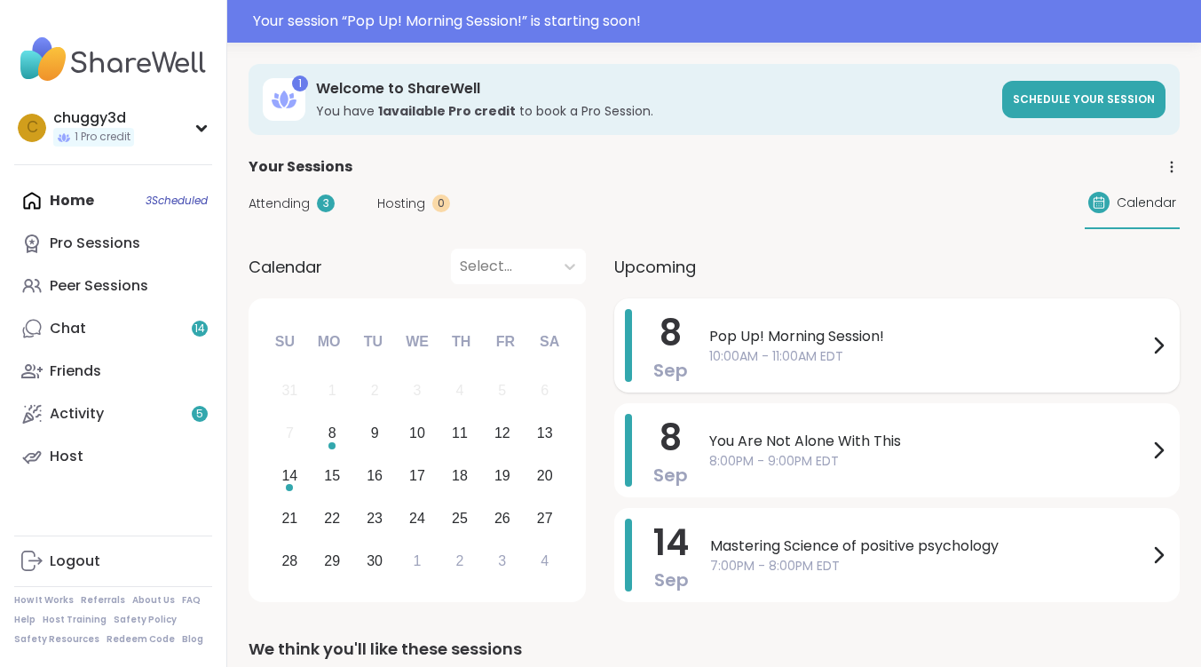
click at [818, 336] on span "Pop Up! Morning Session!" at bounding box center [928, 336] width 439 height 21
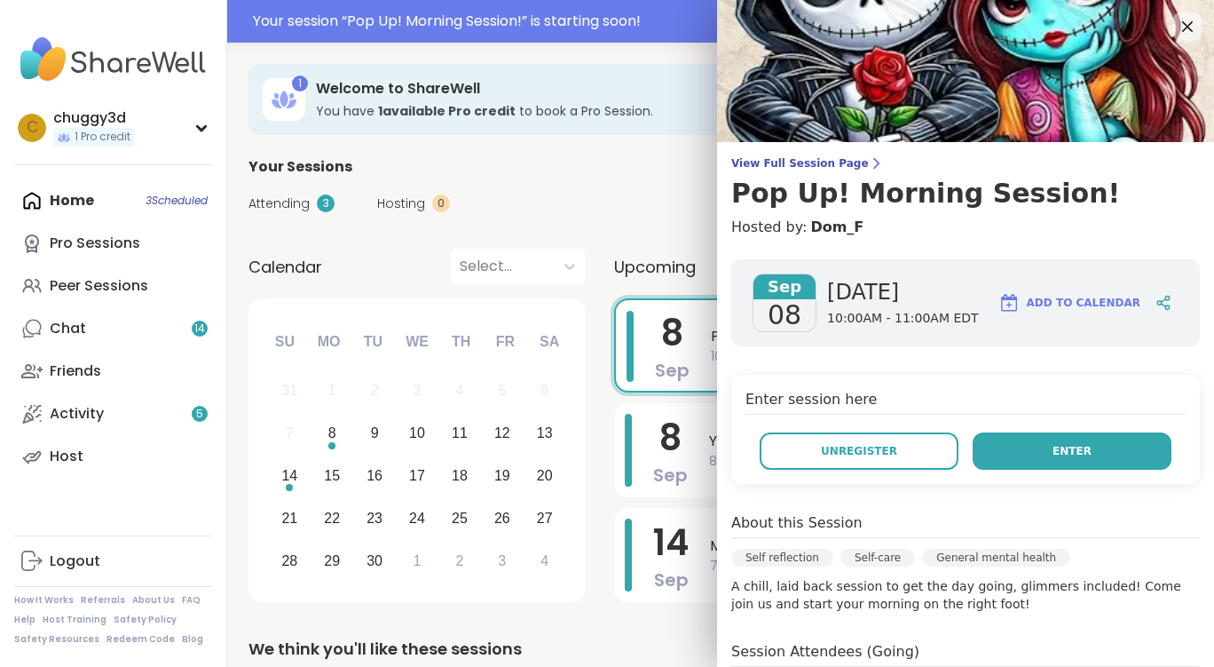
click at [1023, 448] on button "Enter" at bounding box center [1072, 450] width 199 height 37
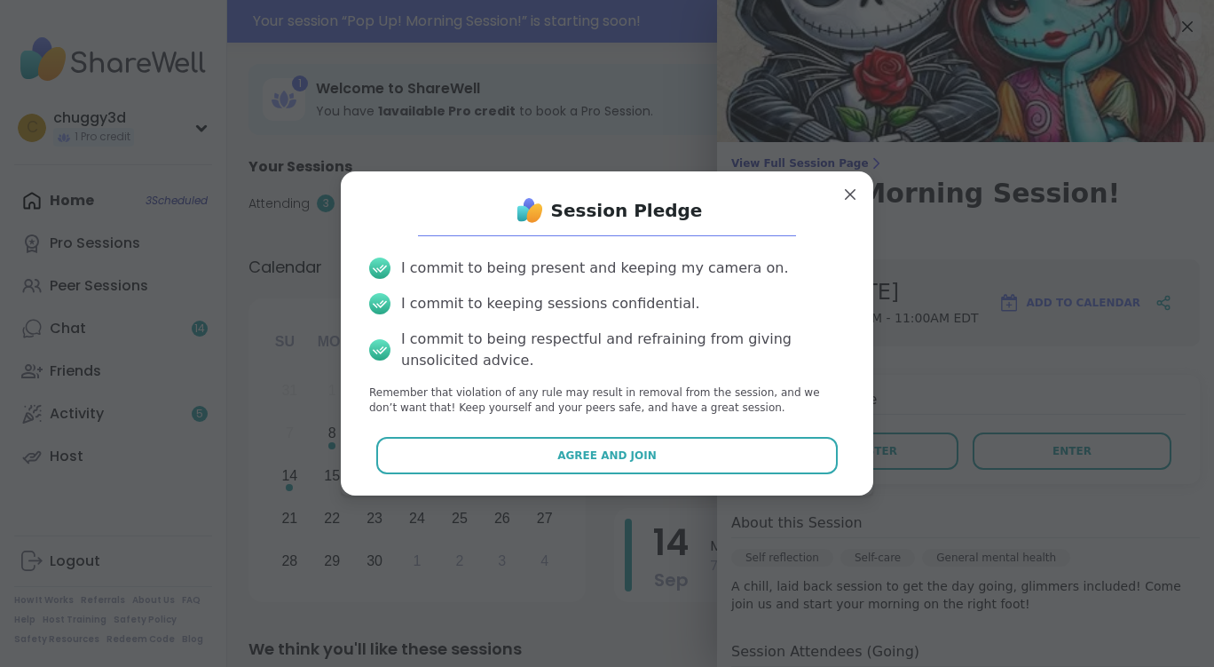
click at [465, 456] on button "Agree and Join" at bounding box center [607, 455] width 462 height 37
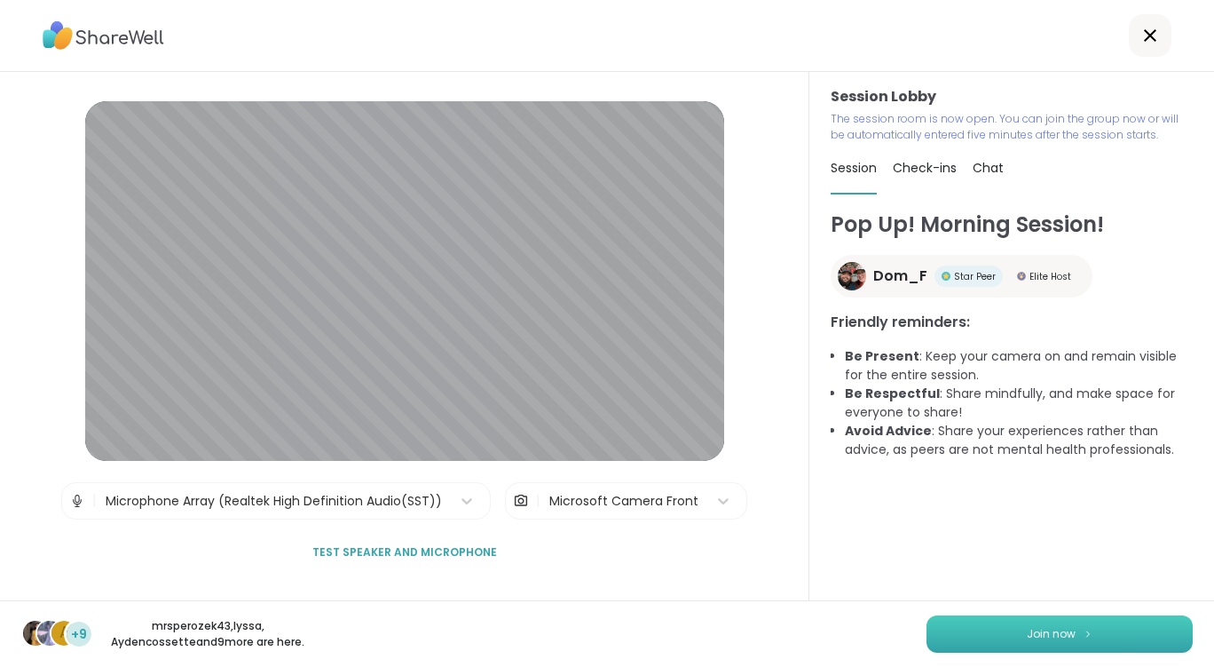
click at [991, 633] on button "Join now" at bounding box center [1060, 633] width 266 height 37
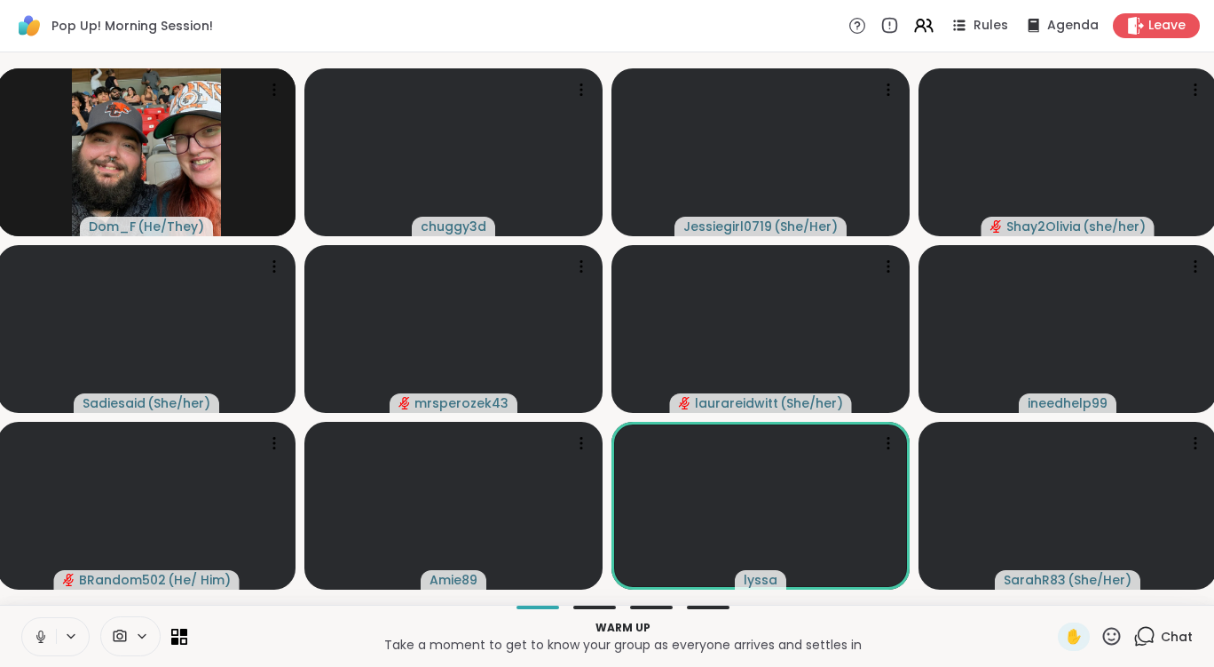
click at [1141, 639] on icon at bounding box center [1146, 635] width 17 height 16
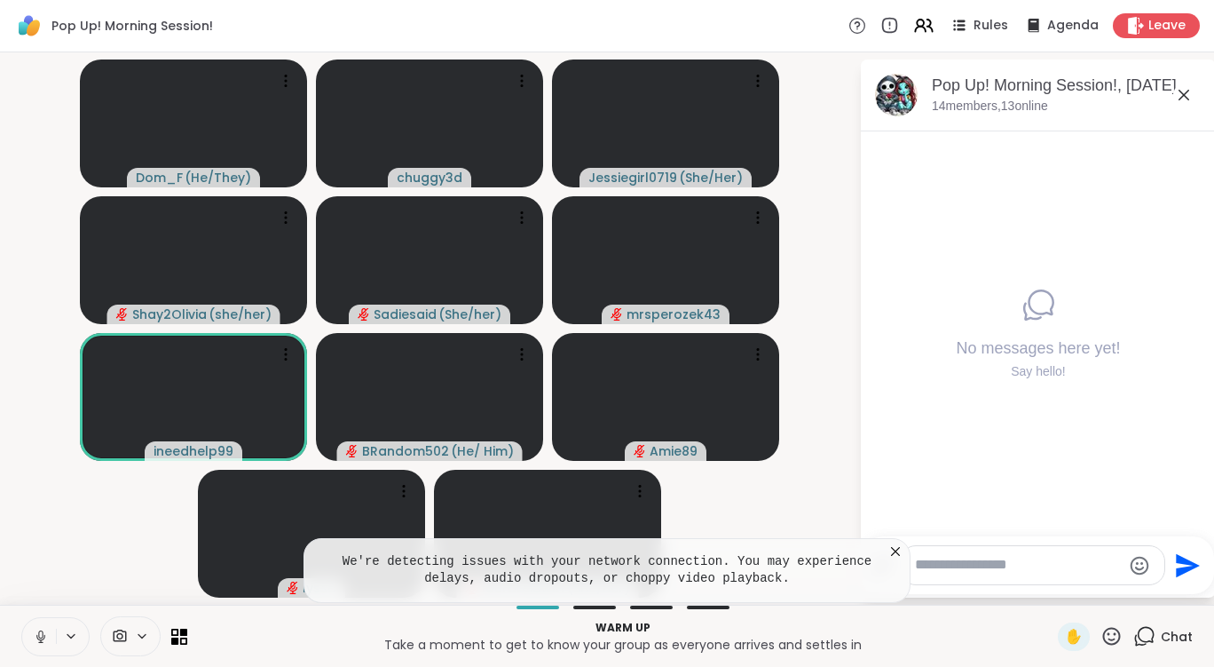
click at [894, 550] on icon at bounding box center [896, 551] width 18 height 18
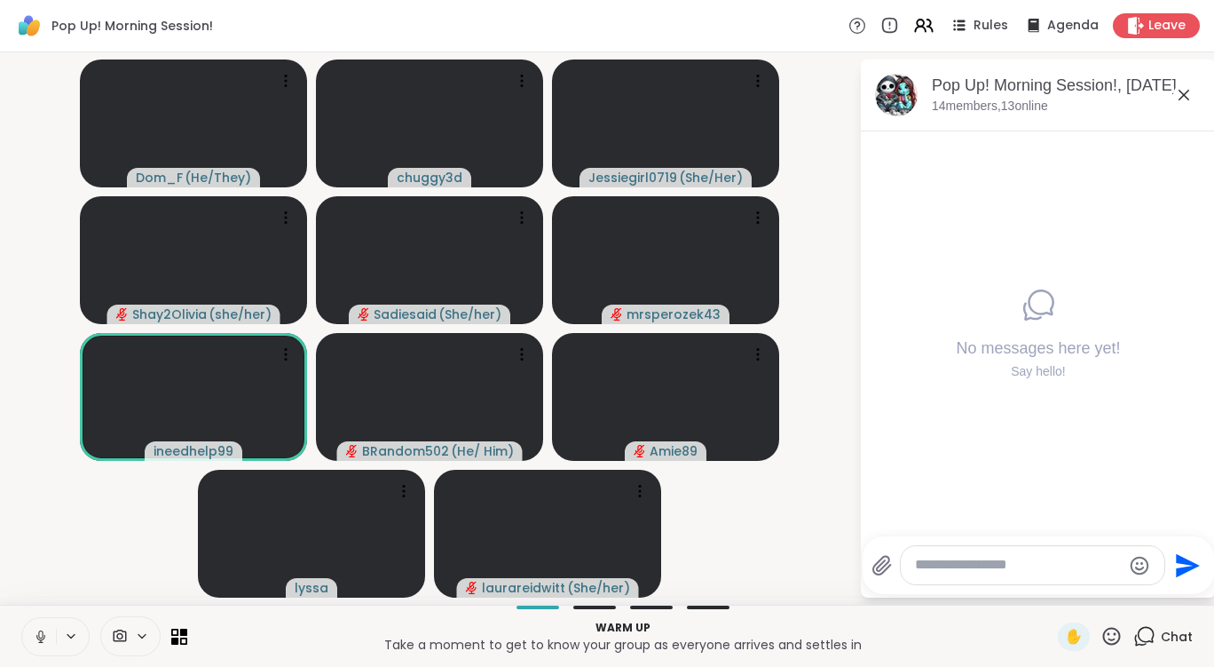
click at [37, 628] on icon at bounding box center [41, 636] width 16 height 16
click at [154, 635] on span at bounding box center [147, 635] width 25 height 15
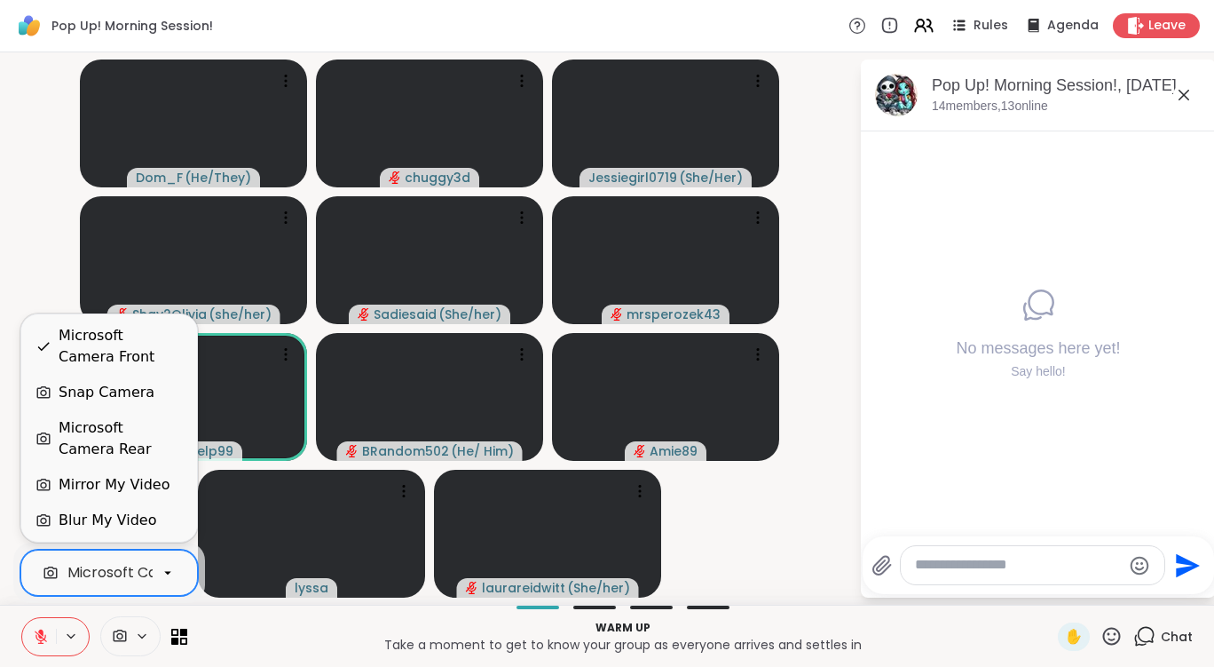
click at [176, 578] on div at bounding box center [168, 572] width 30 height 30
click at [153, 505] on div "Blur My Video" at bounding box center [109, 520] width 176 height 36
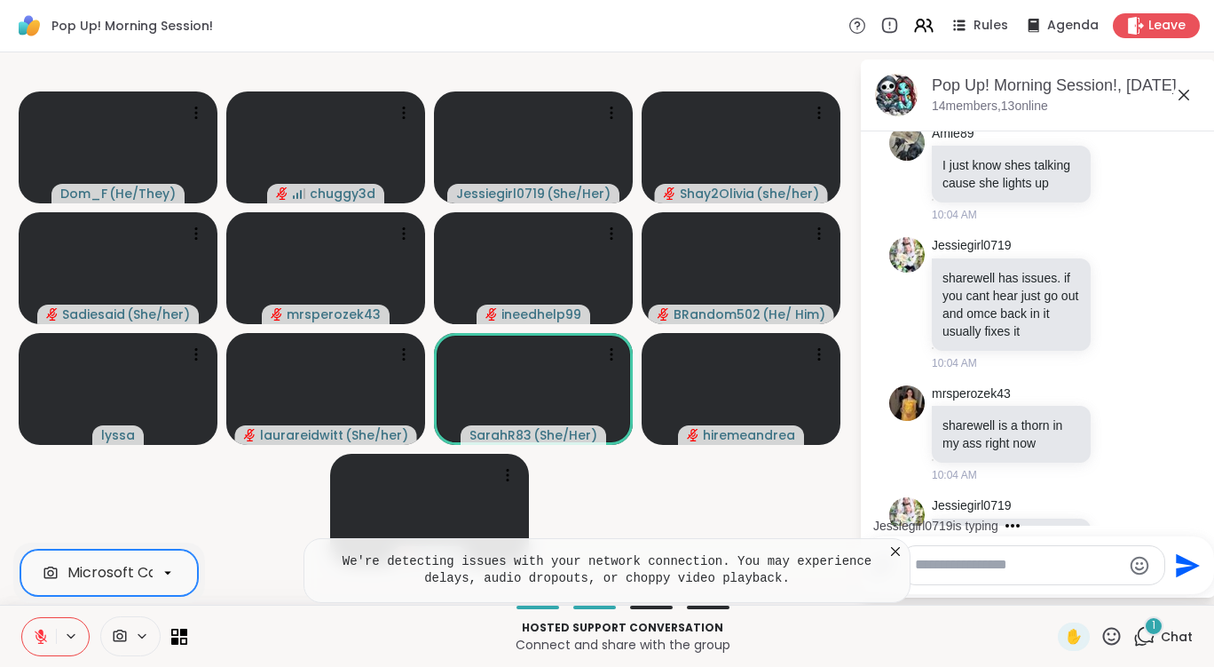
scroll to position [1091, 0]
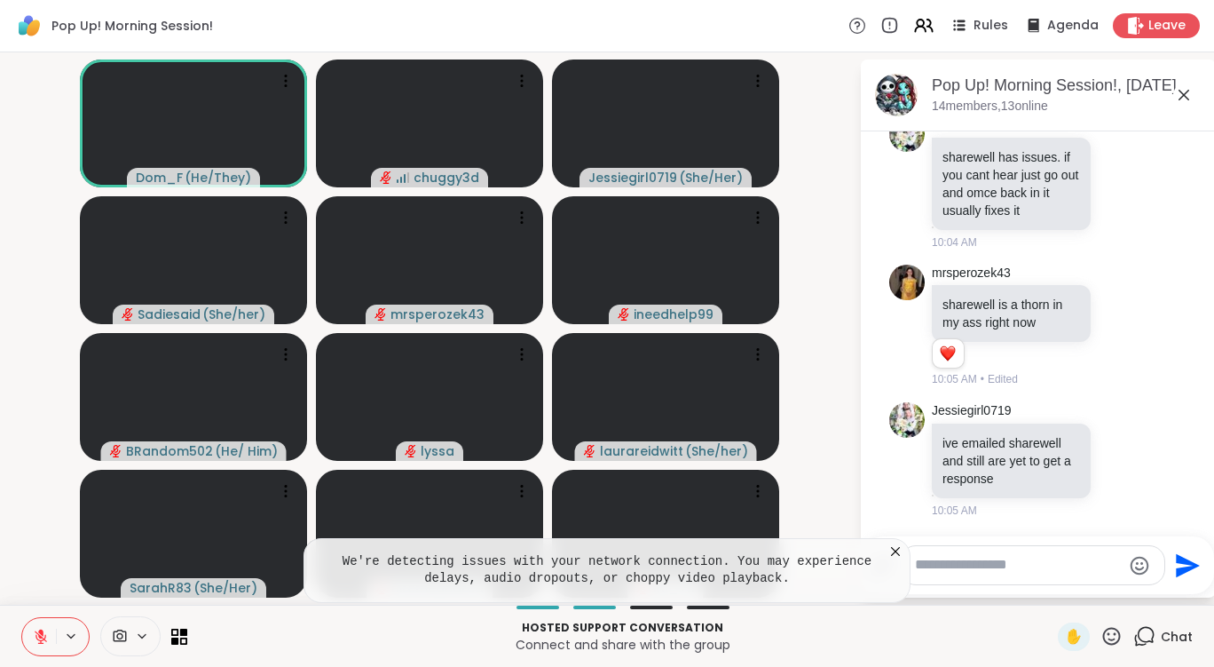
click at [901, 552] on icon at bounding box center [896, 551] width 18 height 18
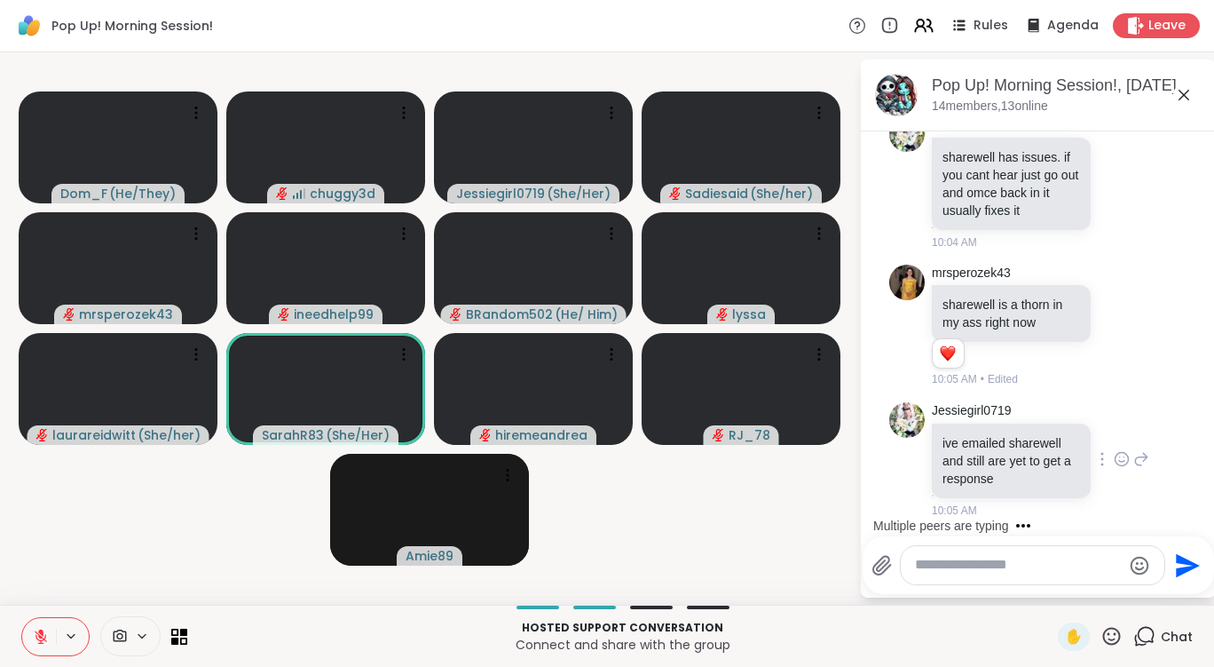
scroll to position [1116, 0]
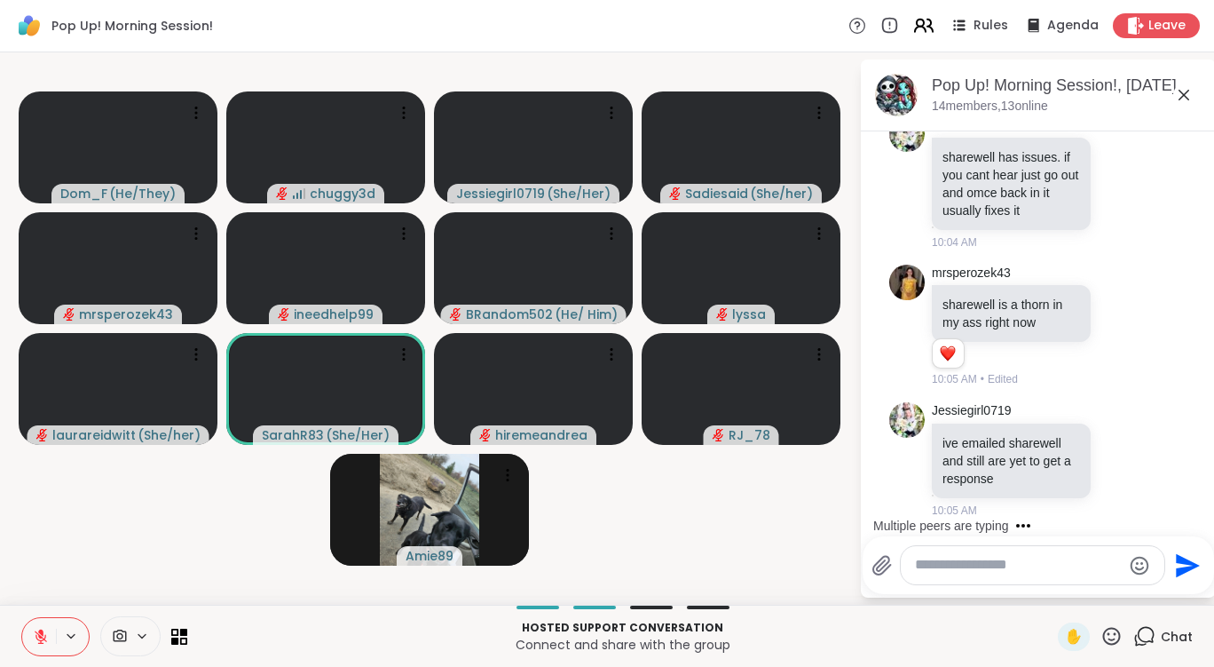
click at [913, 21] on icon at bounding box center [924, 25] width 22 height 22
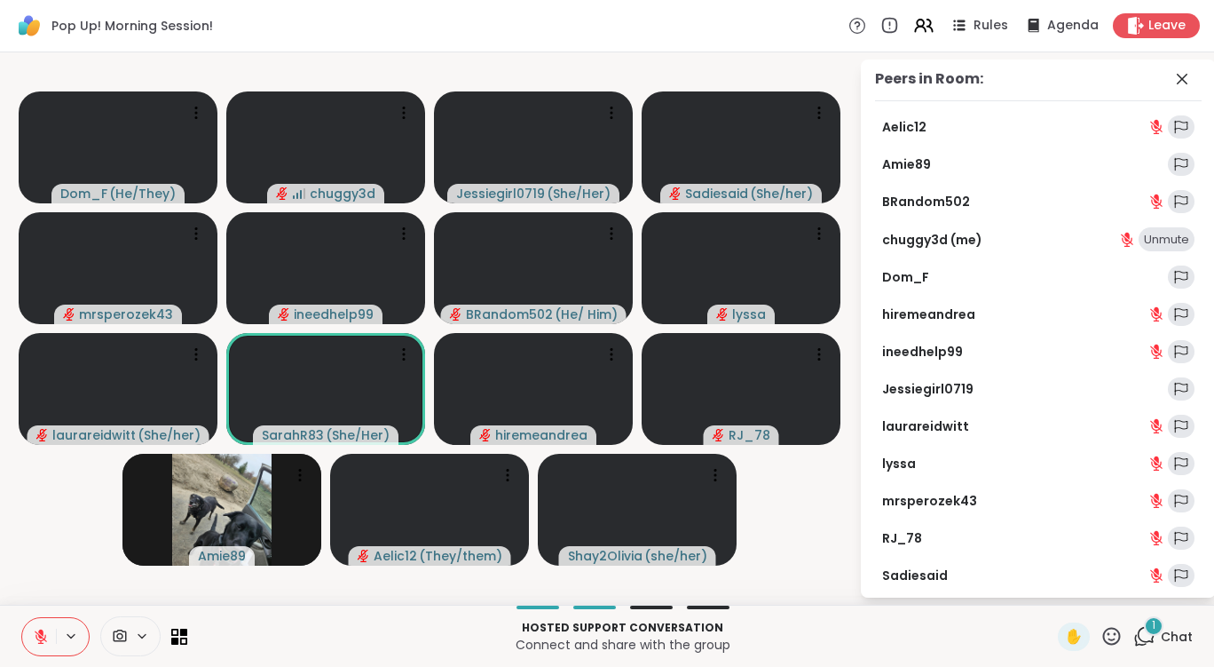
scroll to position [0, 0]
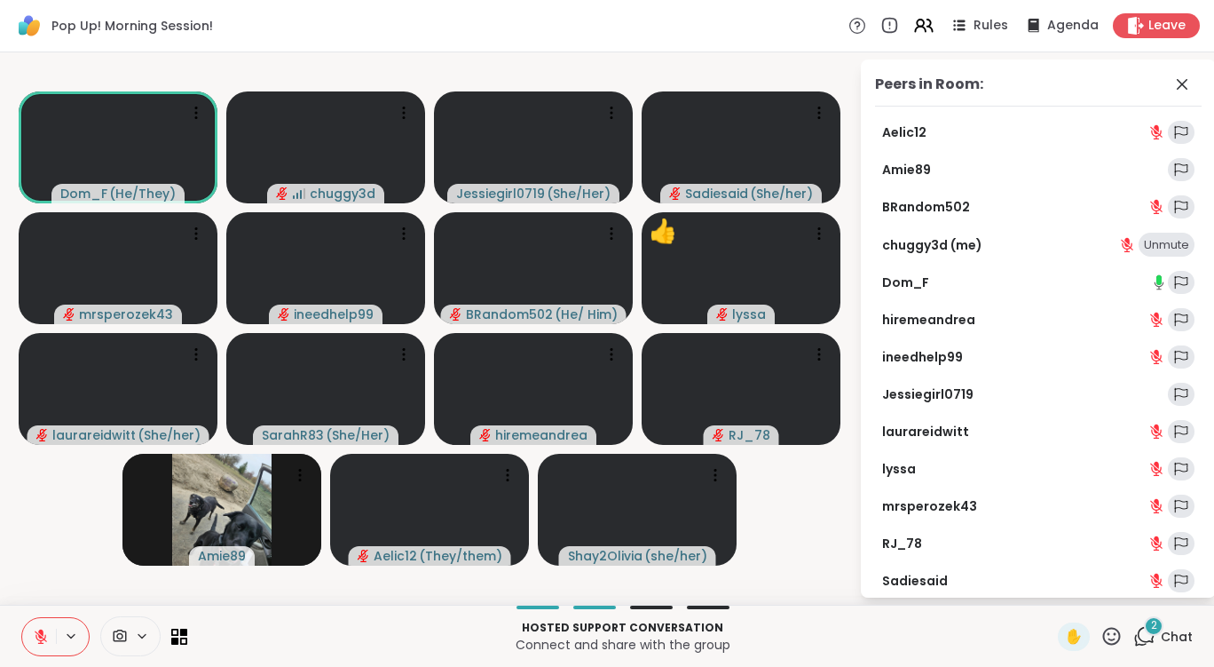
click at [673, 33] on div "Pop Up! Morning Session! Rules Agenda Leave" at bounding box center [607, 26] width 1214 height 52
click at [1172, 89] on icon at bounding box center [1182, 84] width 21 height 21
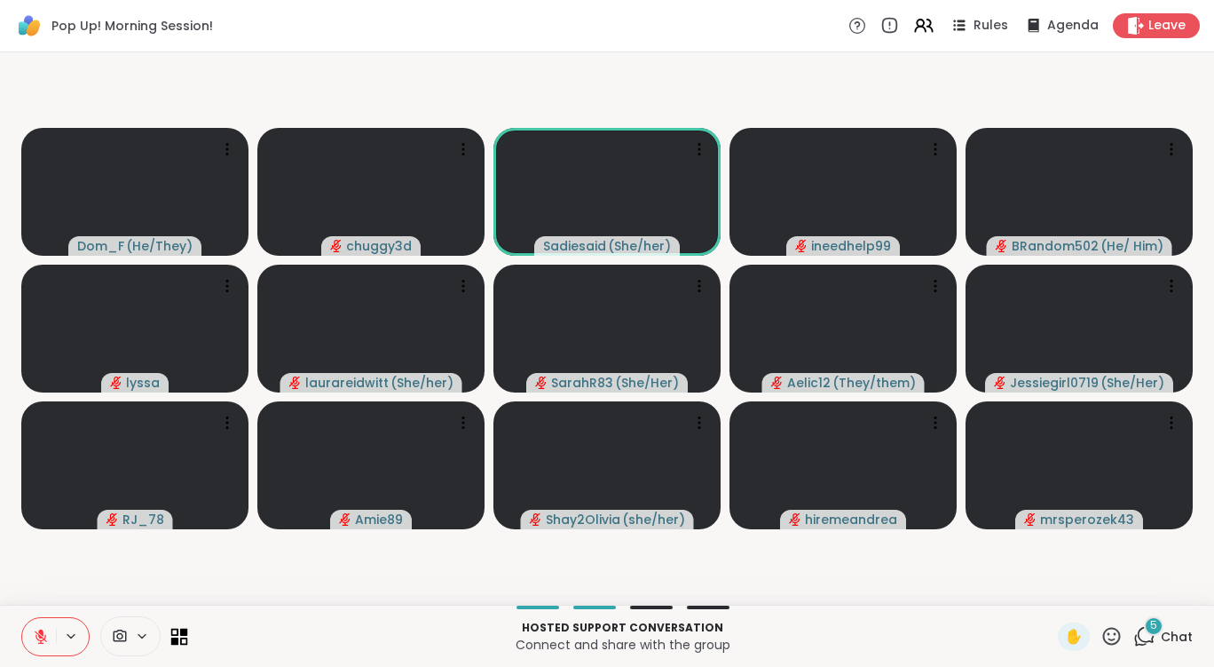
click at [174, 644] on icon at bounding box center [175, 640] width 8 height 8
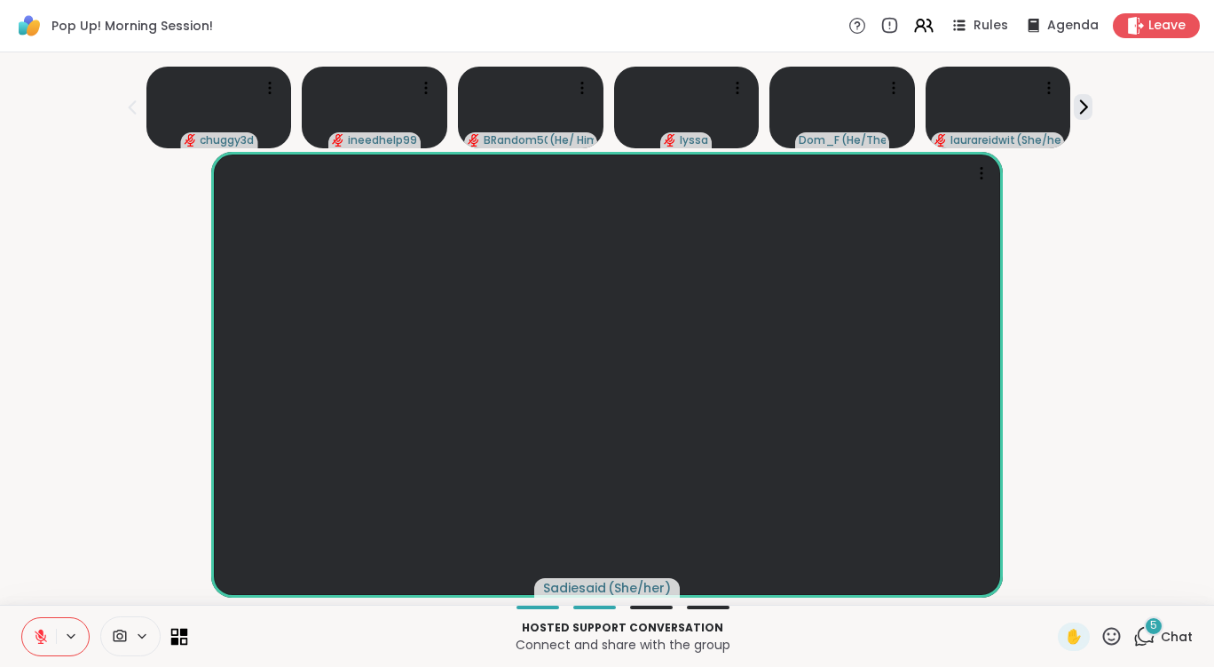
click at [174, 644] on icon at bounding box center [175, 640] width 8 height 8
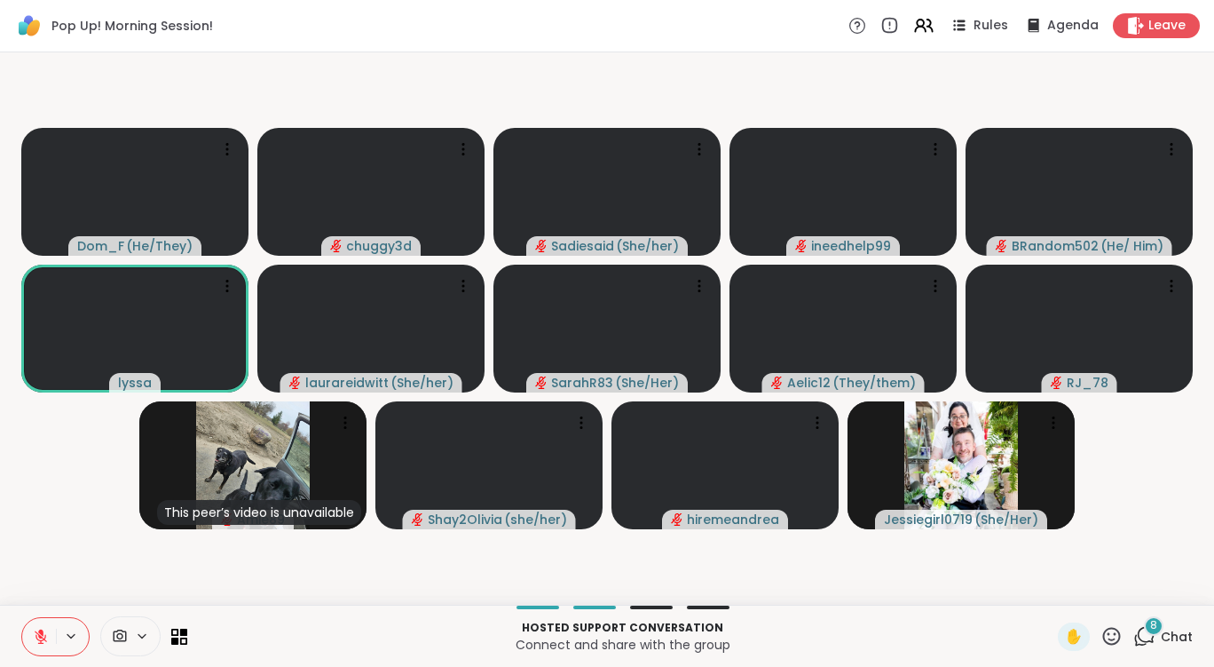
click at [1144, 630] on div "8" at bounding box center [1154, 626] width 20 height 20
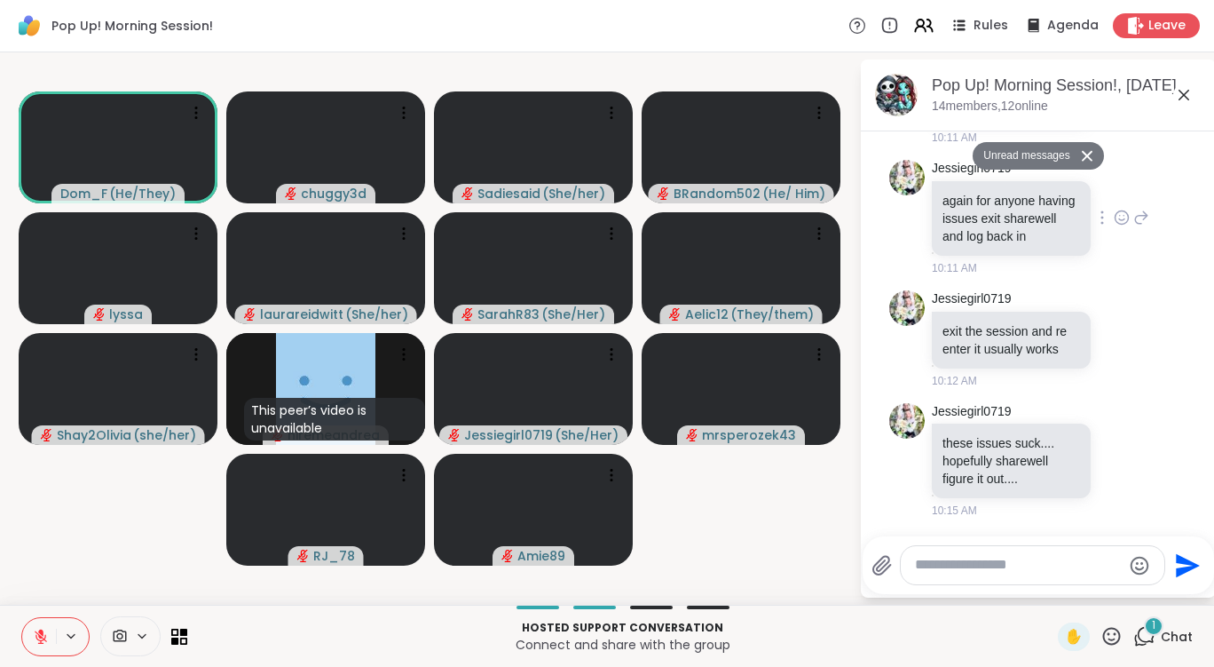
scroll to position [2507, 0]
click at [43, 636] on icon at bounding box center [41, 636] width 16 height 16
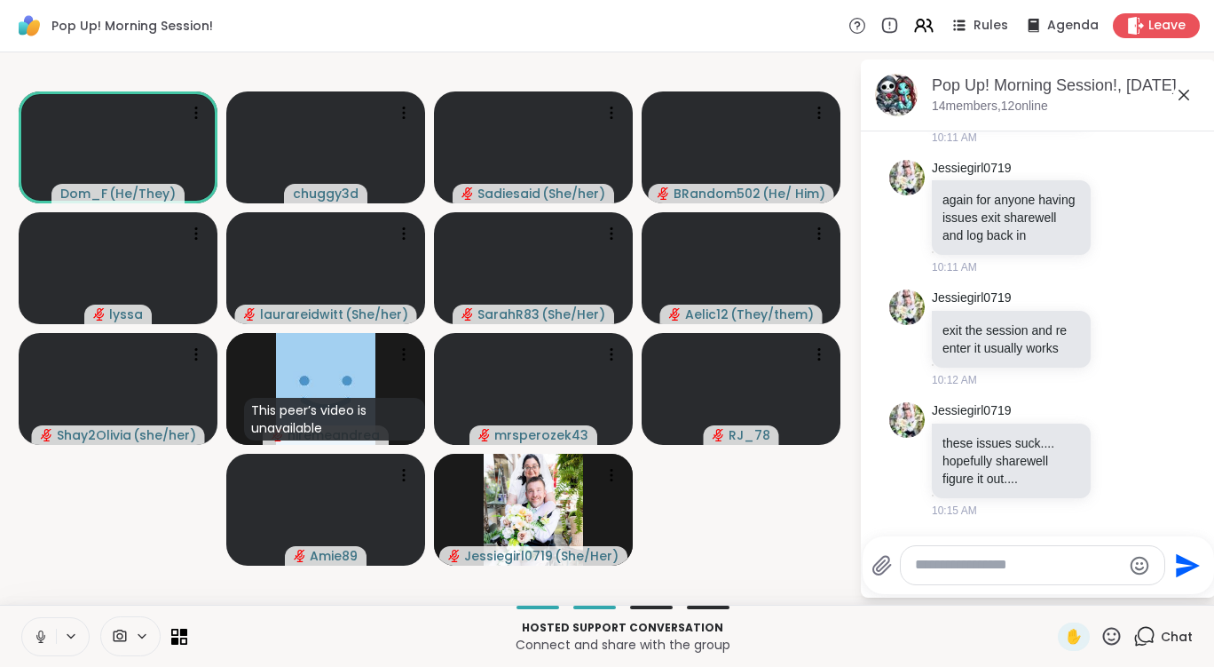
click at [43, 636] on icon at bounding box center [41, 636] width 16 height 16
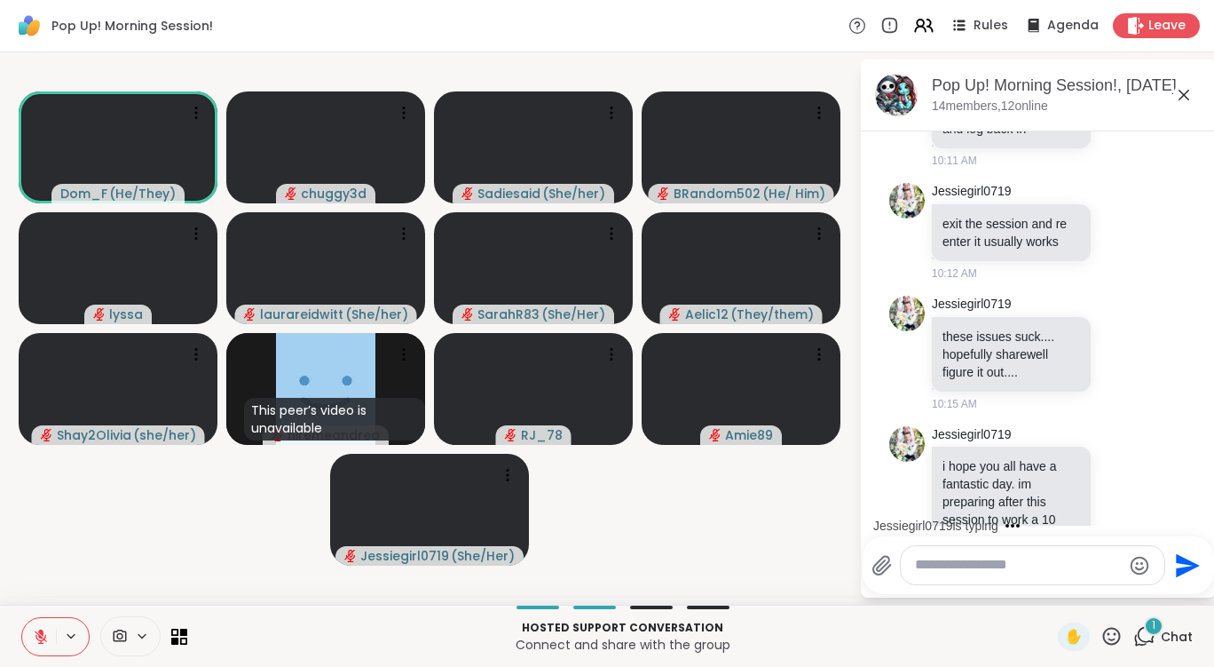
scroll to position [2725, 0]
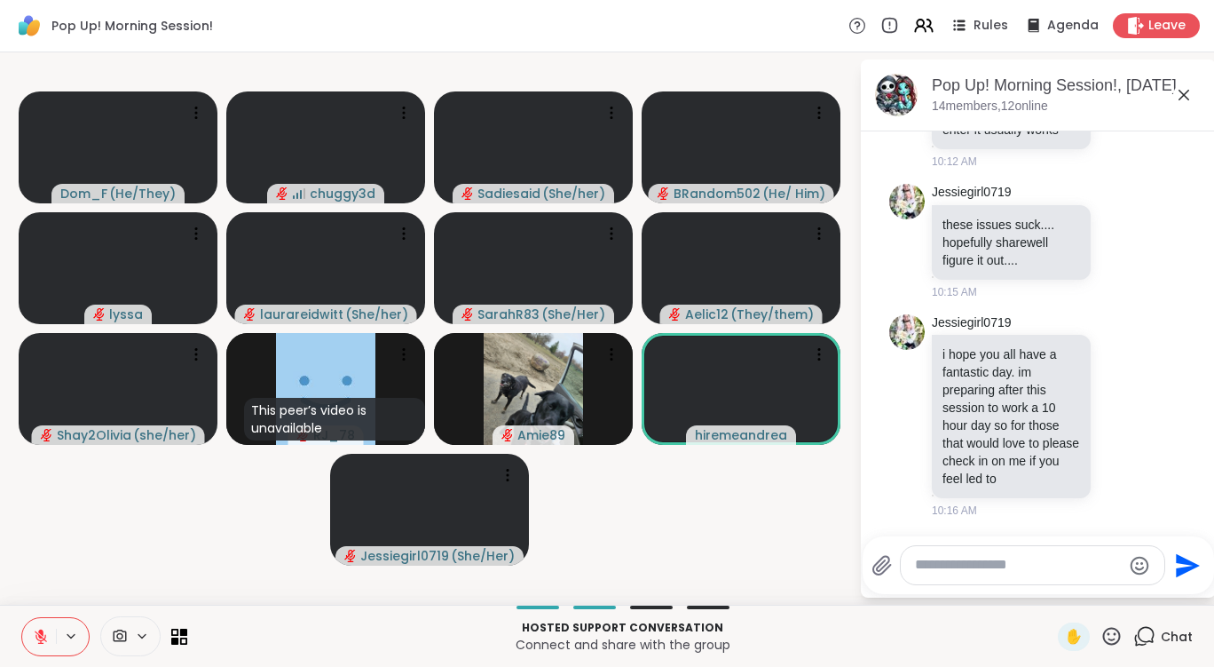
click at [1103, 631] on icon at bounding box center [1112, 636] width 22 height 22
click at [1051, 591] on span "❤️" at bounding box center [1060, 589] width 18 height 21
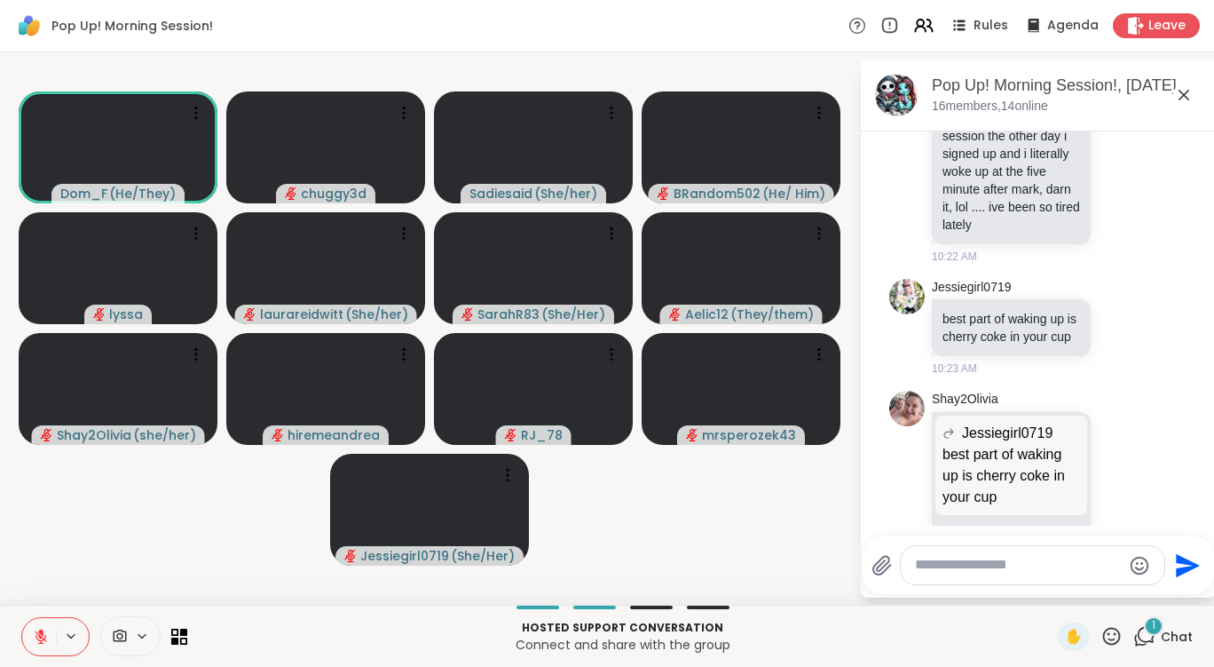
scroll to position [3506, 0]
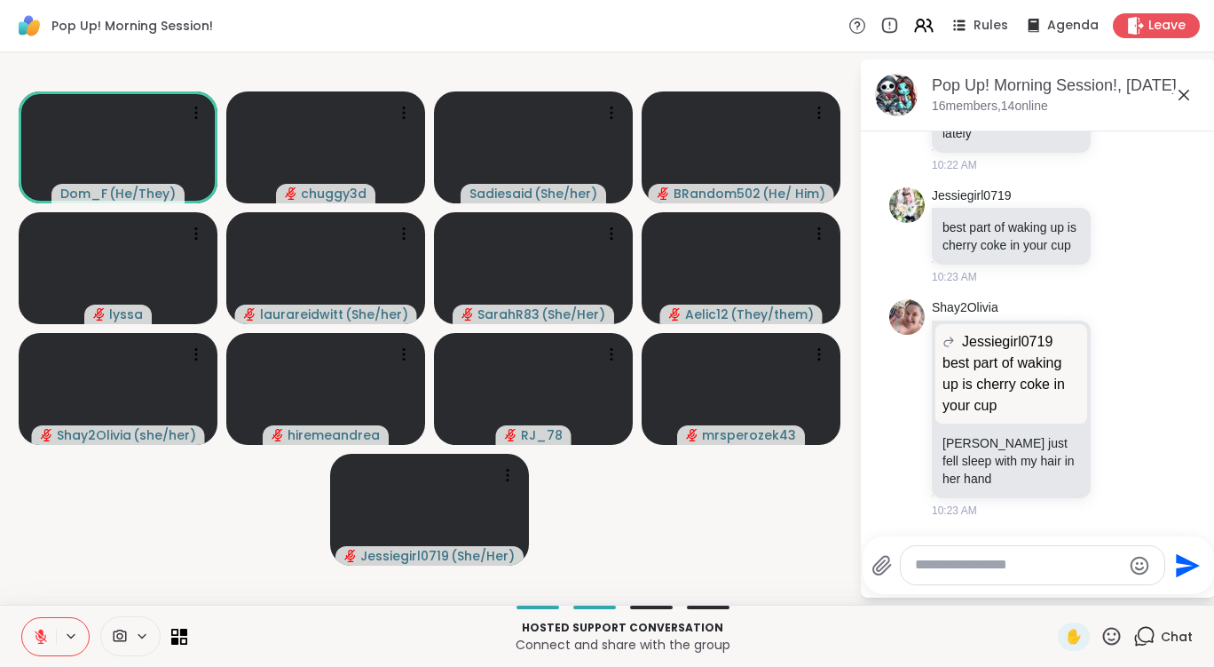
click at [1103, 641] on icon at bounding box center [1112, 636] width 22 height 22
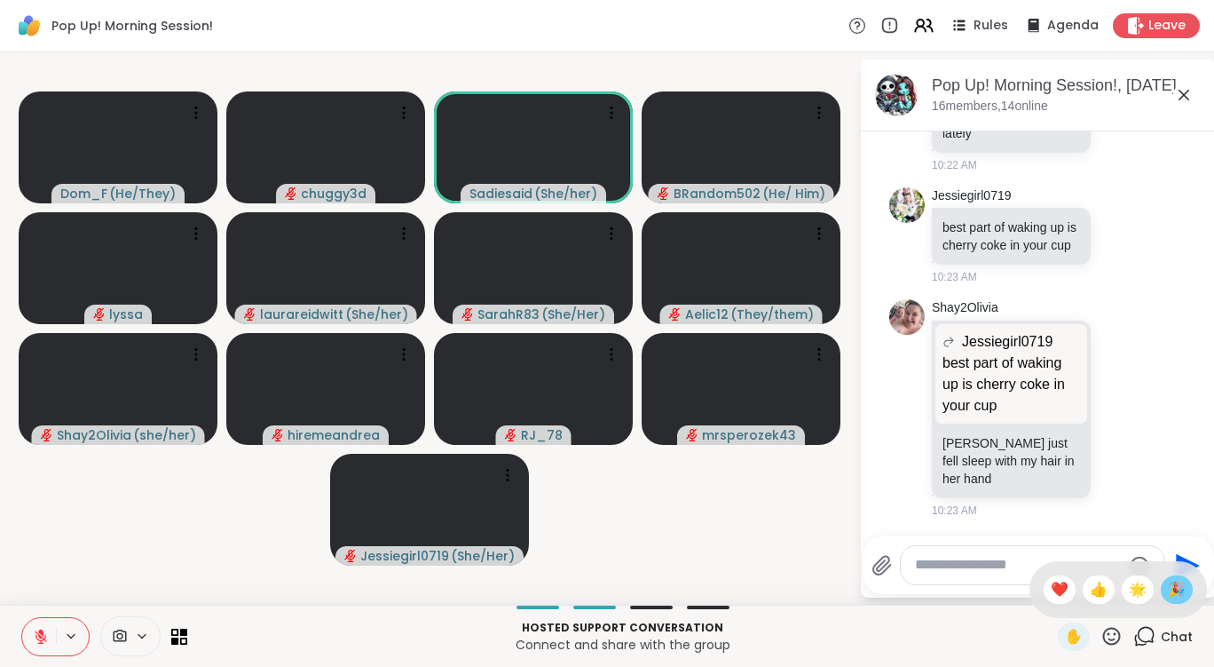
click at [1168, 597] on span "🎉" at bounding box center [1177, 589] width 18 height 21
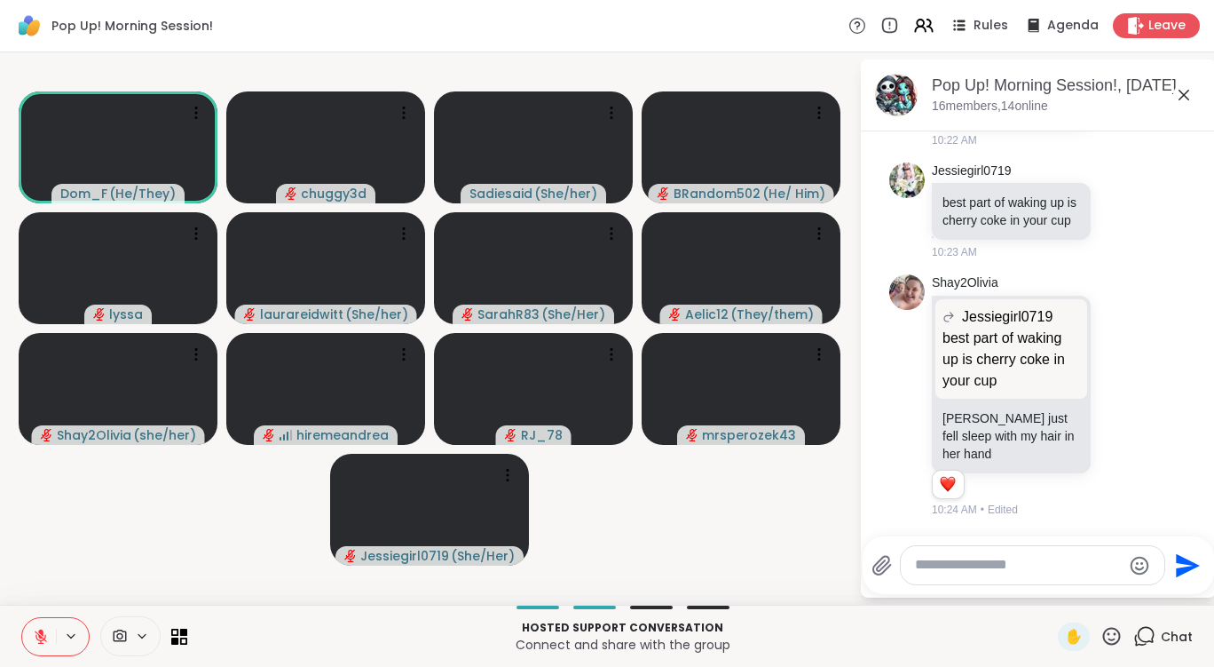
scroll to position [3729, 0]
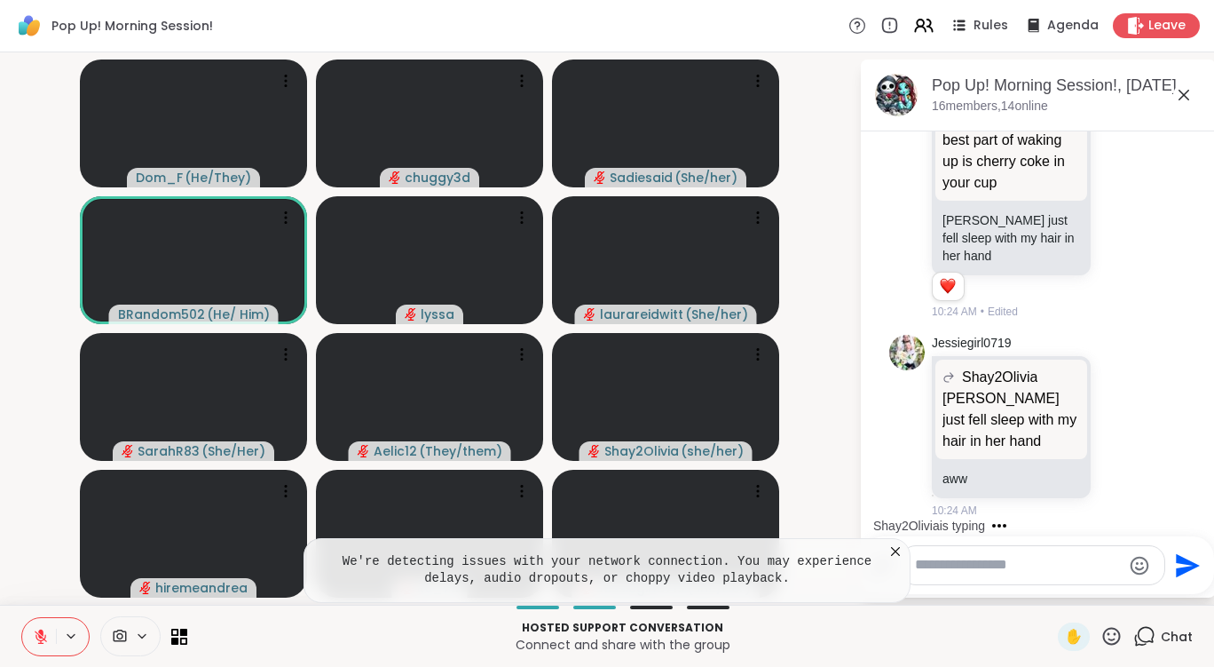
click at [898, 554] on icon at bounding box center [895, 551] width 9 height 9
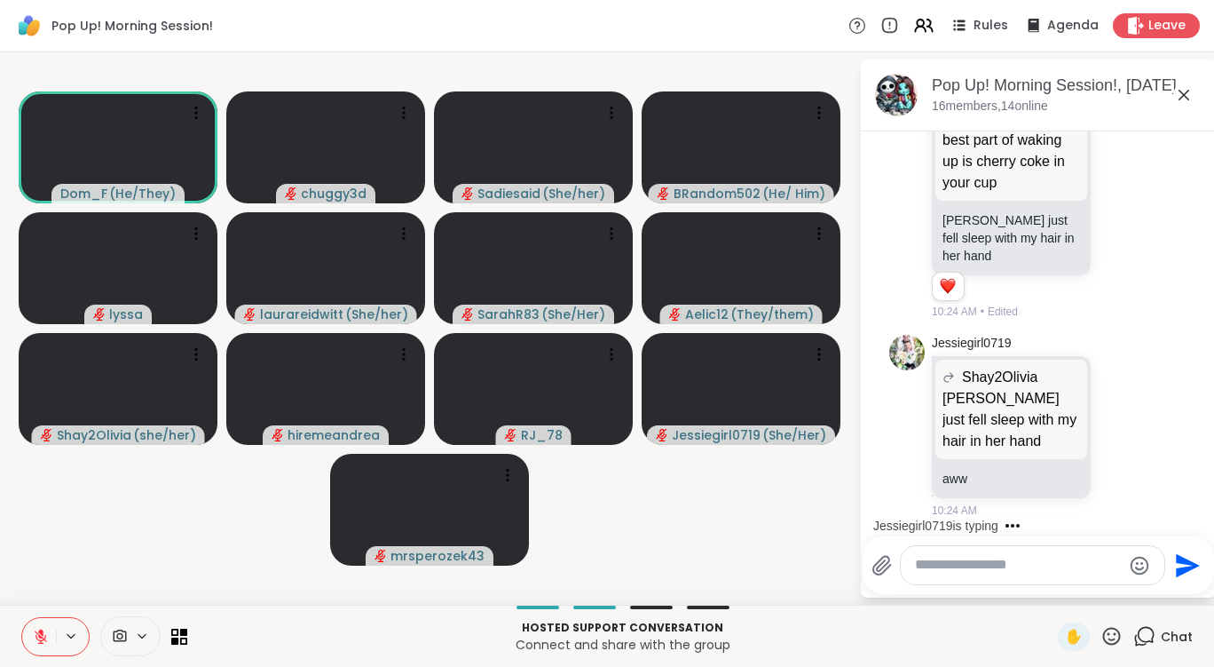
click at [47, 641] on icon at bounding box center [41, 636] width 16 height 16
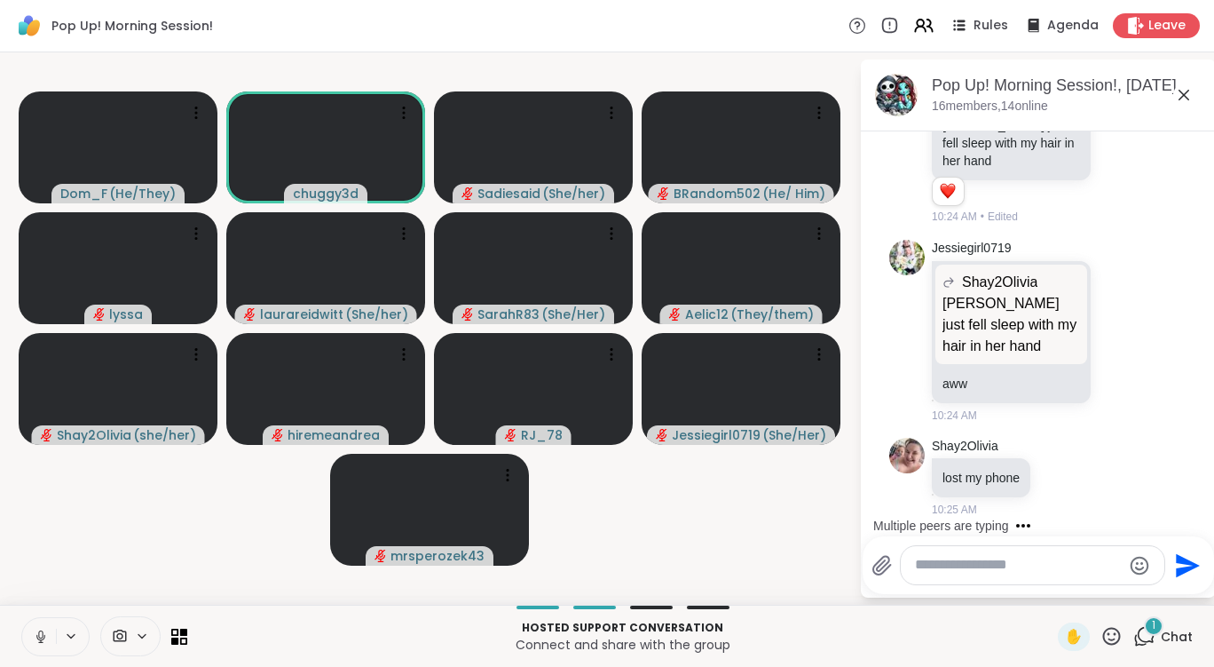
scroll to position [3824, 0]
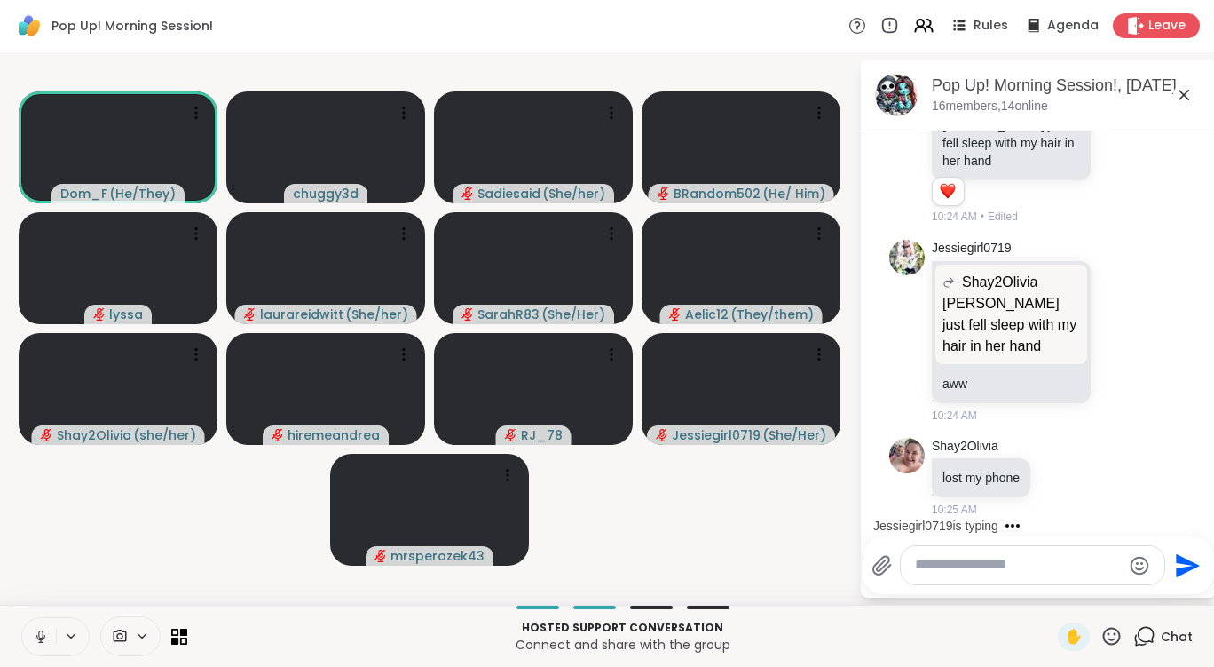
click at [47, 641] on icon at bounding box center [41, 636] width 16 height 16
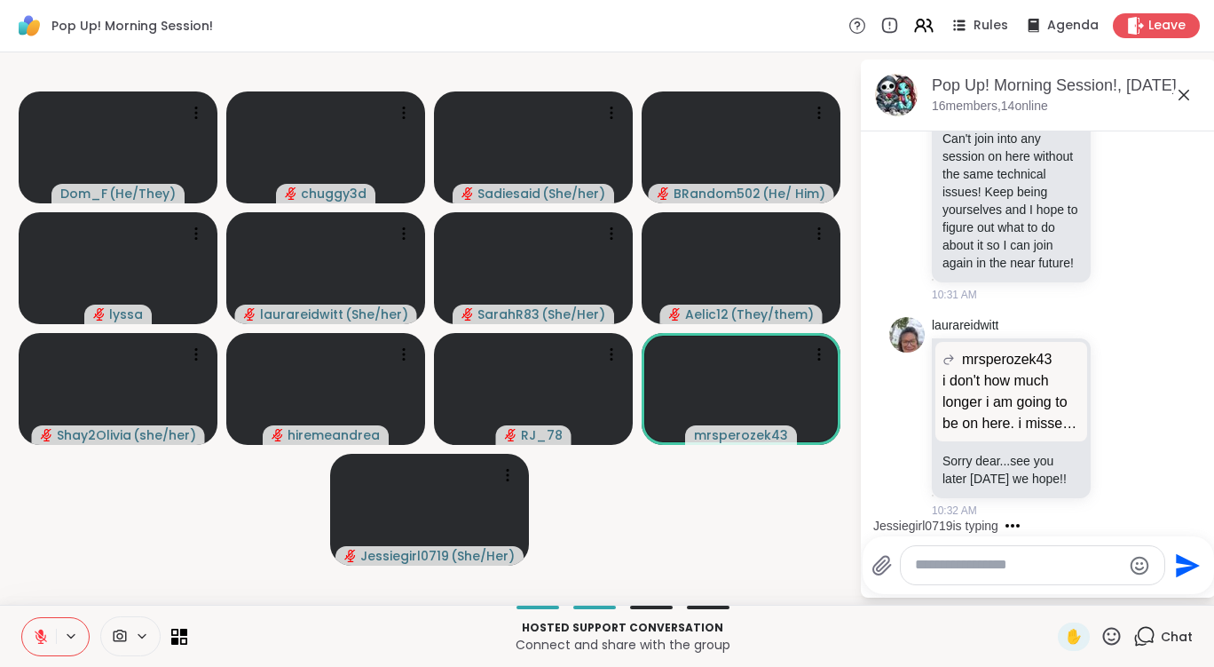
scroll to position [6358, 0]
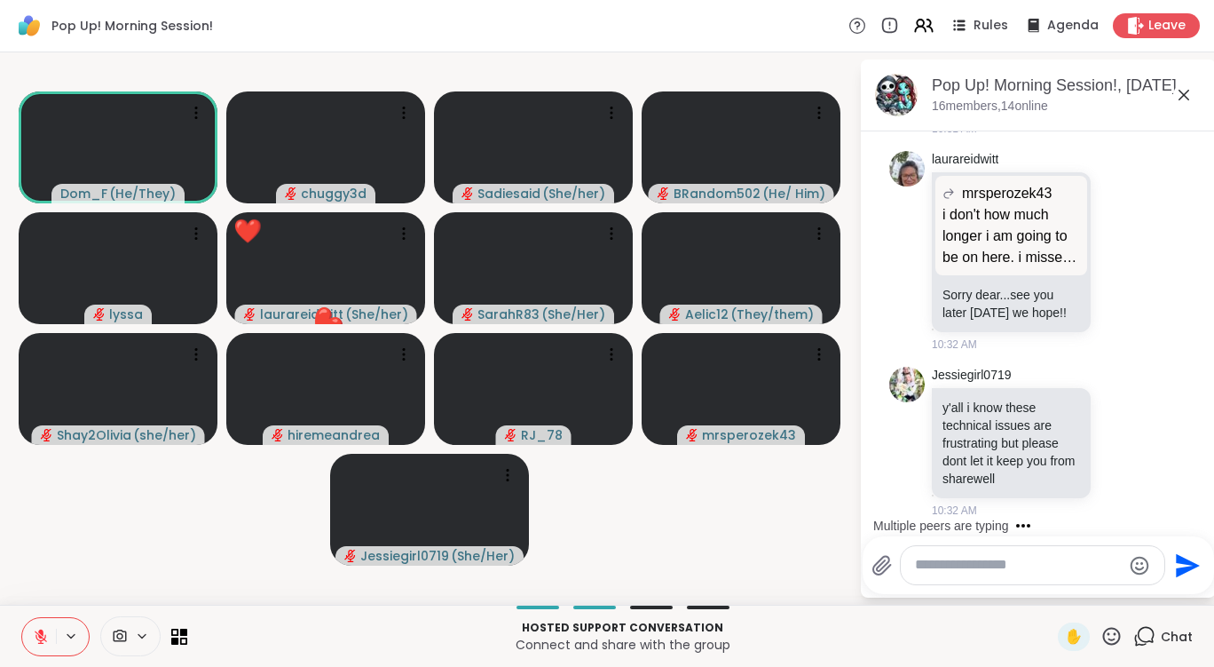
click at [1101, 631] on icon at bounding box center [1112, 636] width 22 height 22
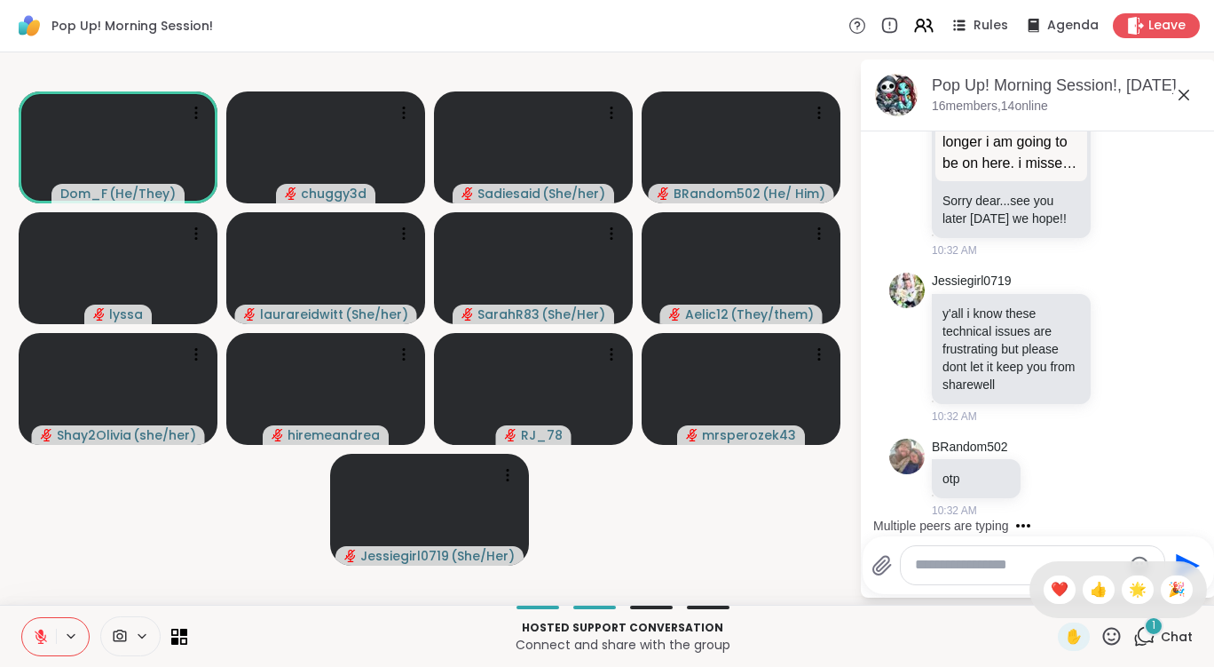
scroll to position [6452, 0]
click at [750, 541] on video-player-container "Dom_F ( He/They ) chuggy3d Sadiesaid ( She/her ) BRandom502 ( He/ Him ) lyssa l…" at bounding box center [430, 328] width 838 height 538
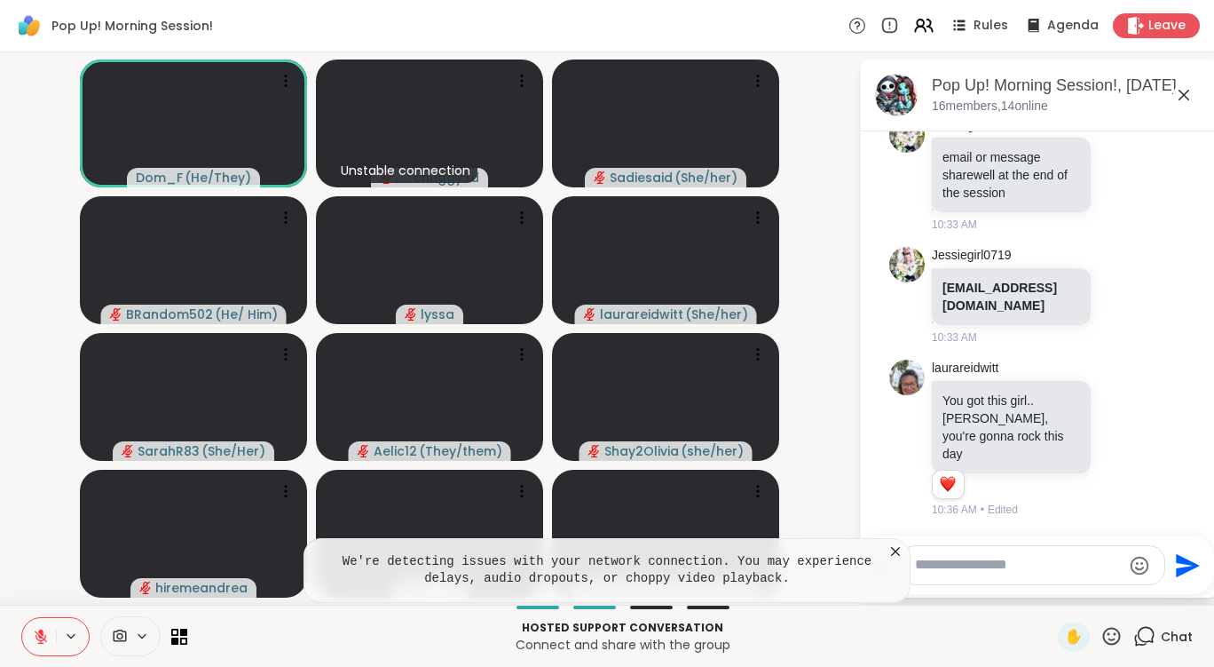
scroll to position [6980, 0]
click at [890, 546] on icon at bounding box center [896, 551] width 18 height 18
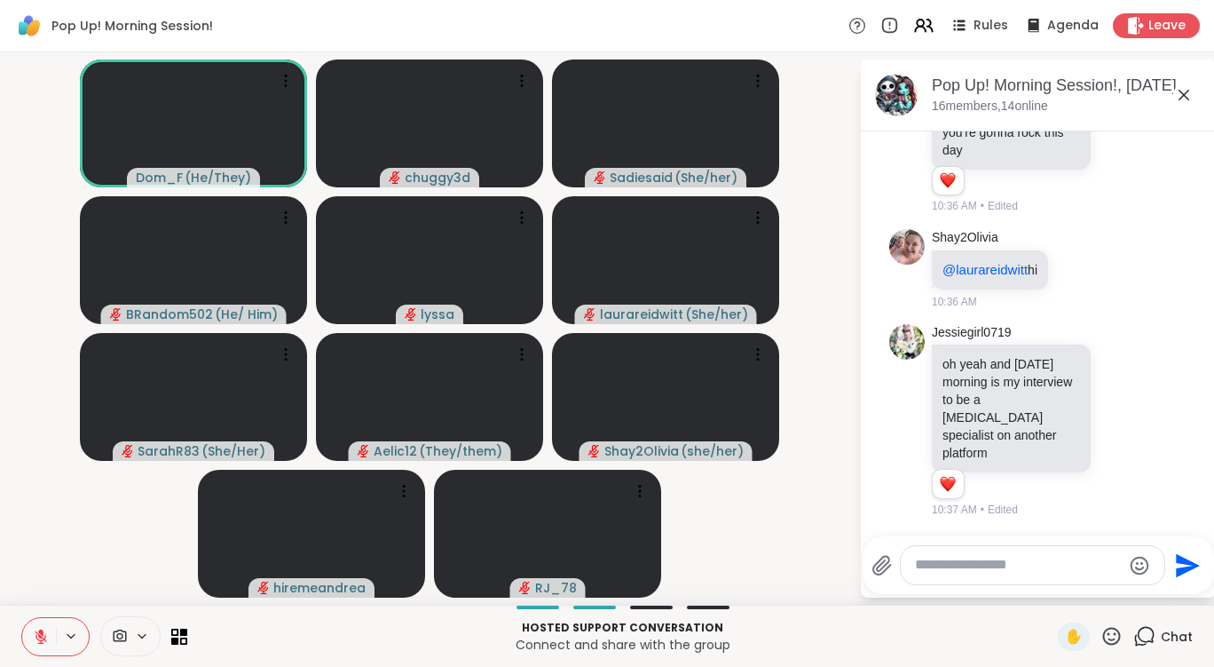
scroll to position [7283, 0]
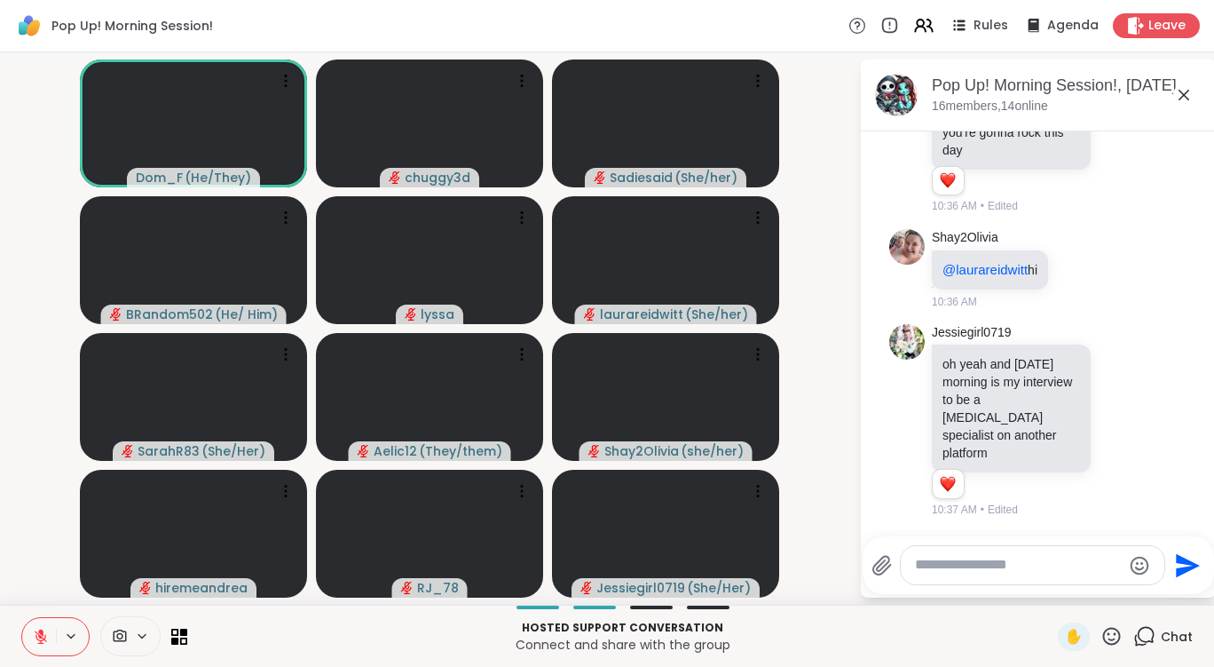
click at [43, 639] on icon at bounding box center [41, 636] width 12 height 12
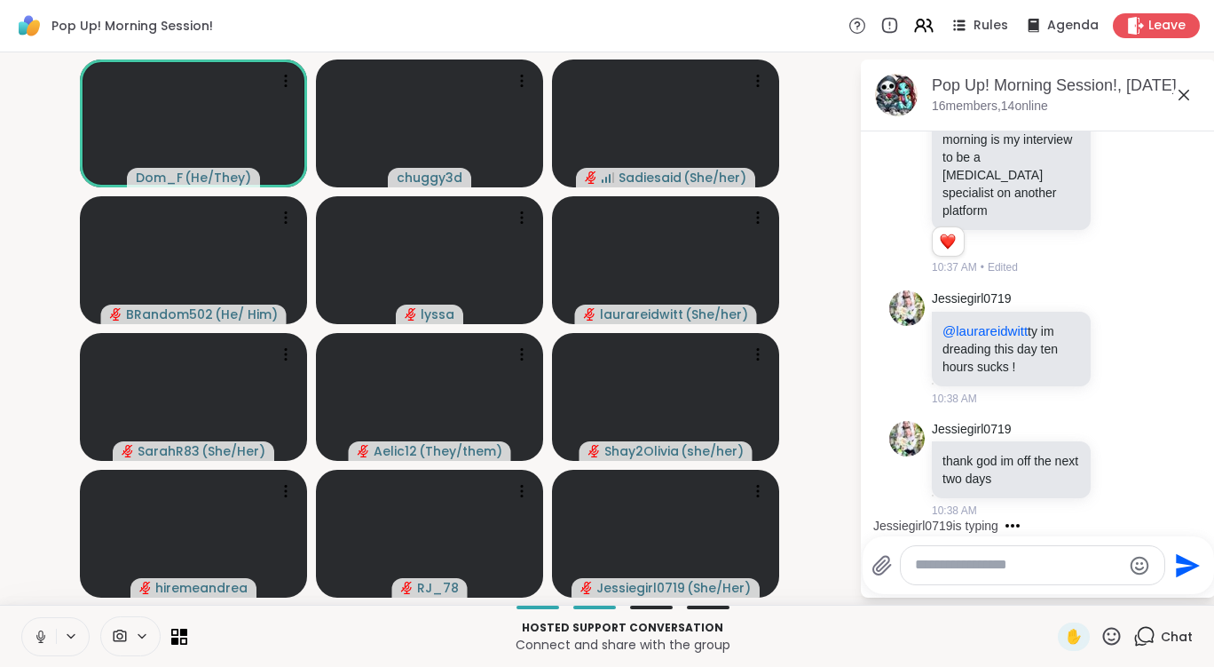
scroll to position [7526, 0]
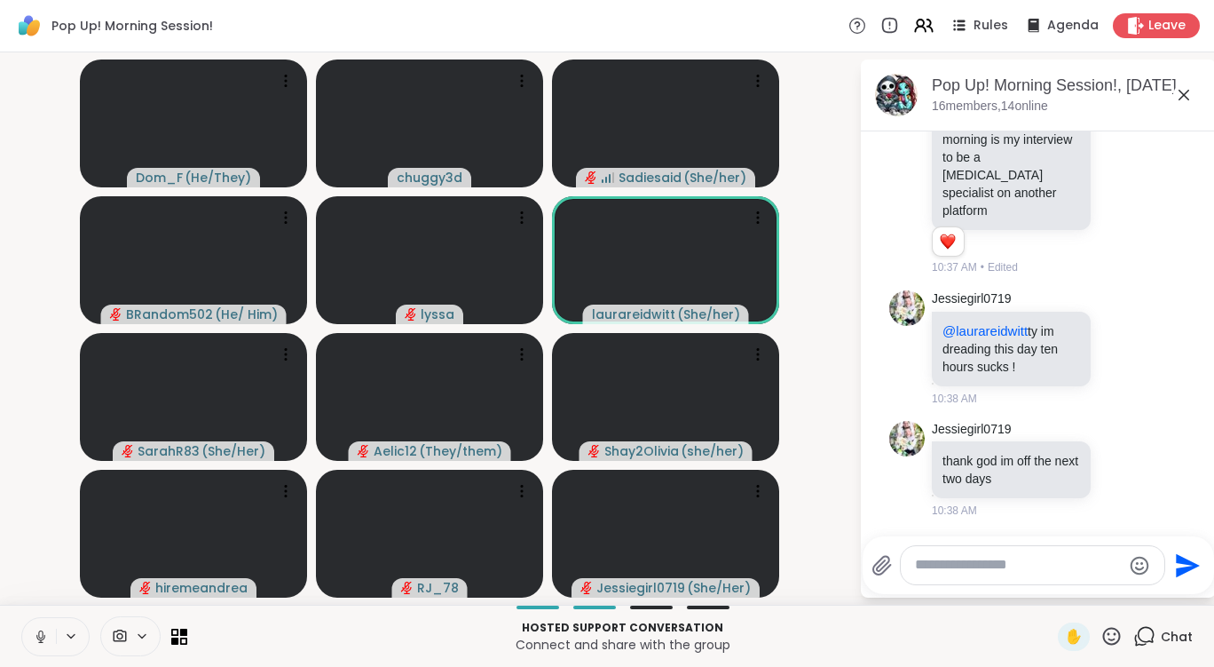
click at [46, 641] on icon at bounding box center [41, 636] width 16 height 16
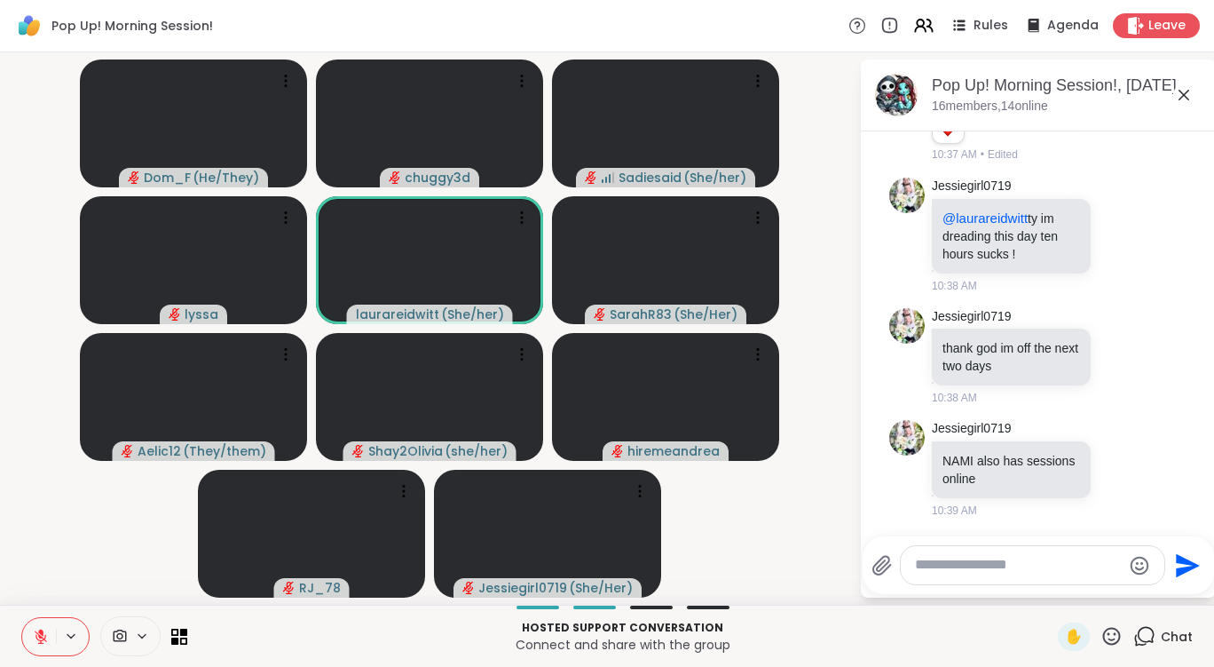
scroll to position [7639, 0]
click at [42, 630] on icon at bounding box center [40, 631] width 5 height 7
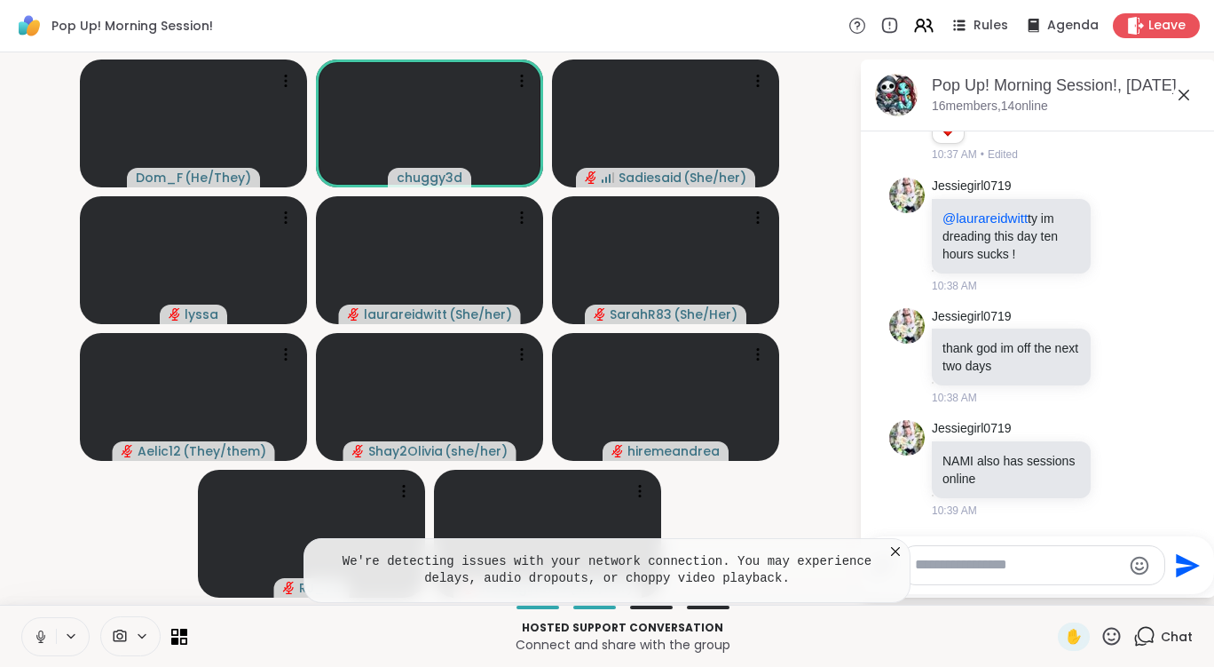
click at [43, 634] on icon at bounding box center [41, 636] width 16 height 16
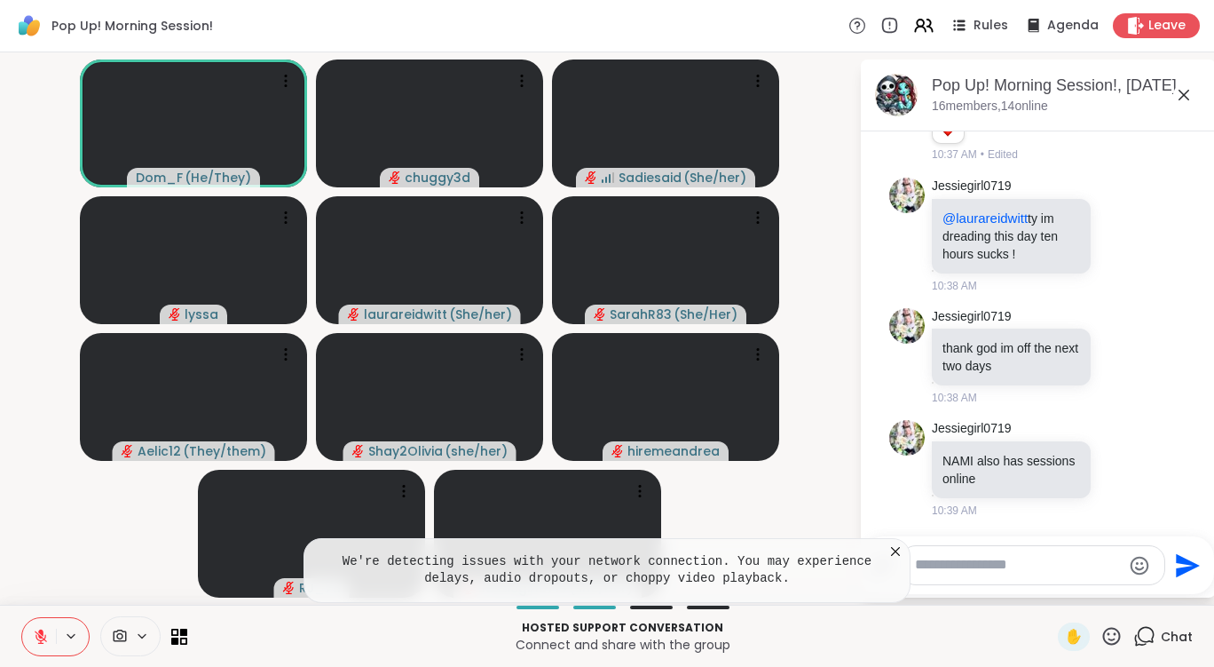
click at [896, 552] on icon at bounding box center [896, 551] width 18 height 18
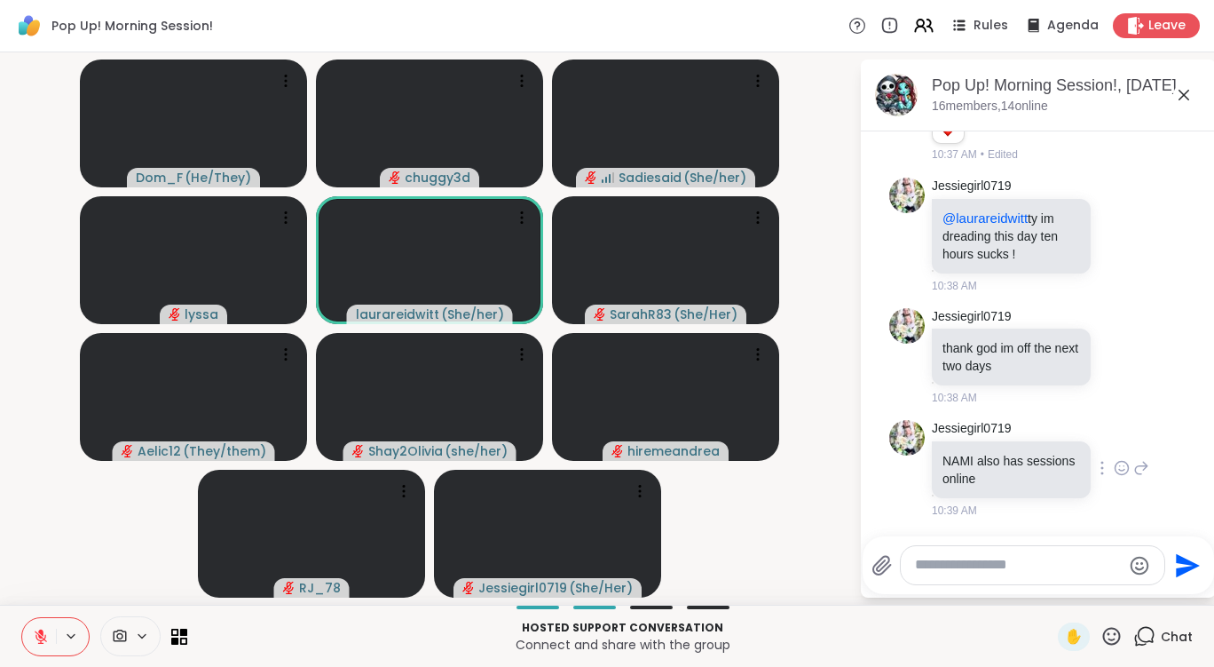
click at [1114, 465] on icon at bounding box center [1122, 468] width 16 height 18
click at [1104, 430] on button "Select Reaction: Heart" at bounding box center [1122, 440] width 36 height 36
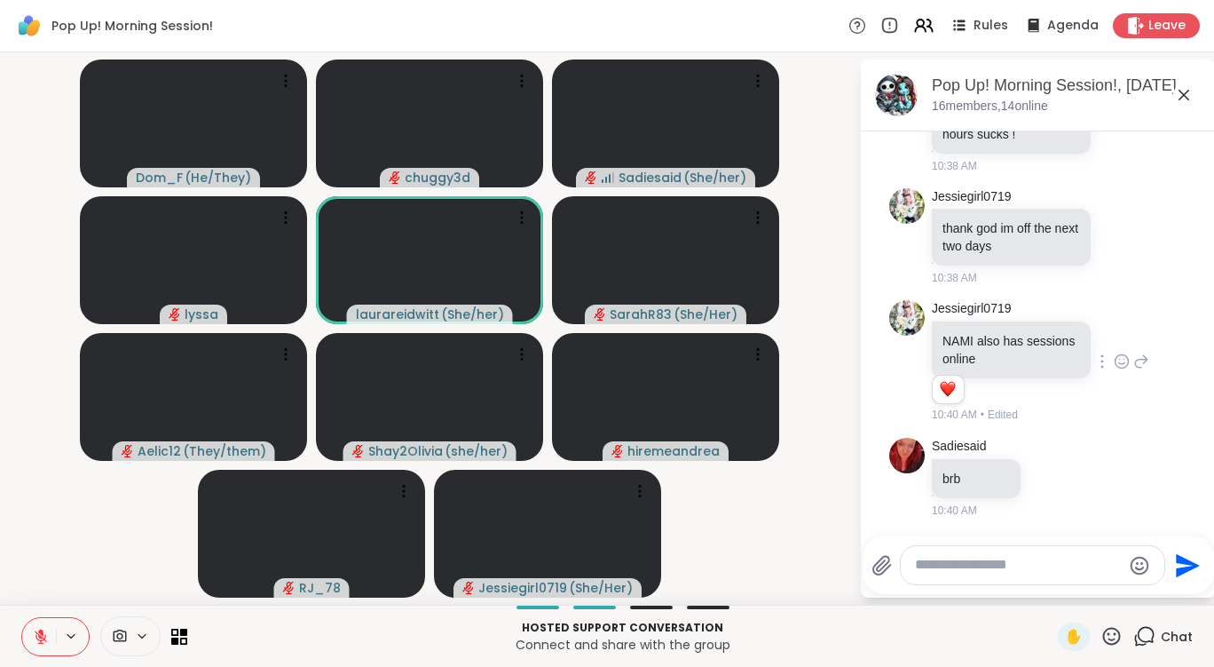
scroll to position [7758, 0]
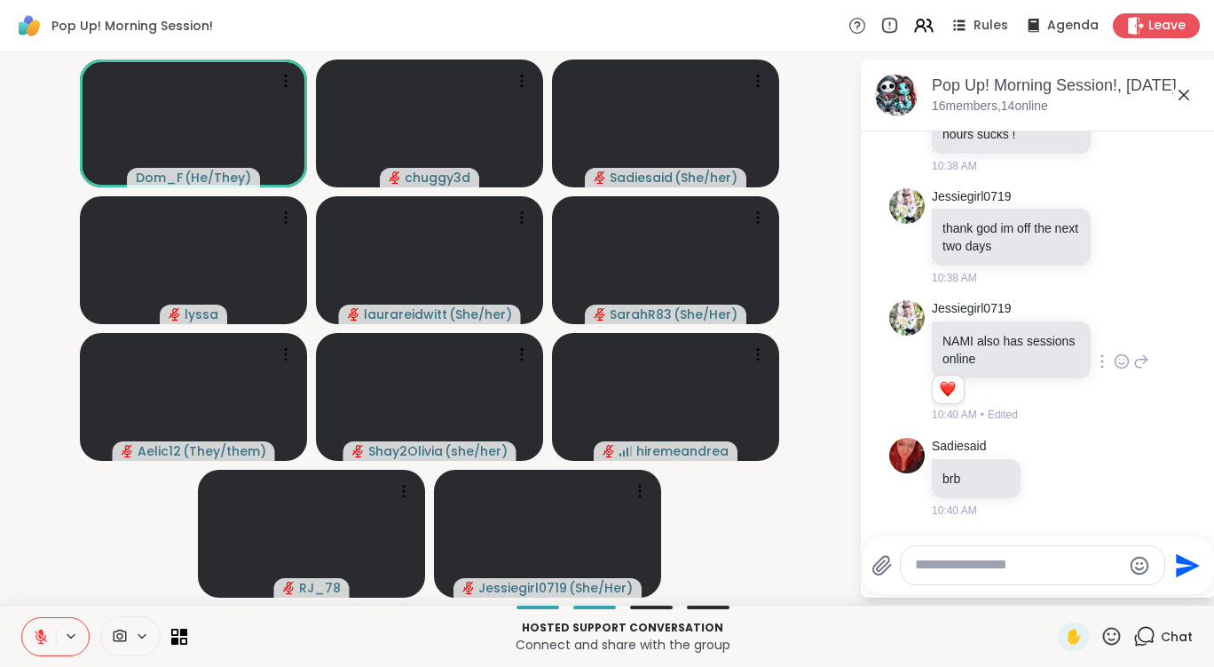
click at [1105, 623] on div "✋" at bounding box center [1090, 636] width 65 height 28
click at [1105, 636] on icon at bounding box center [1112, 636] width 22 height 22
click at [1051, 589] on span "❤️" at bounding box center [1060, 589] width 18 height 21
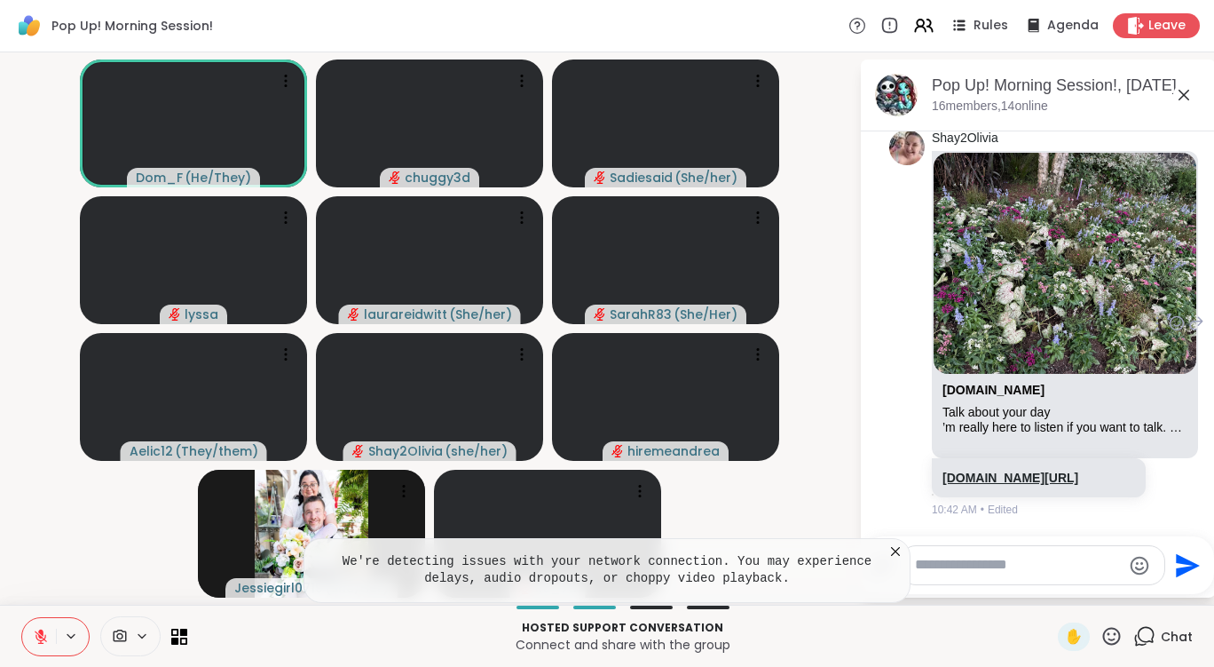
scroll to position [10060, 0]
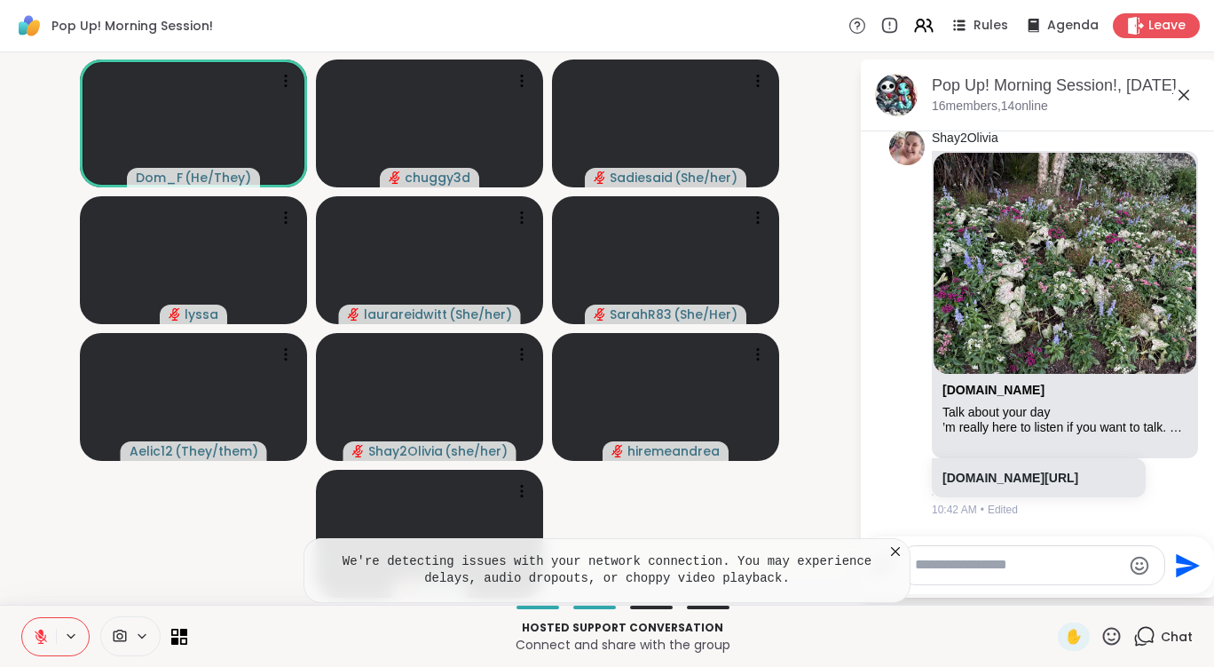
click at [891, 549] on icon at bounding box center [896, 551] width 18 height 18
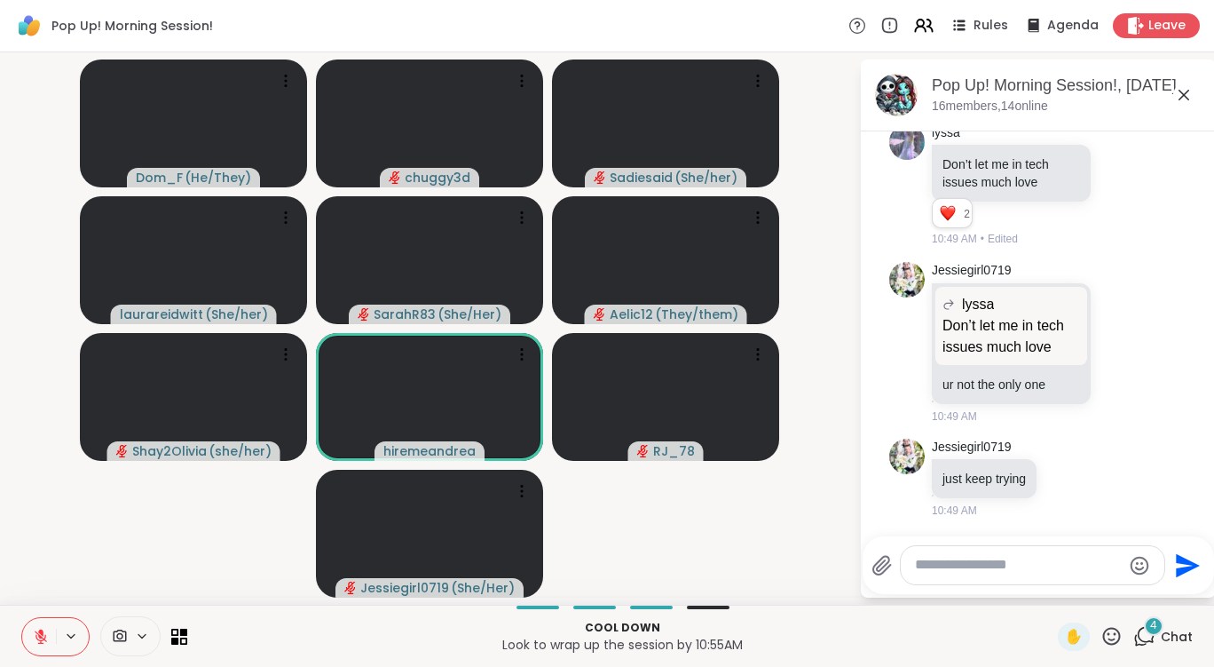
scroll to position [11789, 0]
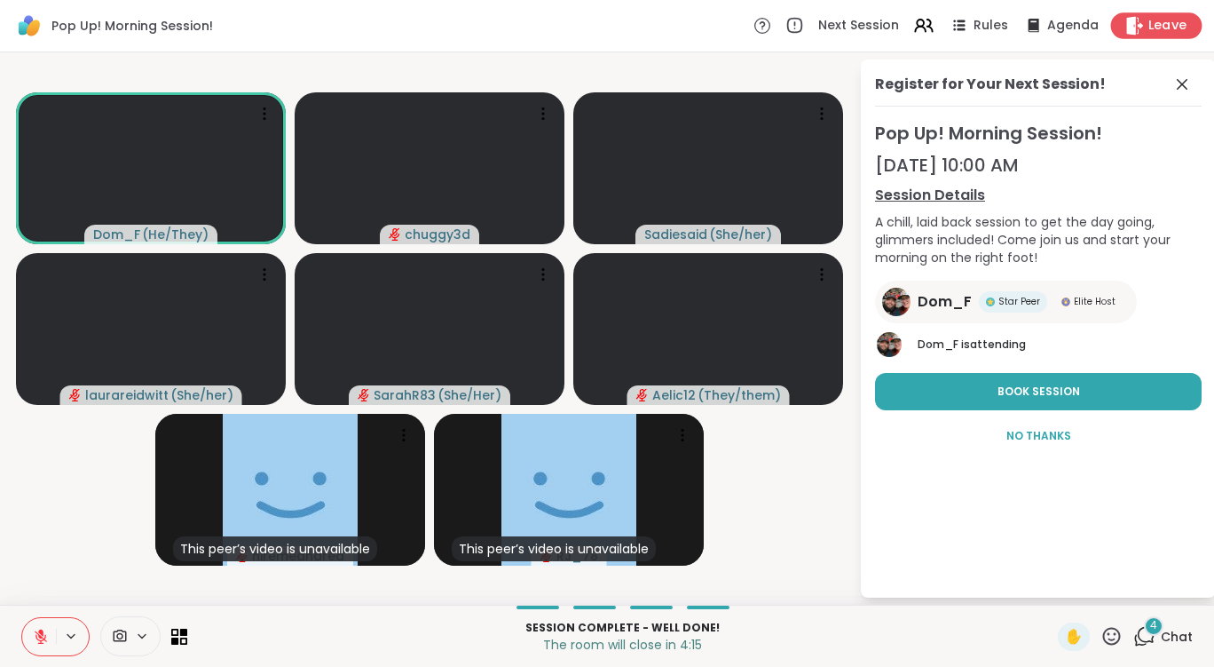
click at [1129, 25] on icon at bounding box center [1135, 25] width 17 height 19
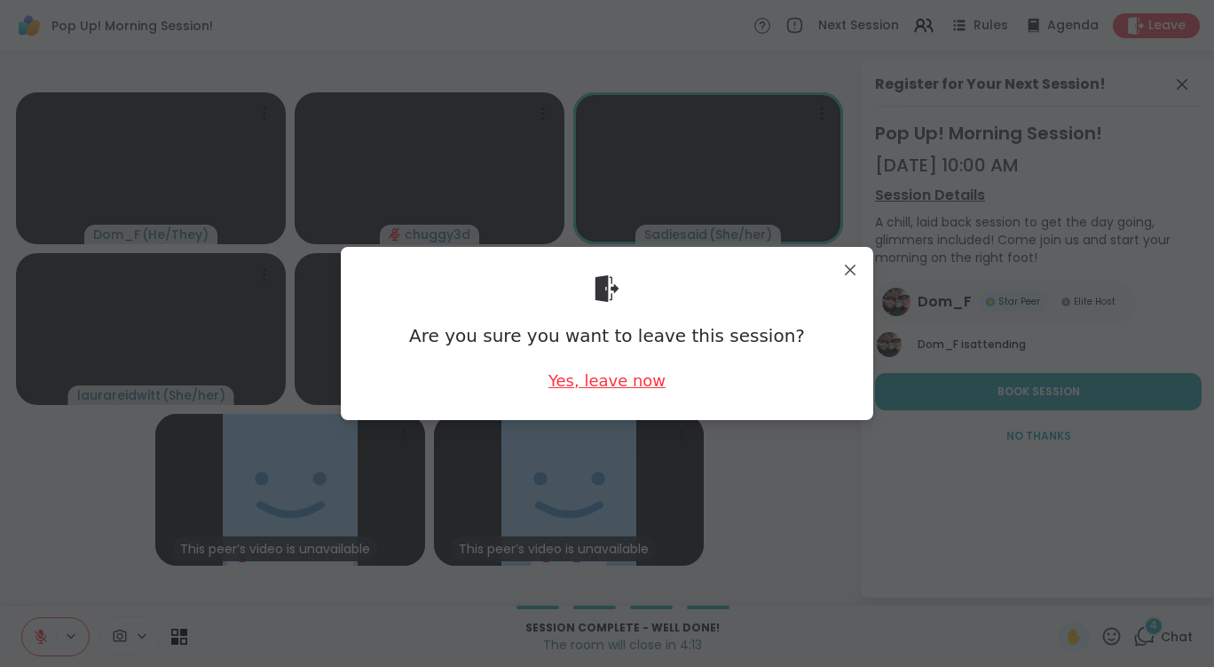
click at [580, 384] on div "Yes, leave now" at bounding box center [607, 380] width 117 height 22
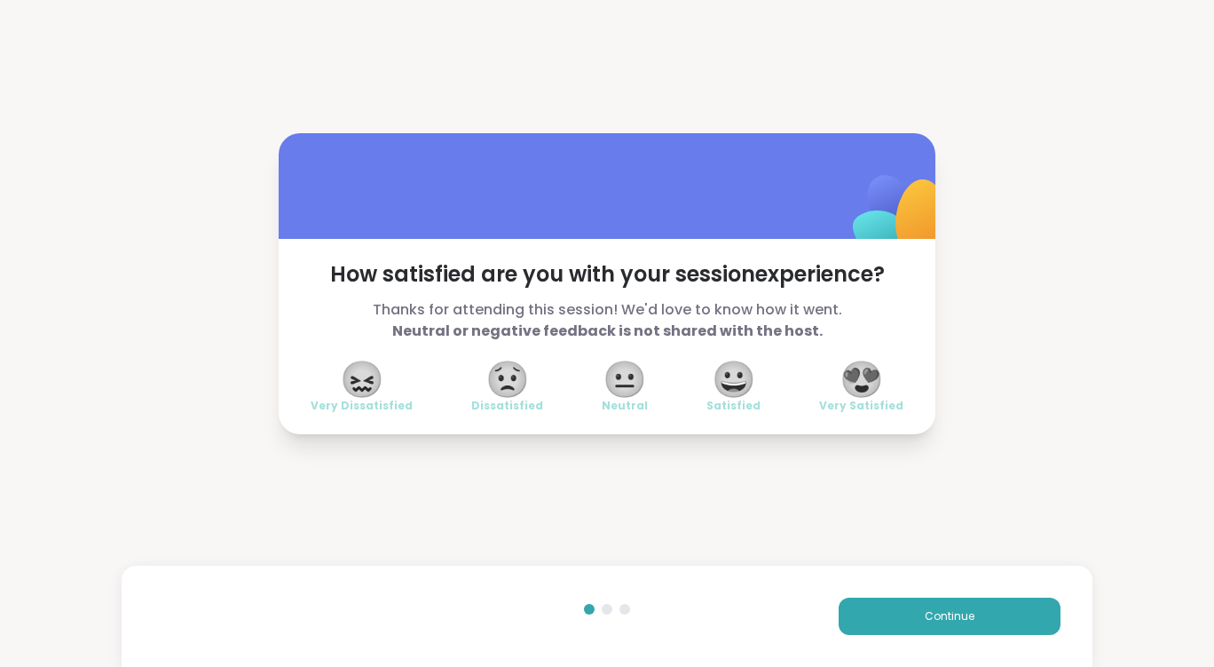
click at [857, 385] on span "😍" at bounding box center [862, 379] width 44 height 32
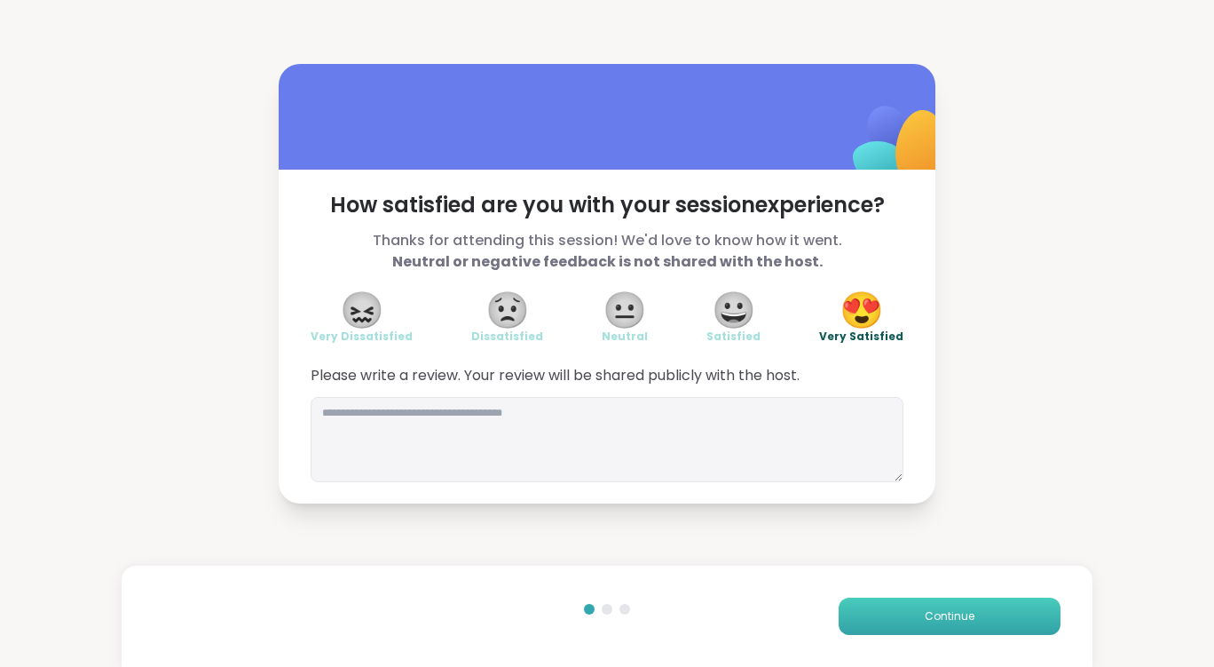
click at [884, 597] on div "Continue" at bounding box center [607, 615] width 971 height 101
click at [888, 610] on button "Continue" at bounding box center [950, 615] width 222 height 37
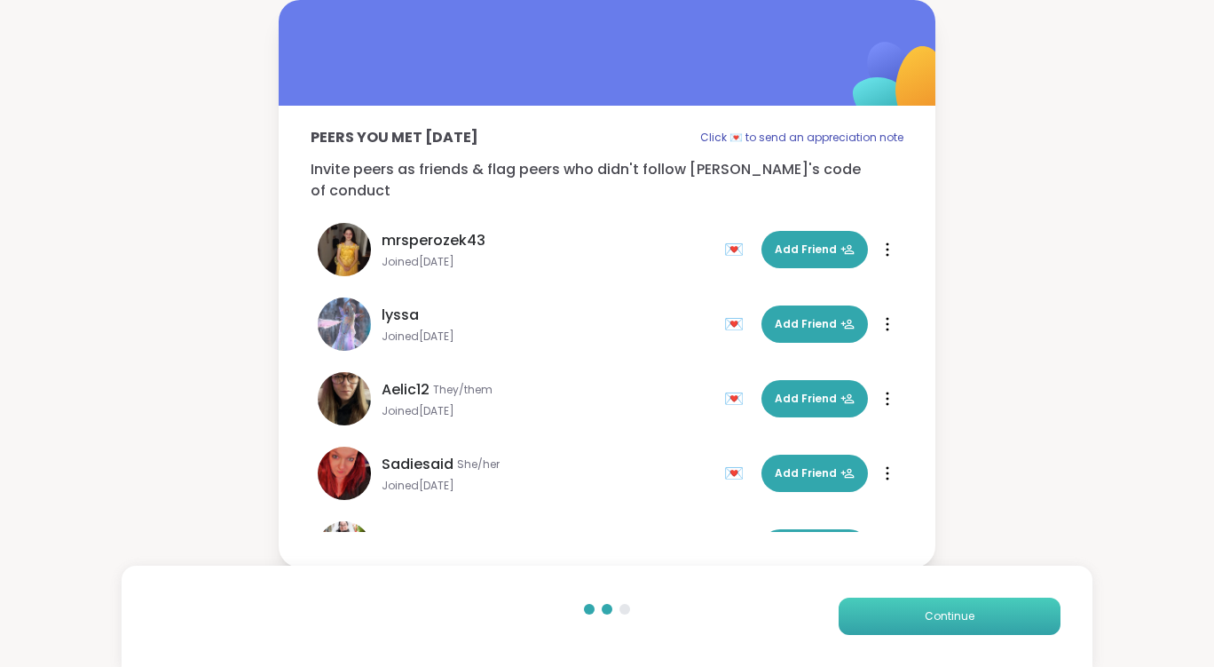
click at [889, 619] on button "Continue" at bounding box center [950, 615] width 222 height 37
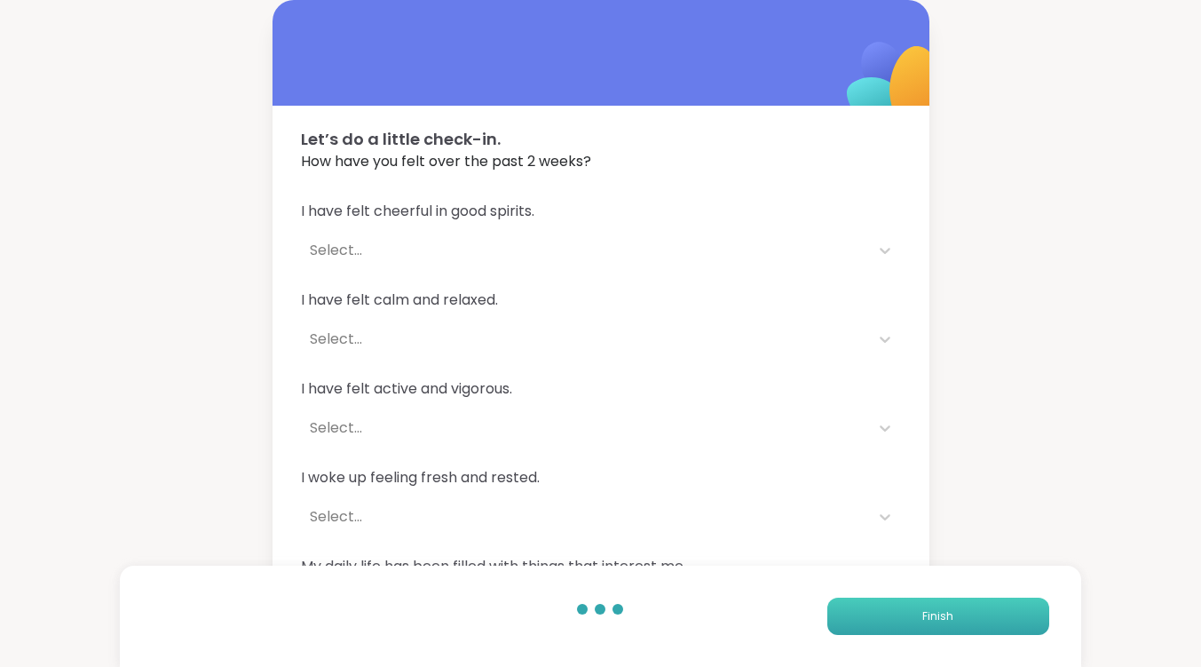
click at [889, 619] on button "Finish" at bounding box center [938, 615] width 222 height 37
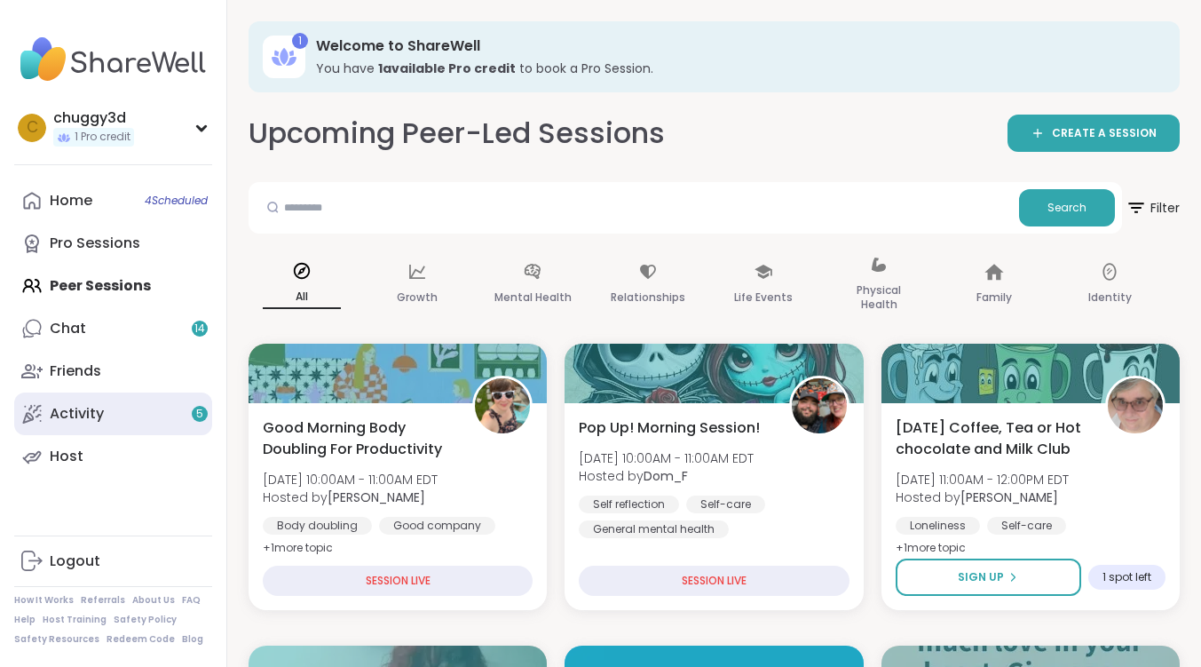
click at [111, 419] on link "Activity 5" at bounding box center [113, 413] width 198 height 43
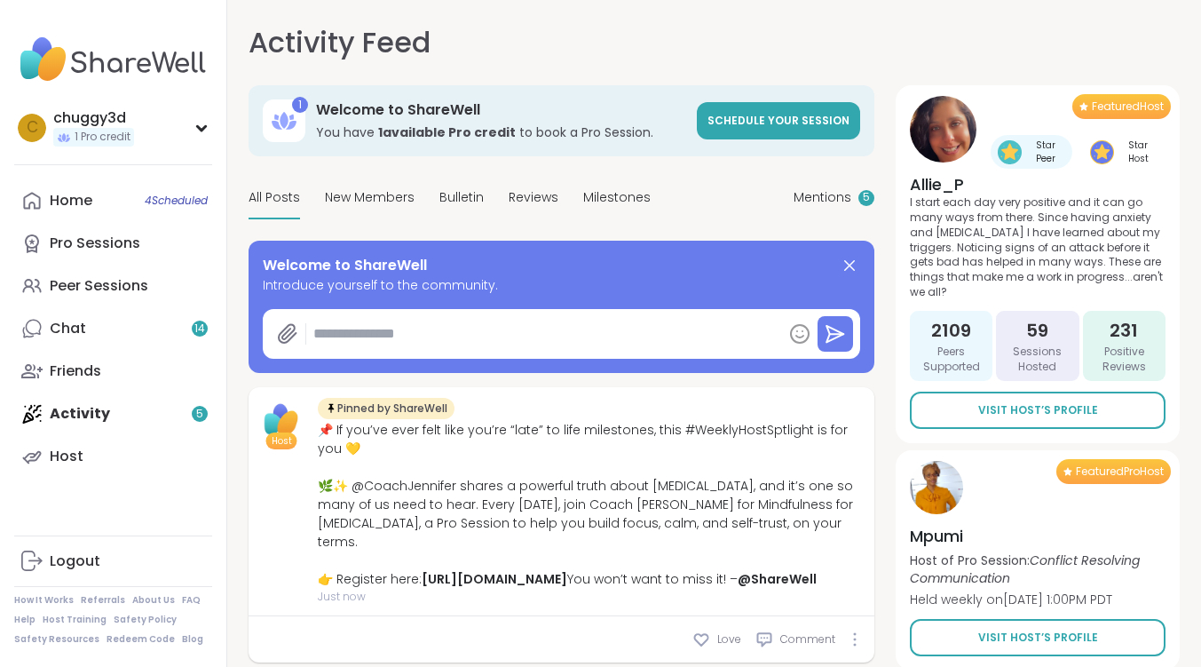
type textarea "*"
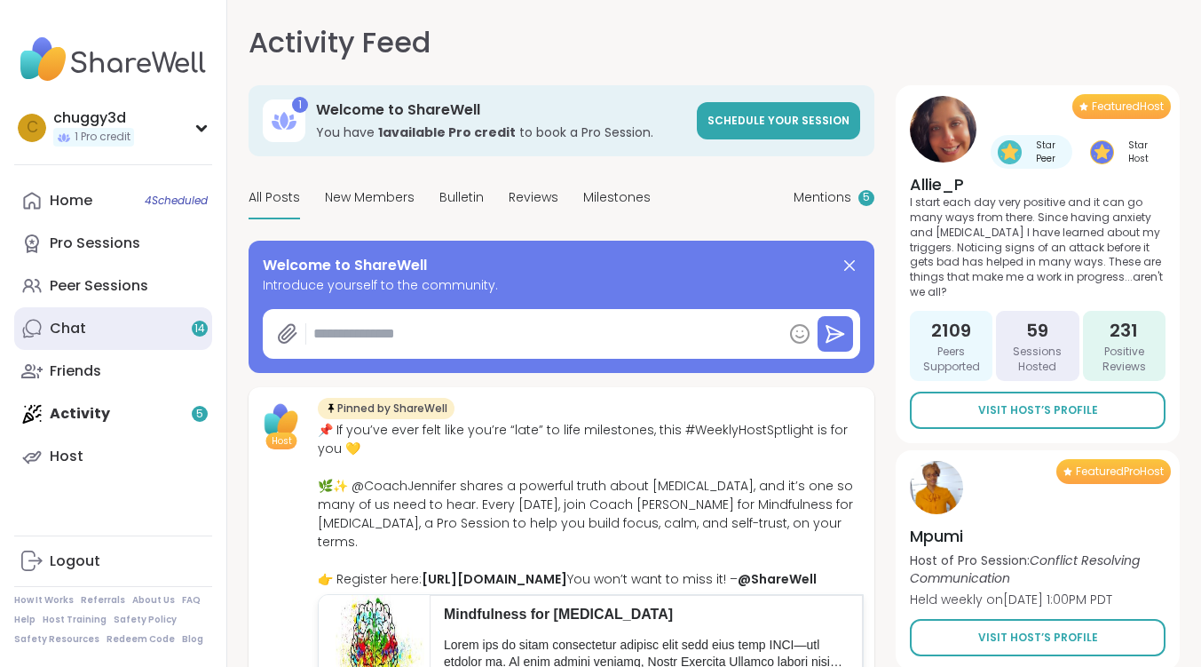
click at [97, 336] on link "Chat 14" at bounding box center [113, 328] width 198 height 43
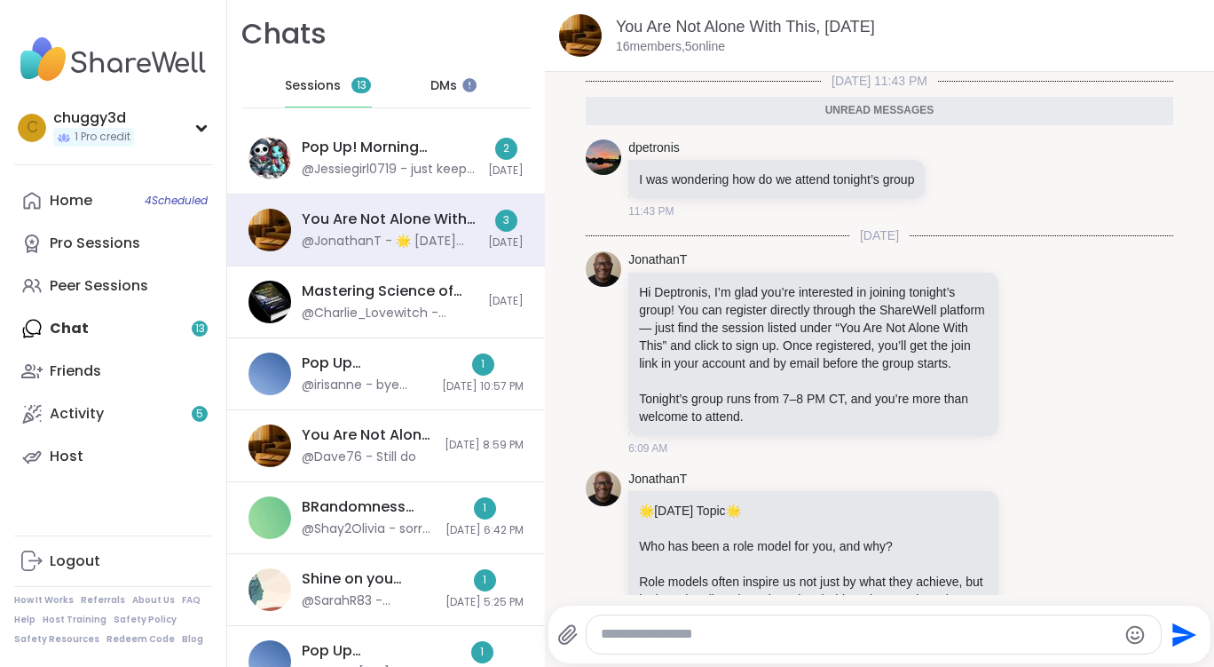
click at [296, 83] on span "Sessions" at bounding box center [313, 86] width 56 height 18
click at [432, 85] on span "DMs" at bounding box center [444, 86] width 27 height 18
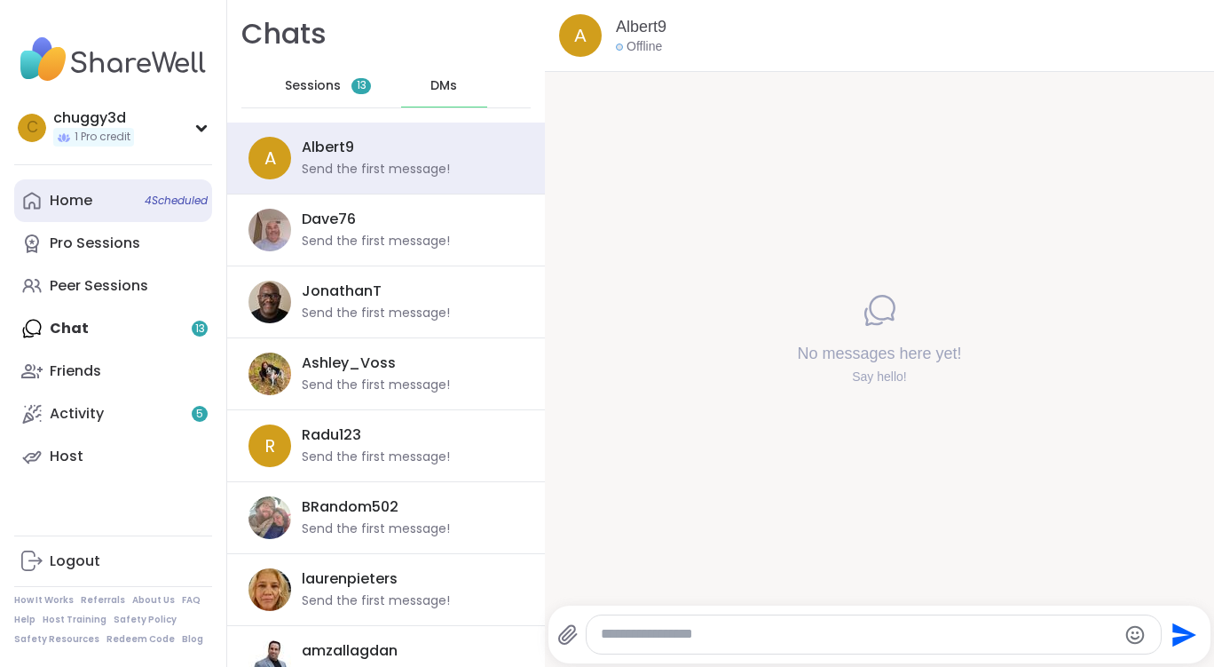
click at [75, 204] on div "Home 4 Scheduled" at bounding box center [71, 201] width 43 height 20
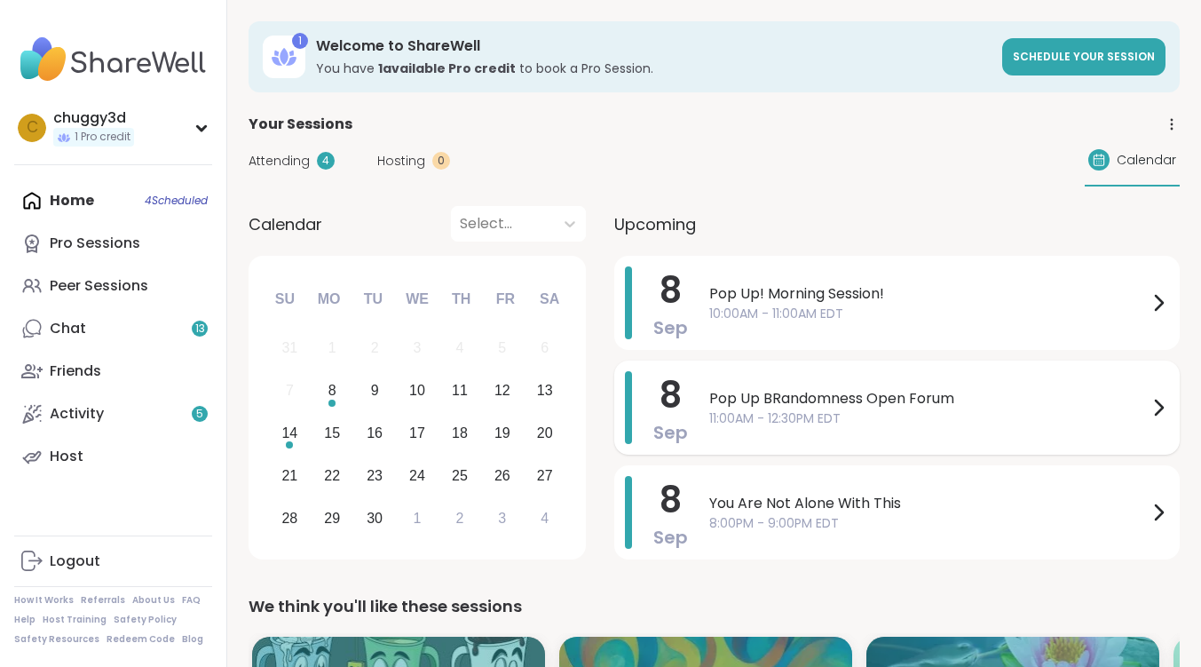
click at [929, 396] on span "Pop Up BRandomness Open Forum" at bounding box center [928, 398] width 439 height 21
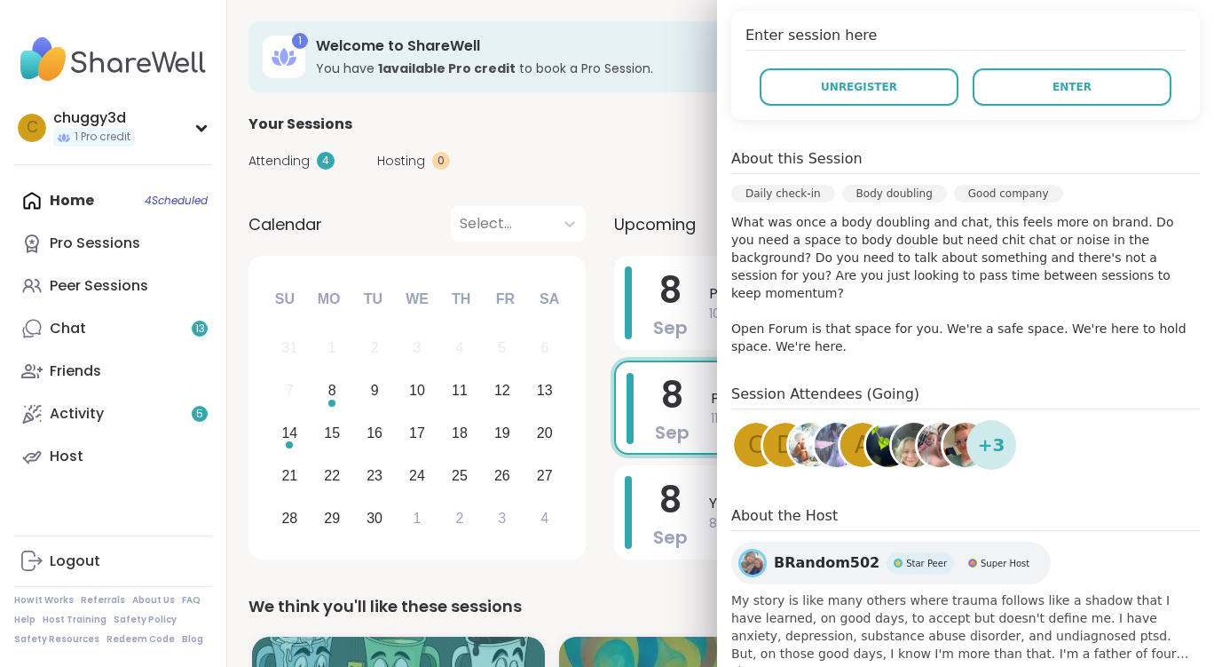
scroll to position [402, 0]
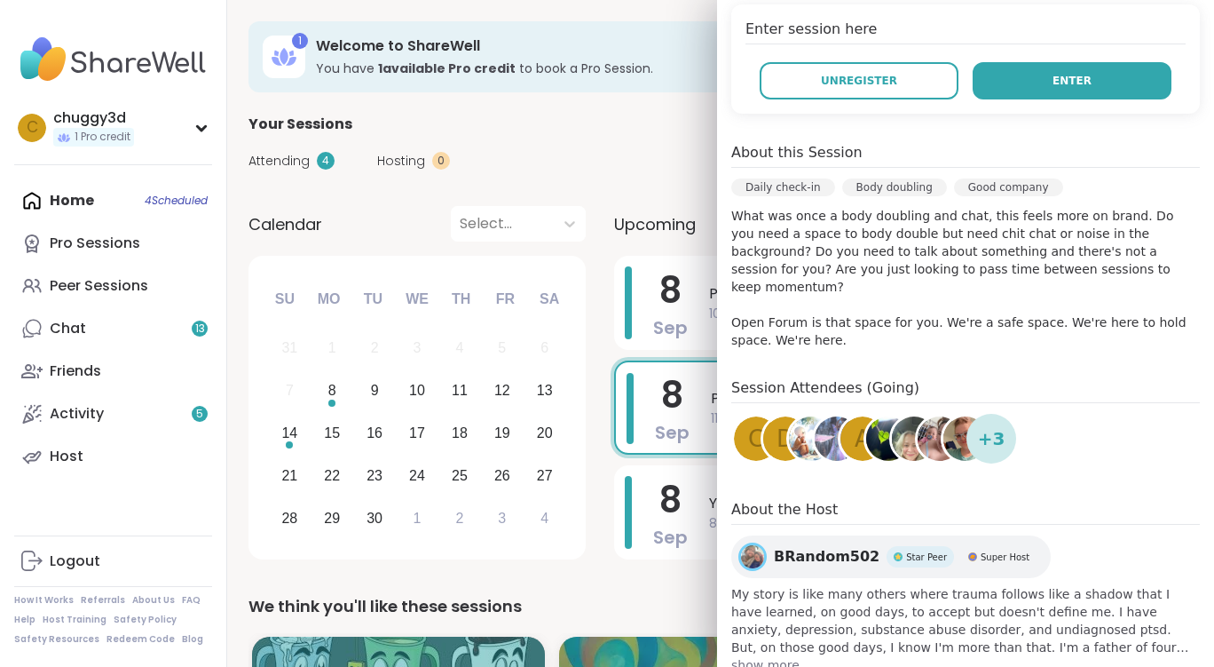
click at [1087, 62] on button "Enter" at bounding box center [1072, 80] width 199 height 37
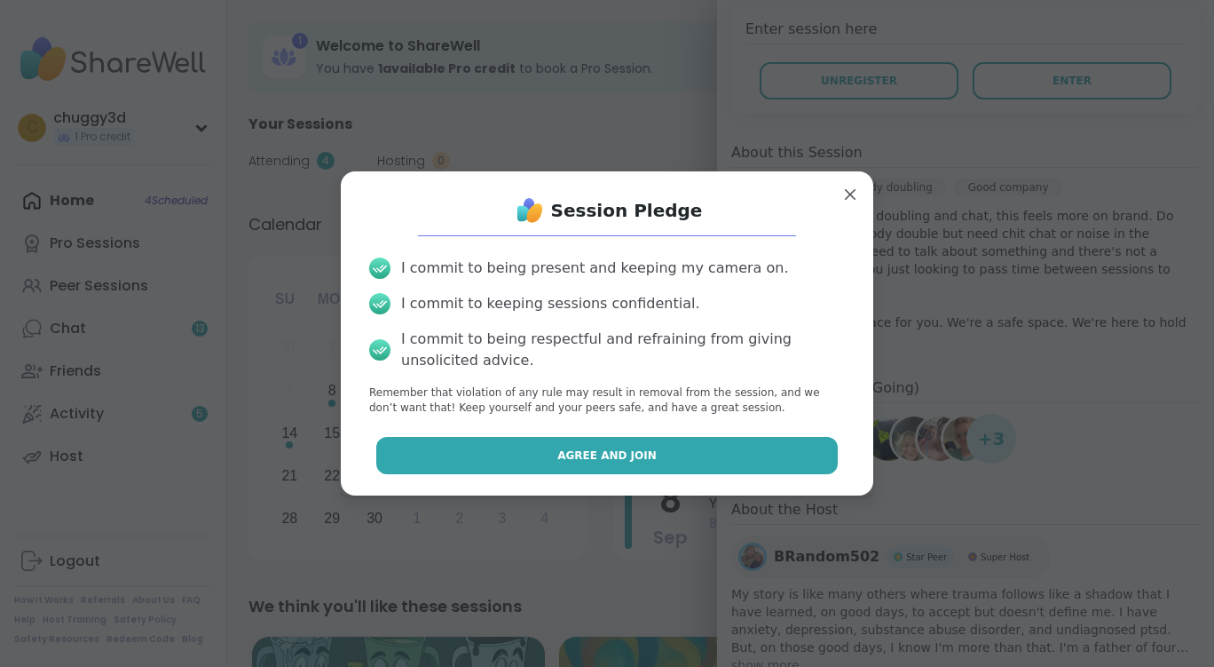
click at [644, 459] on button "Agree and Join" at bounding box center [607, 455] width 462 height 37
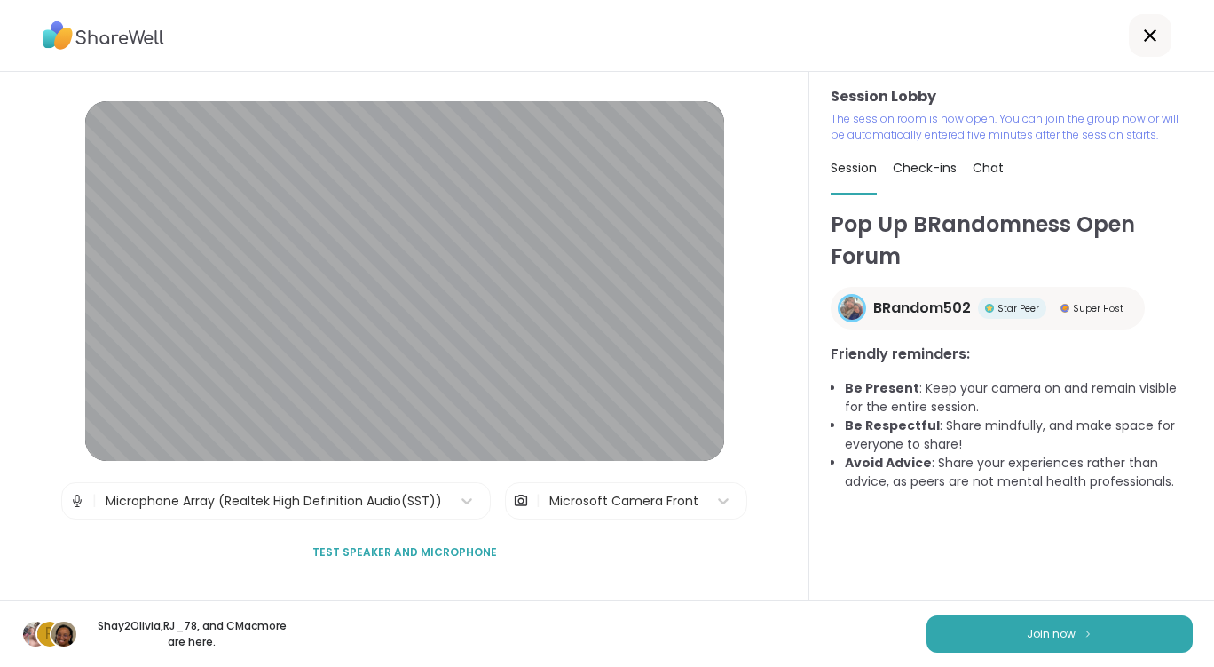
click at [1039, 640] on span "Join now" at bounding box center [1051, 634] width 49 height 16
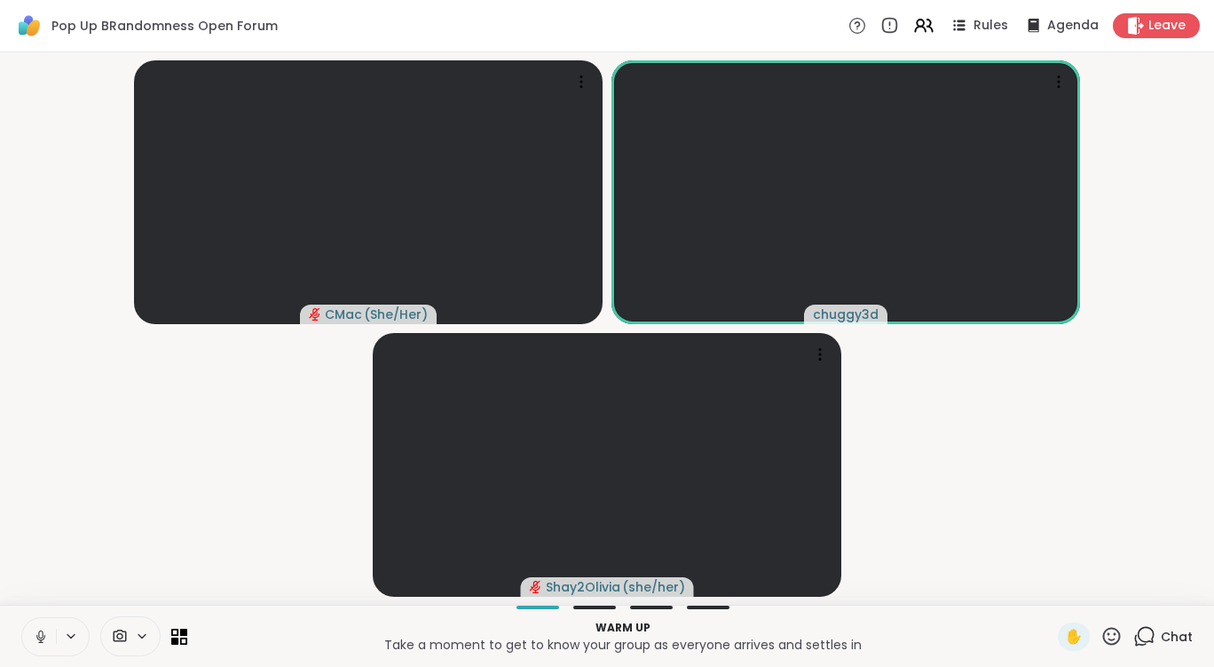
click at [31, 660] on div "Warm up Take a moment to get to know your group as everyone arrives and settles…" at bounding box center [607, 636] width 1214 height 62
click at [41, 643] on icon at bounding box center [41, 636] width 16 height 16
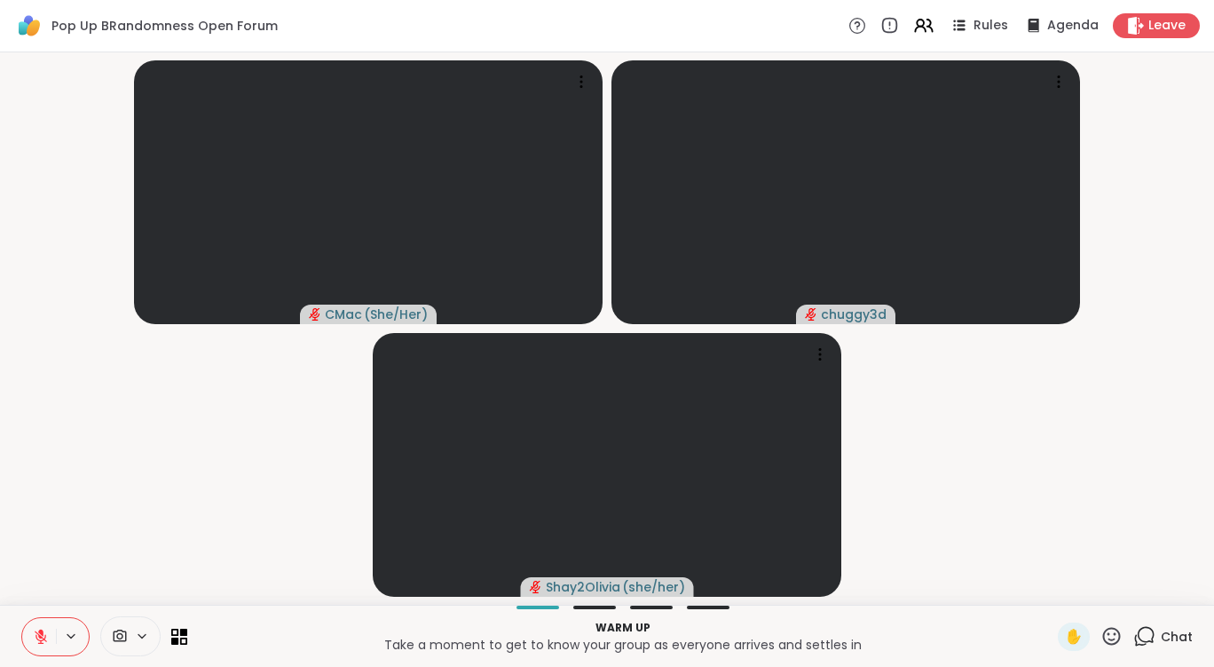
click at [139, 640] on icon at bounding box center [142, 635] width 14 height 15
click at [178, 569] on div at bounding box center [168, 572] width 30 height 30
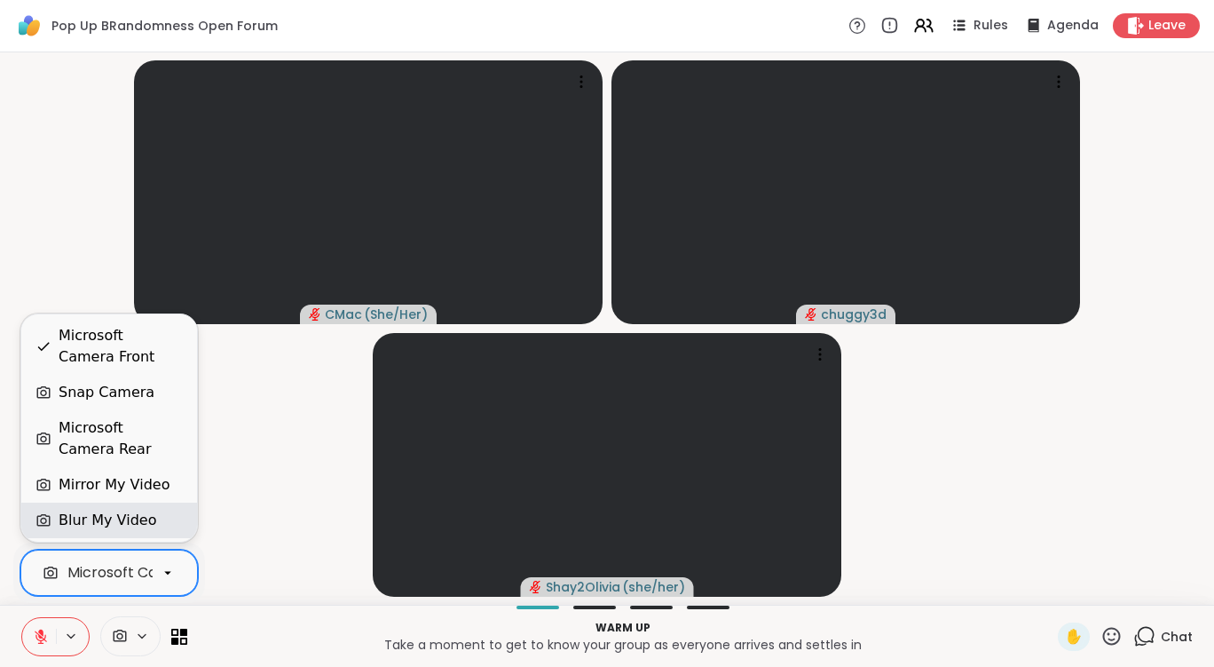
click at [106, 508] on div "Blur My Video" at bounding box center [109, 520] width 176 height 36
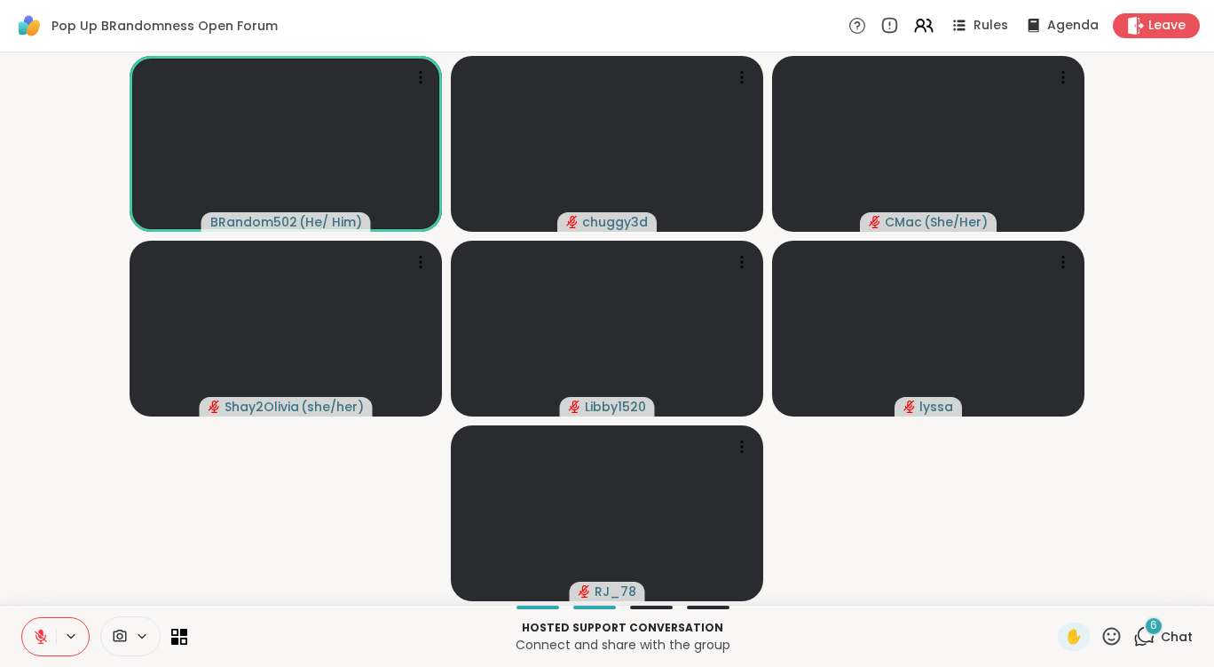
click at [1134, 631] on icon at bounding box center [1145, 636] width 22 height 22
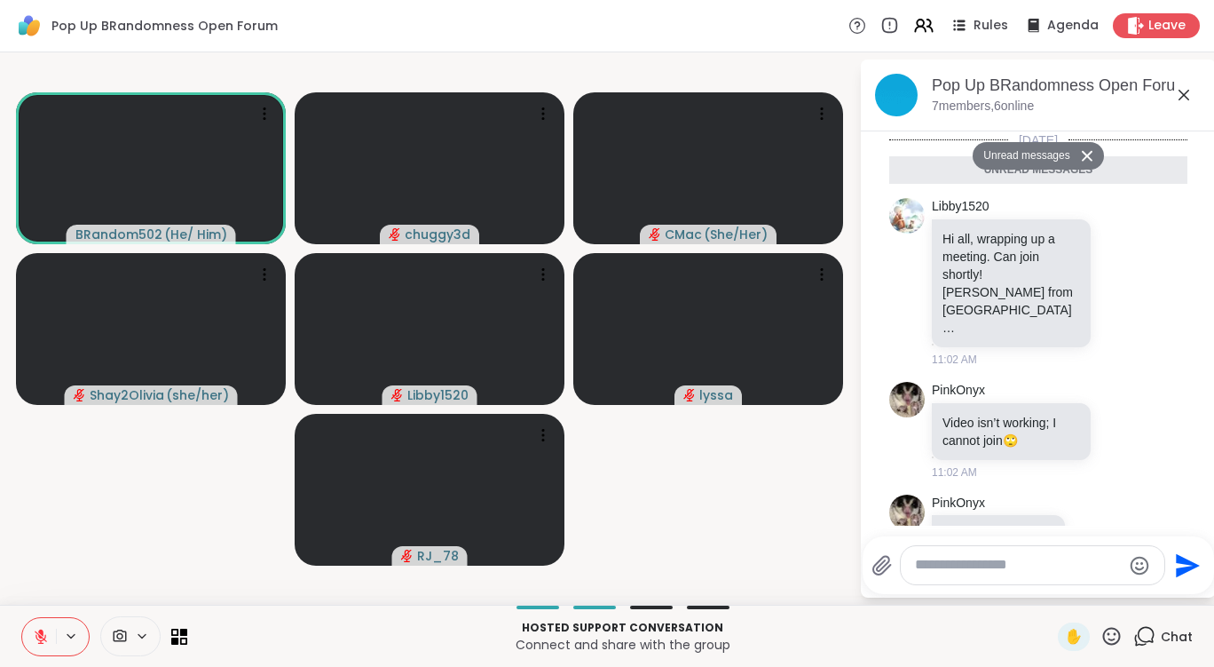
scroll to position [478, 0]
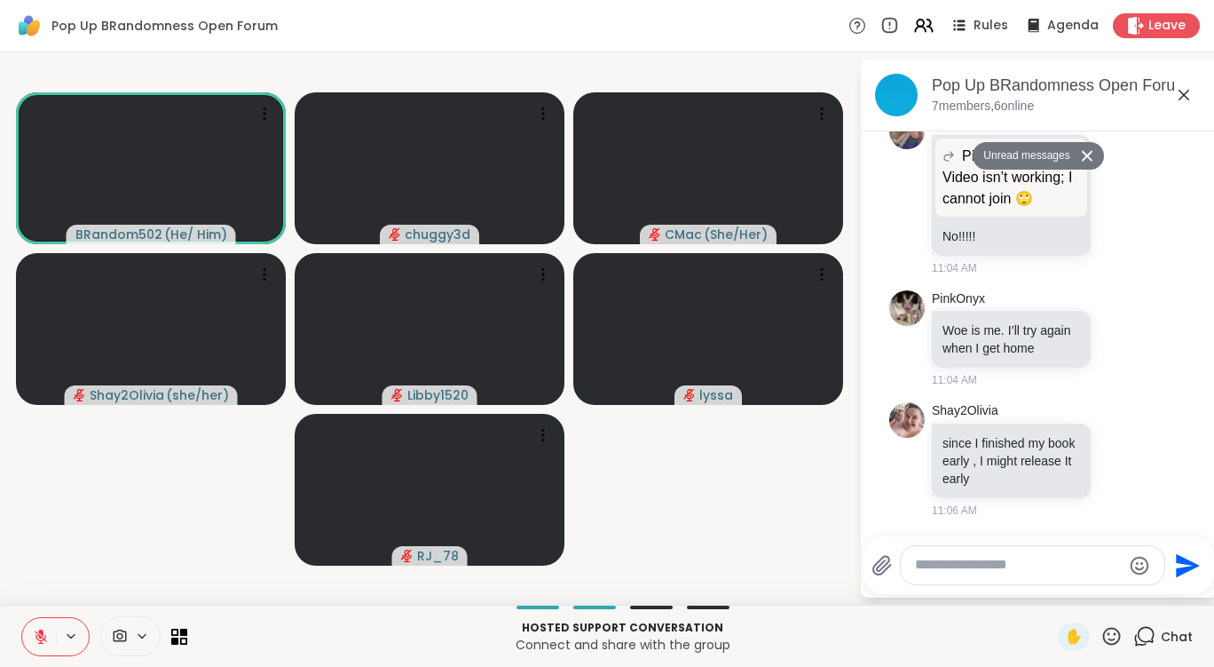
click at [973, 567] on textarea "Type your message" at bounding box center [1018, 565] width 207 height 19
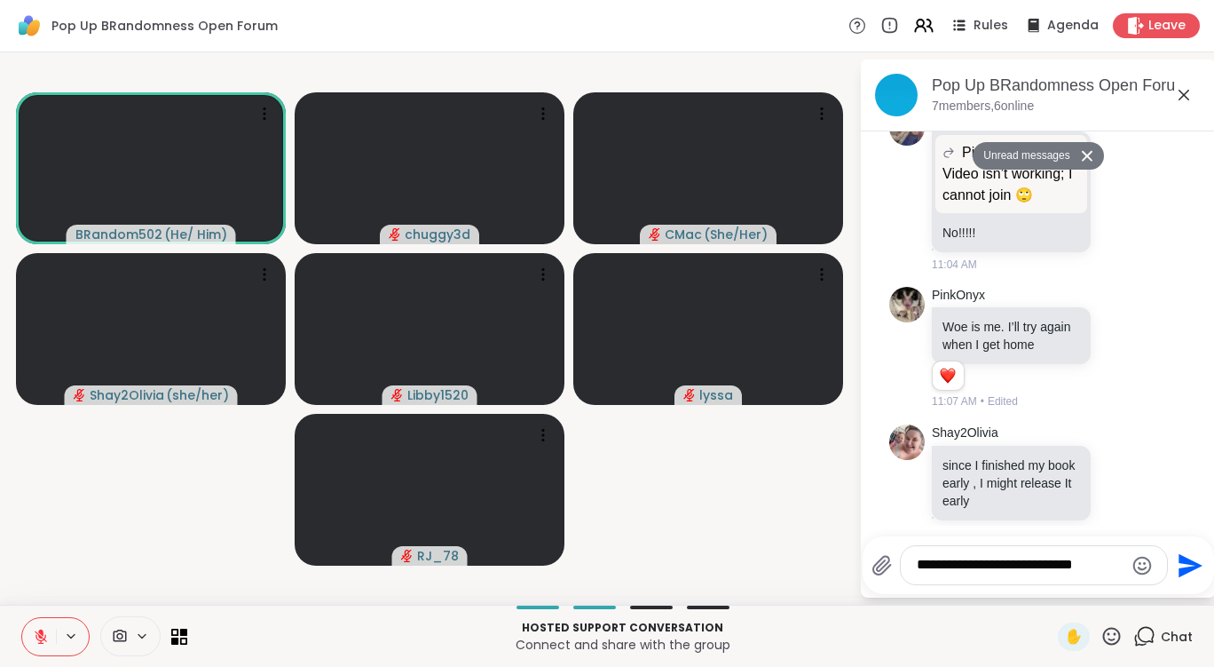
type textarea "**********"
click at [1188, 567] on icon "Send" at bounding box center [1191, 565] width 24 height 24
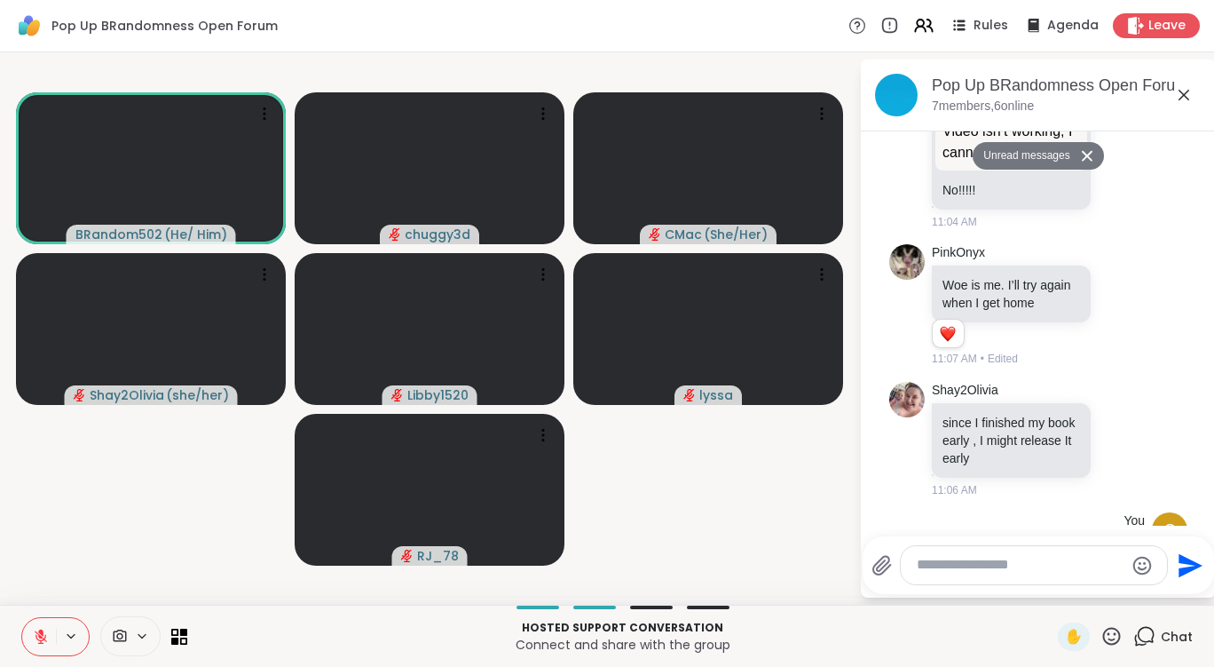
scroll to position [574, 0]
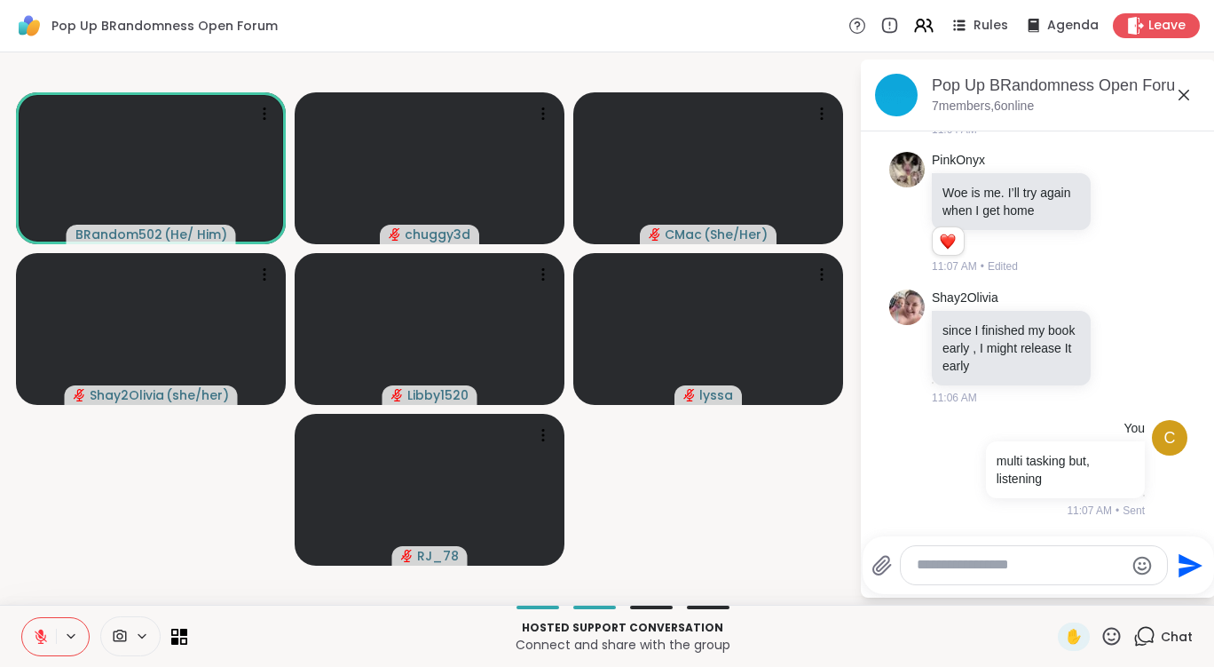
click at [44, 634] on icon at bounding box center [41, 636] width 16 height 16
click at [50, 635] on button at bounding box center [39, 636] width 34 height 37
click at [35, 631] on icon at bounding box center [41, 636] width 16 height 16
click at [42, 630] on icon at bounding box center [40, 634] width 4 height 8
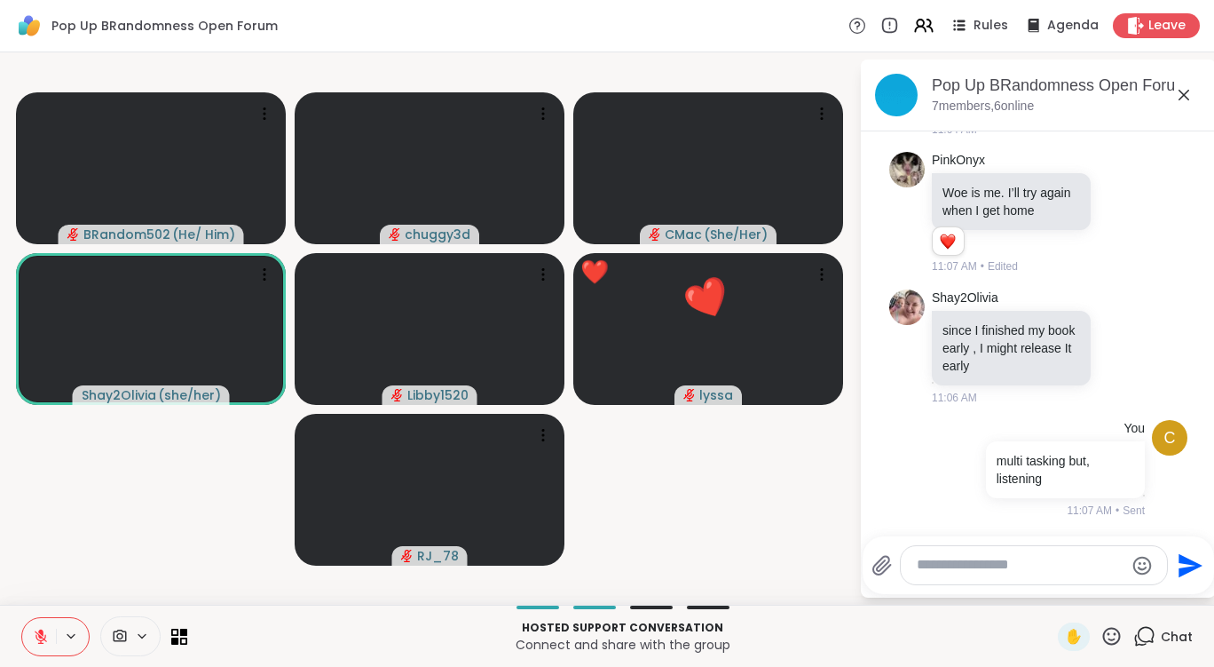
click at [1101, 637] on icon at bounding box center [1112, 636] width 22 height 22
click at [1051, 589] on span "❤️" at bounding box center [1060, 589] width 18 height 21
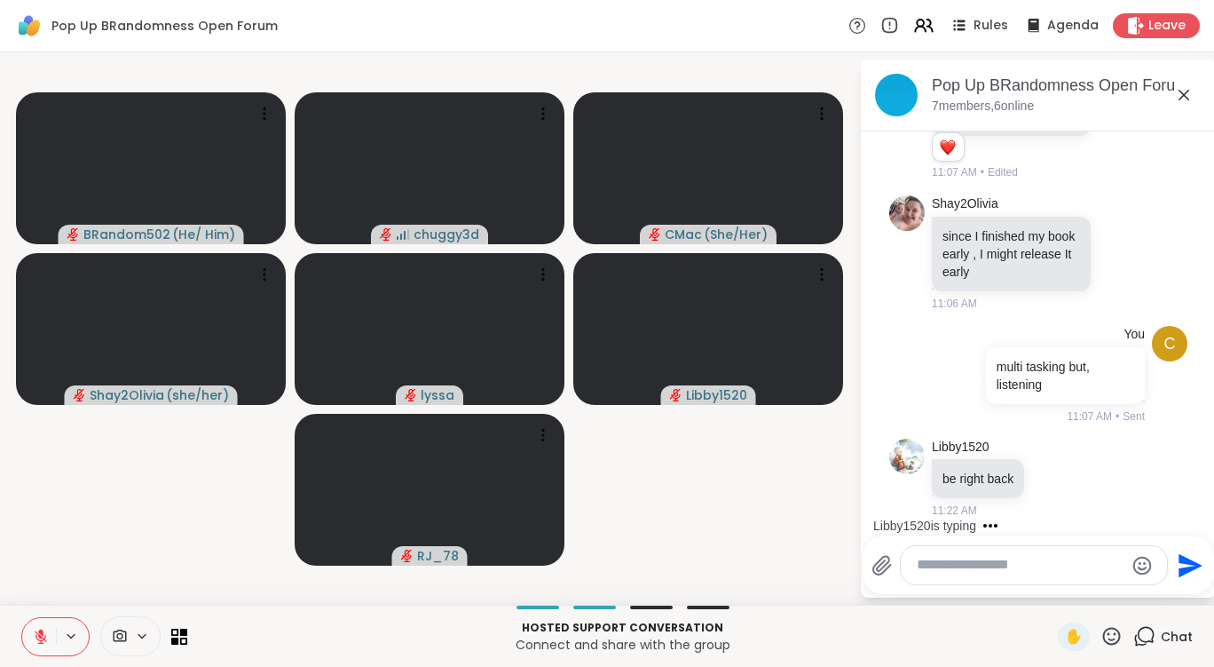
scroll to position [799, 0]
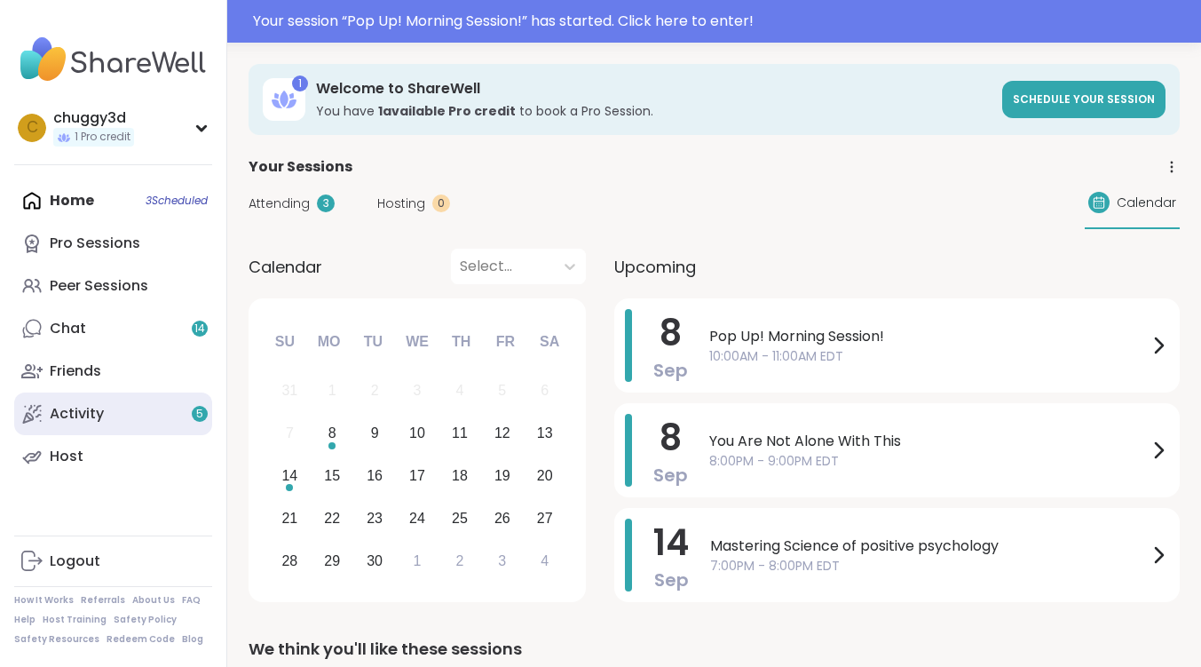
click at [108, 409] on link "Activity 5" at bounding box center [113, 413] width 198 height 43
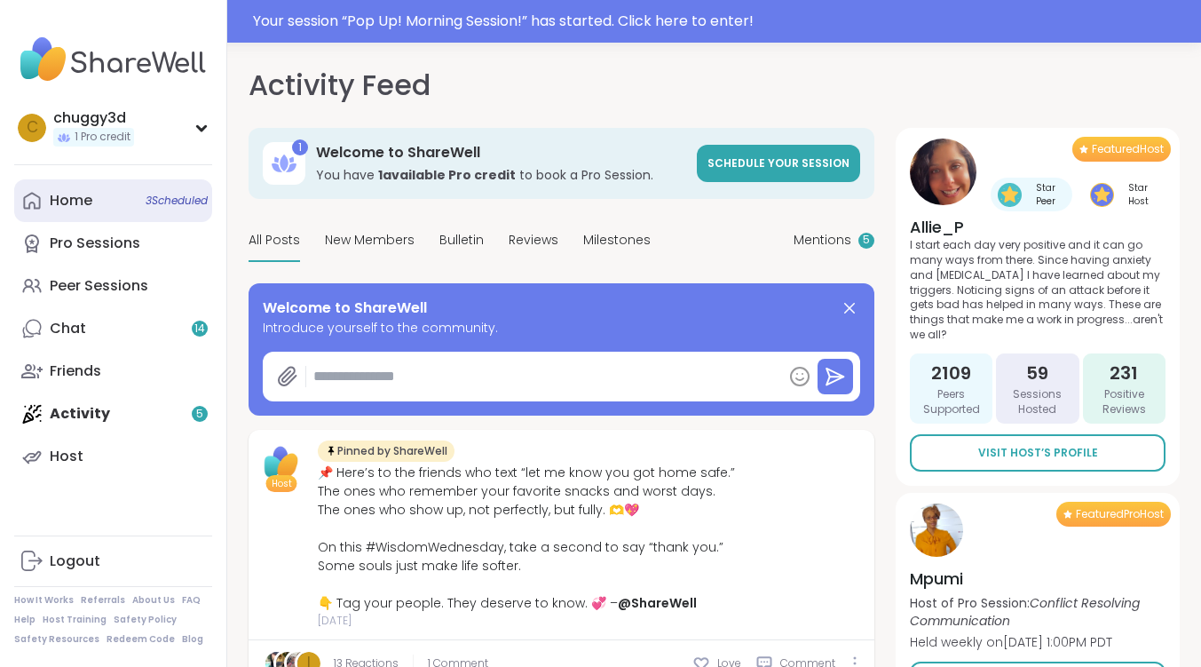
click at [93, 209] on link "Home 3 Scheduled" at bounding box center [113, 200] width 198 height 43
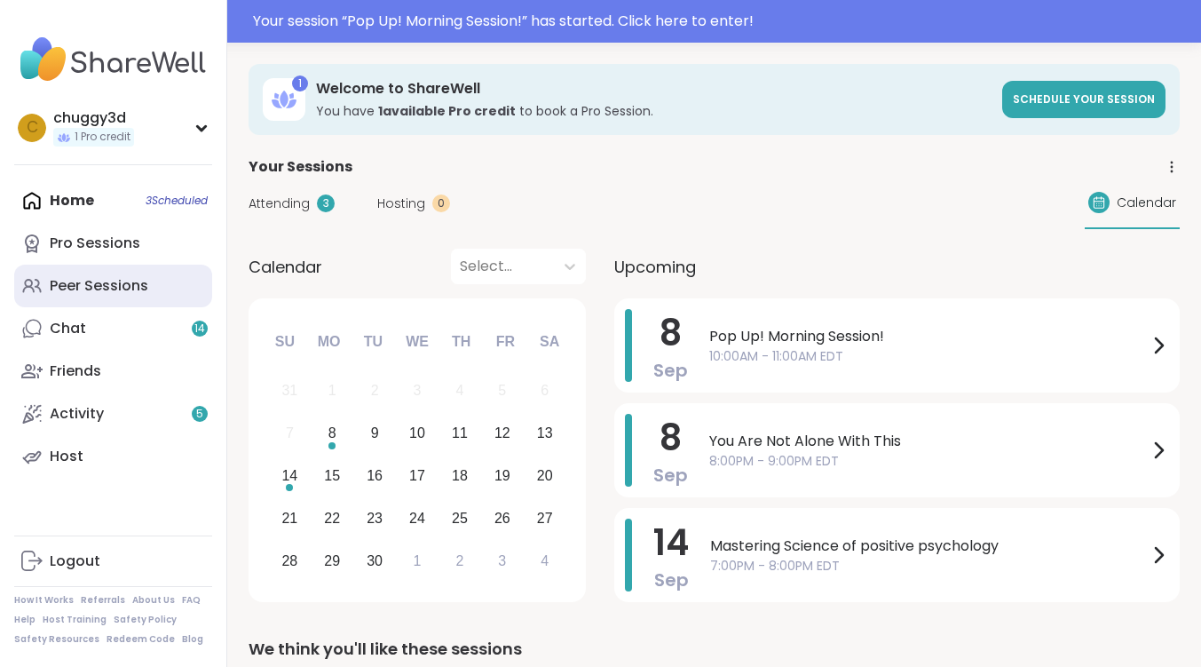
click at [130, 269] on link "Peer Sessions" at bounding box center [113, 286] width 198 height 43
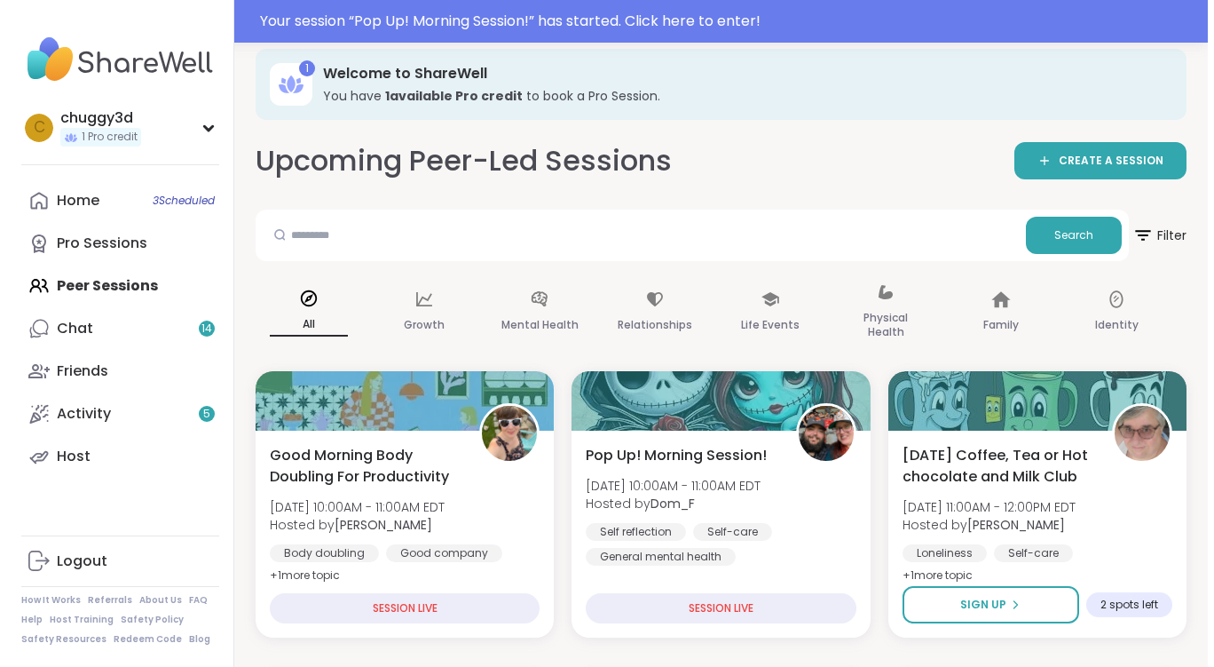
scroll to position [266, 0]
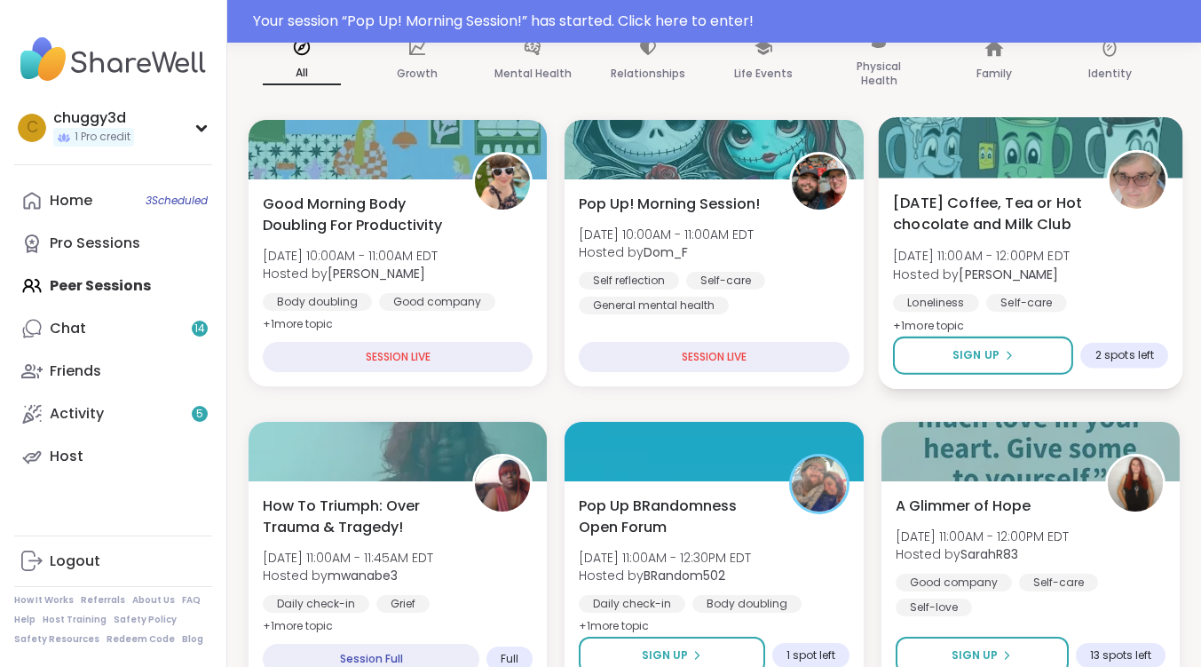
click at [972, 209] on span "Monday Coffee, Tea or Hot chocolate and Milk Club" at bounding box center [990, 213] width 194 height 43
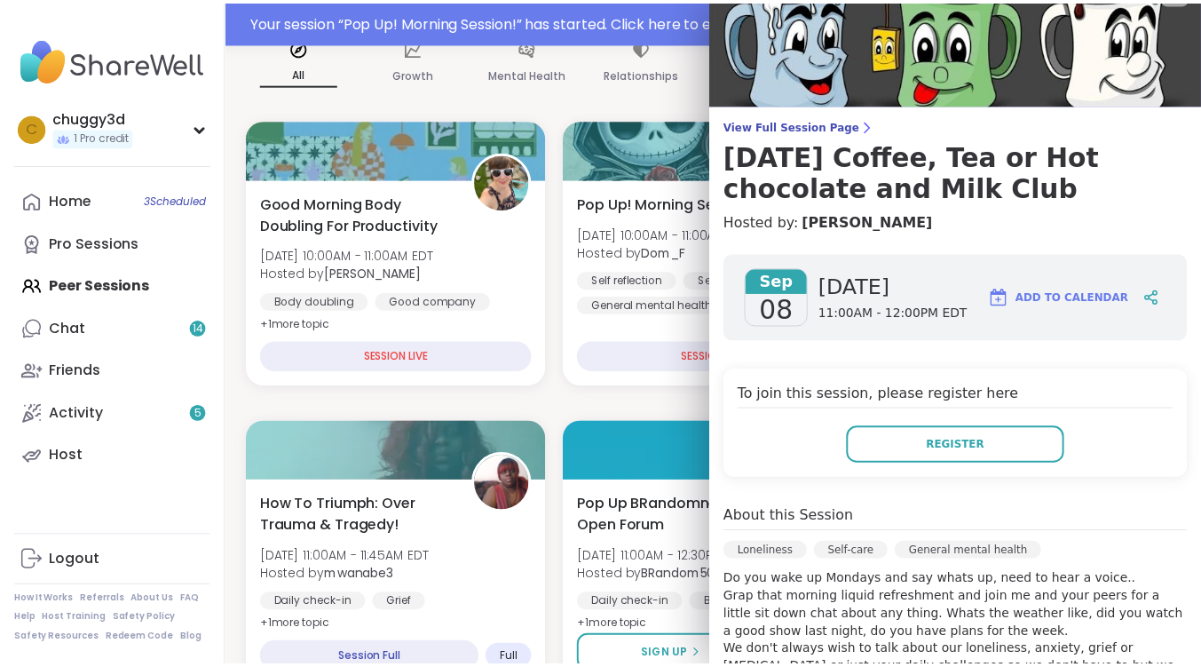
scroll to position [0, 0]
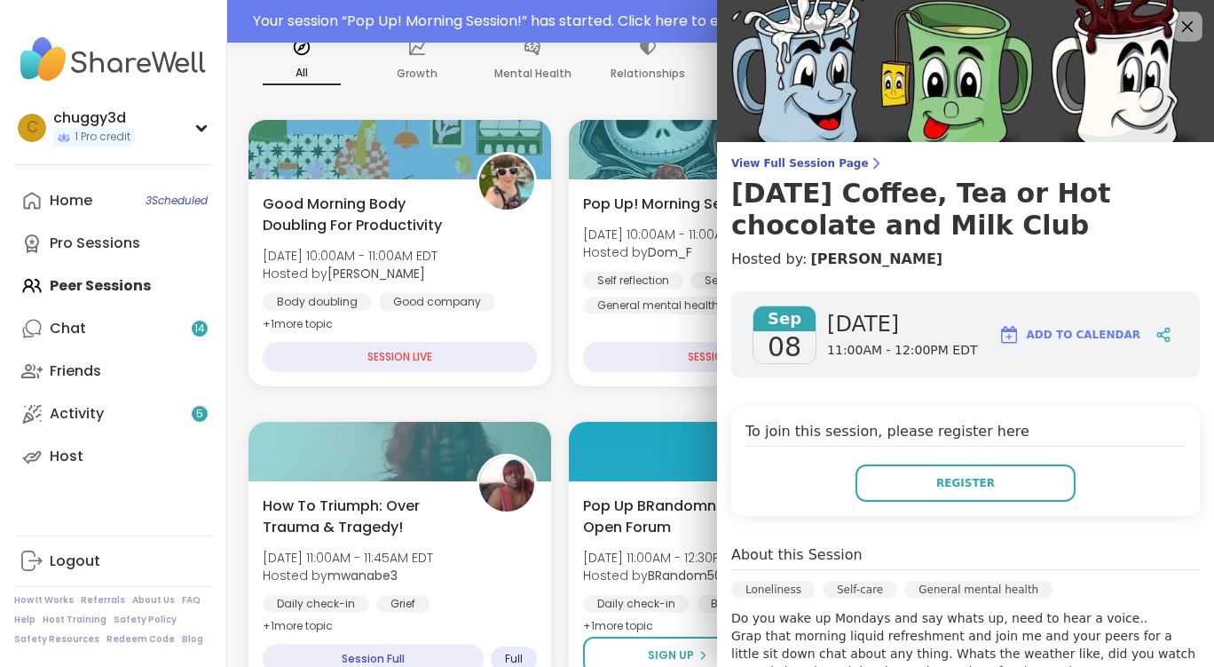
click at [1176, 31] on icon at bounding box center [1187, 26] width 22 height 22
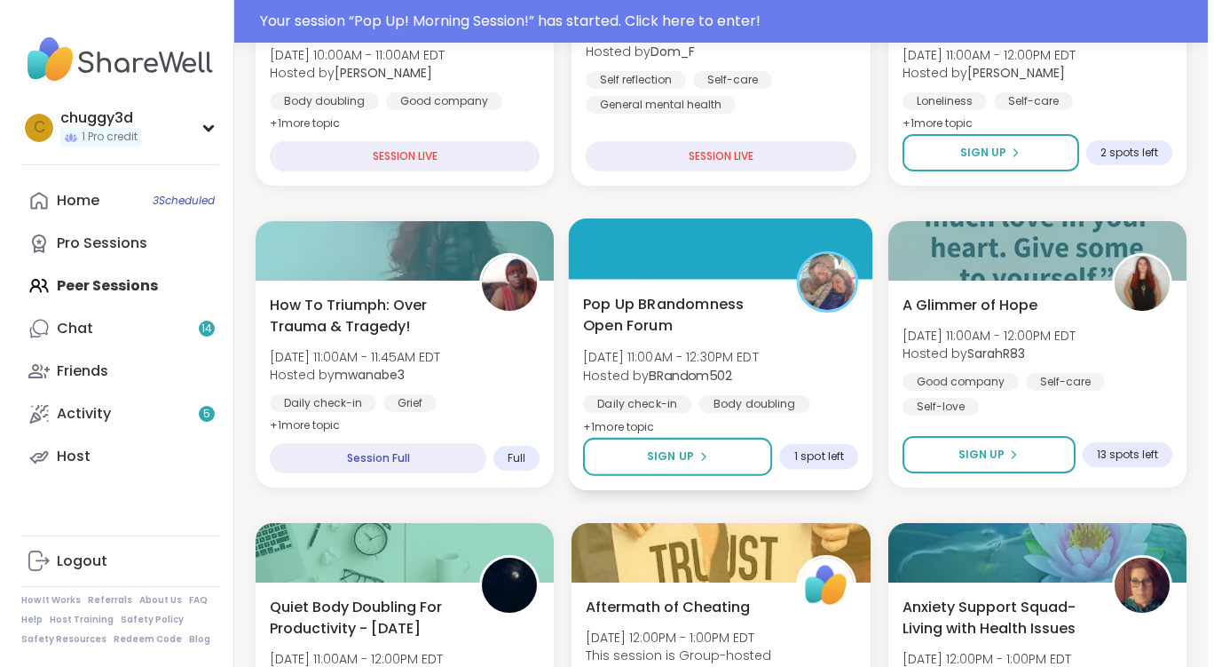
scroll to position [533, 0]
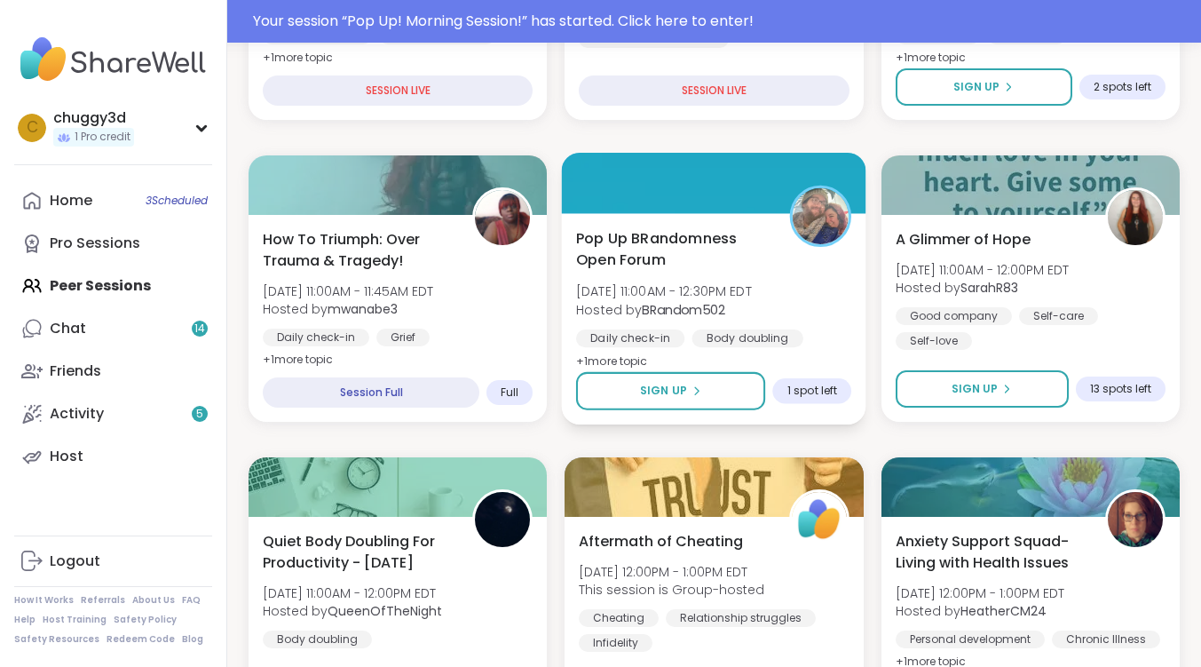
click at [649, 231] on span "Pop Up BRandomness Open Forum" at bounding box center [673, 248] width 194 height 43
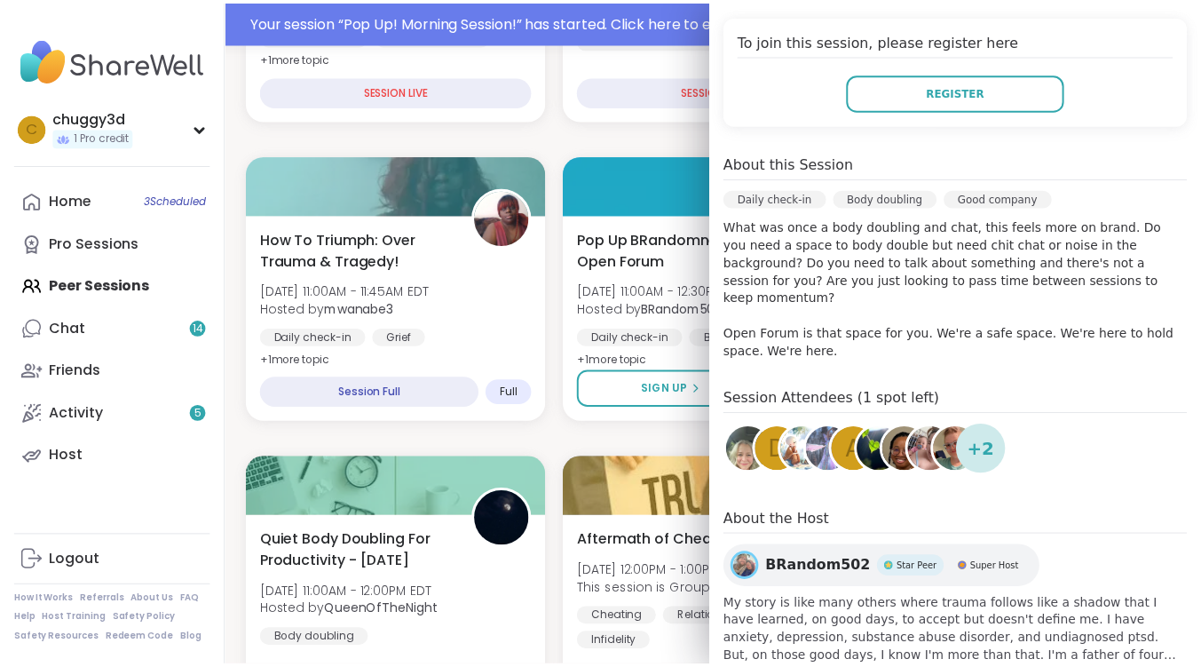
scroll to position [402, 0]
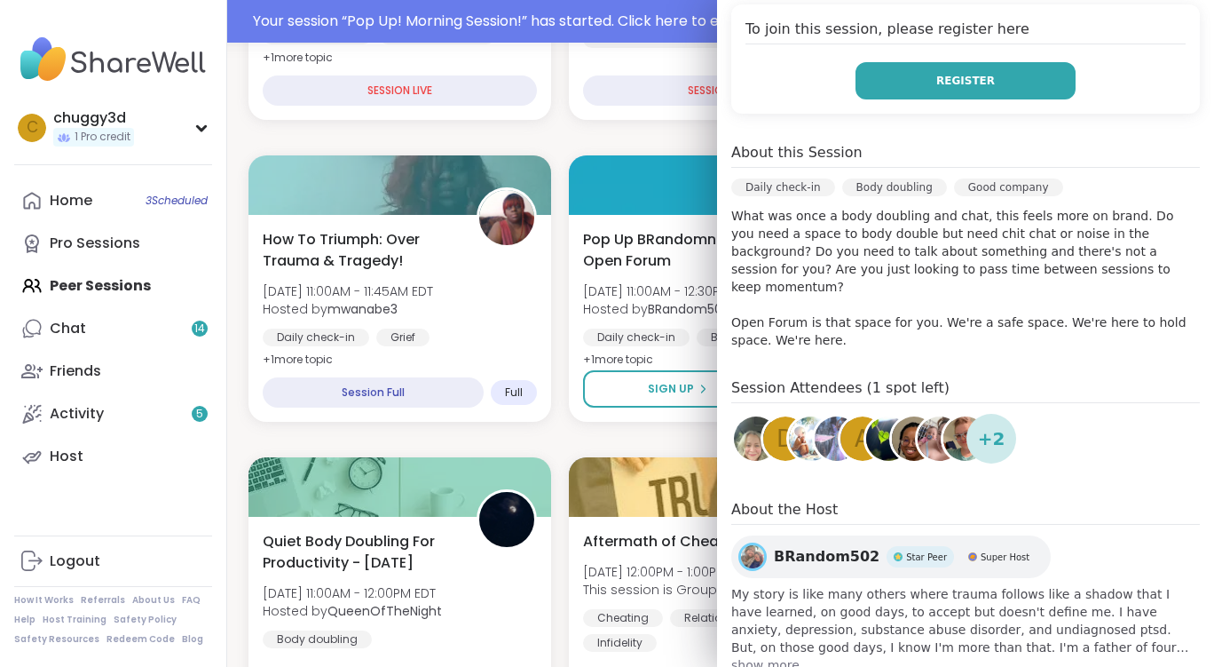
click at [973, 62] on button "Register" at bounding box center [966, 80] width 220 height 37
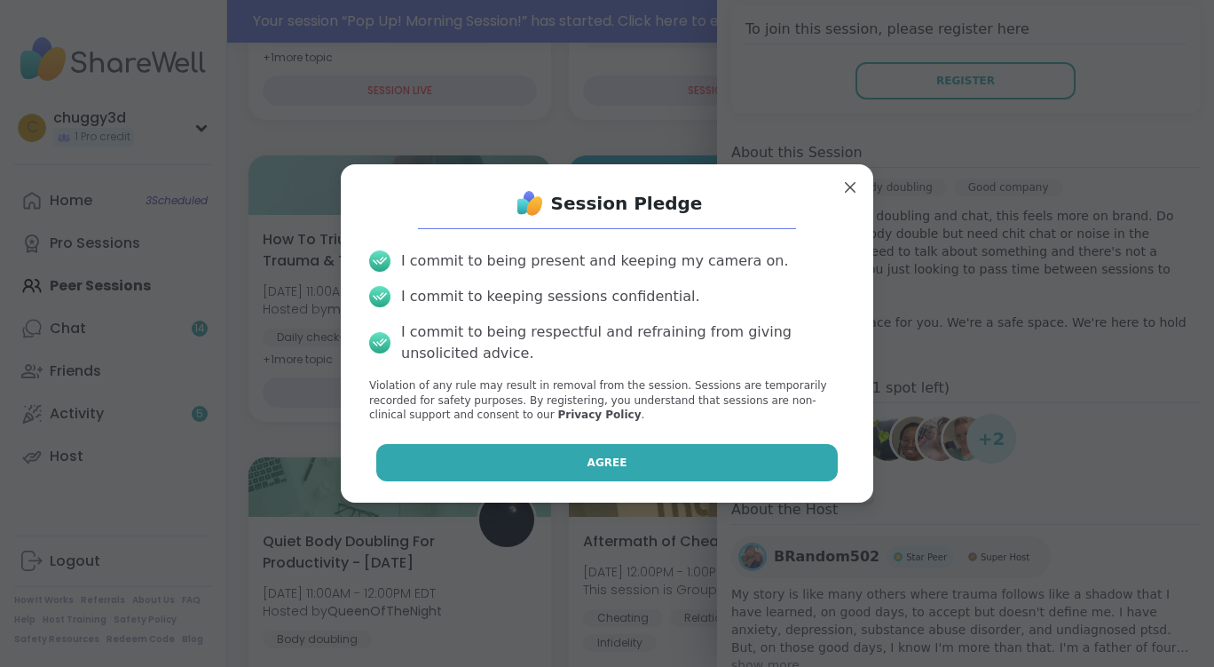
click at [700, 450] on button "Agree" at bounding box center [607, 462] width 462 height 37
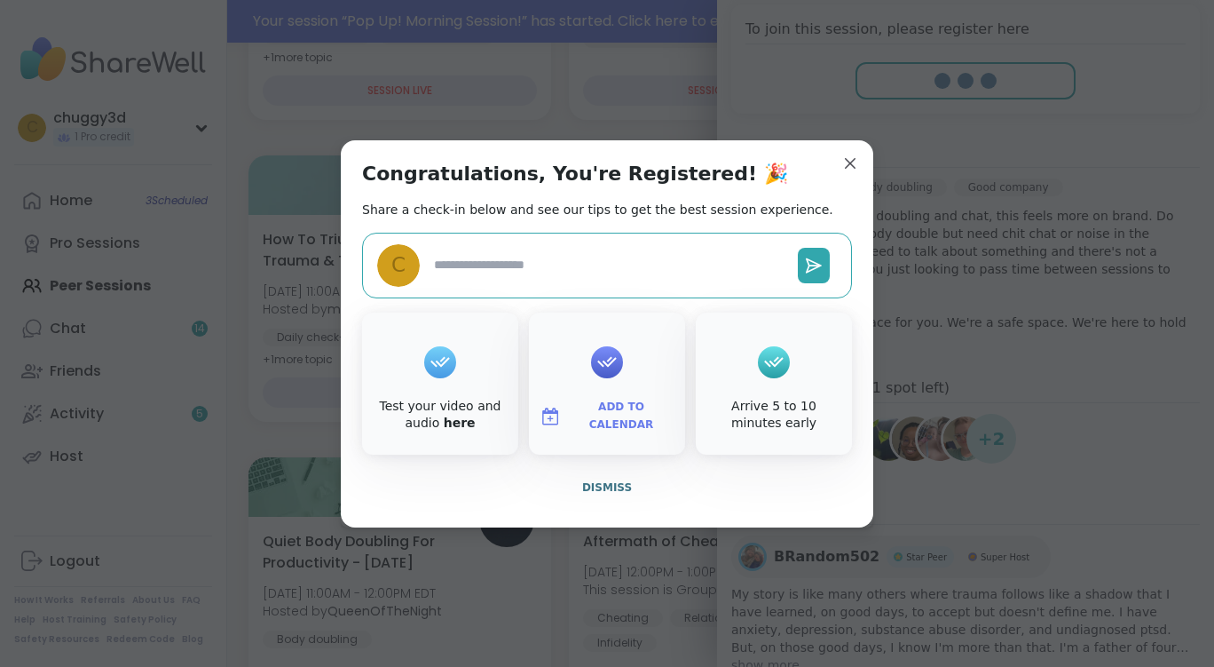
type textarea "*"
click at [613, 481] on span "Dismiss" at bounding box center [607, 487] width 50 height 12
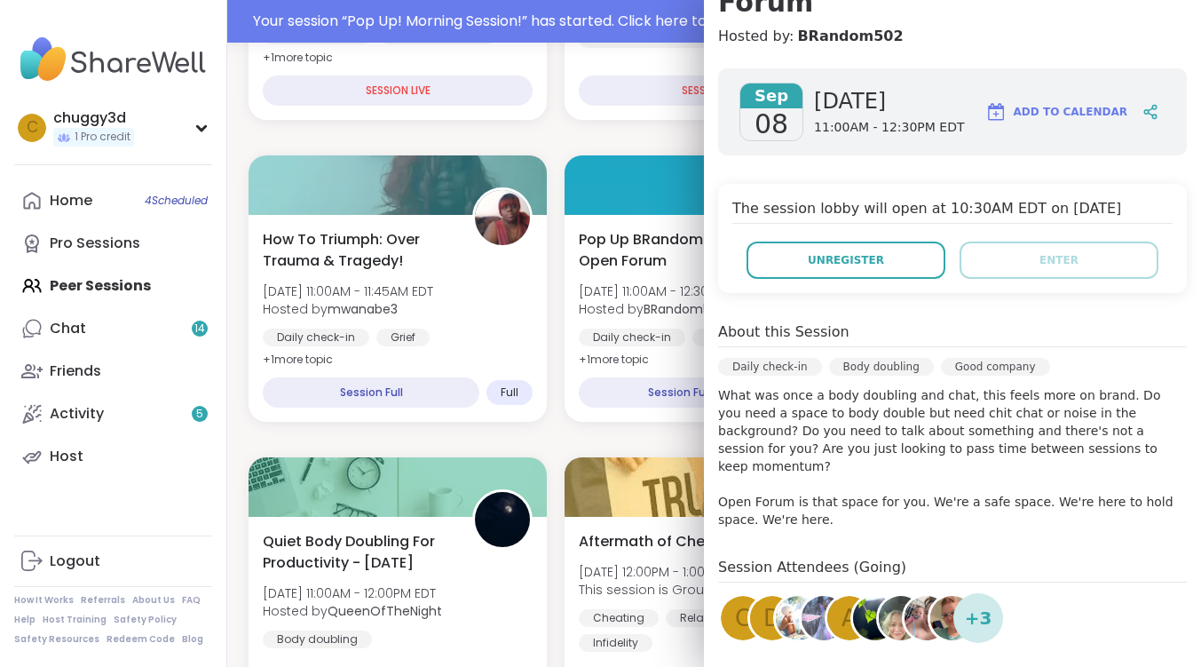
scroll to position [47, 0]
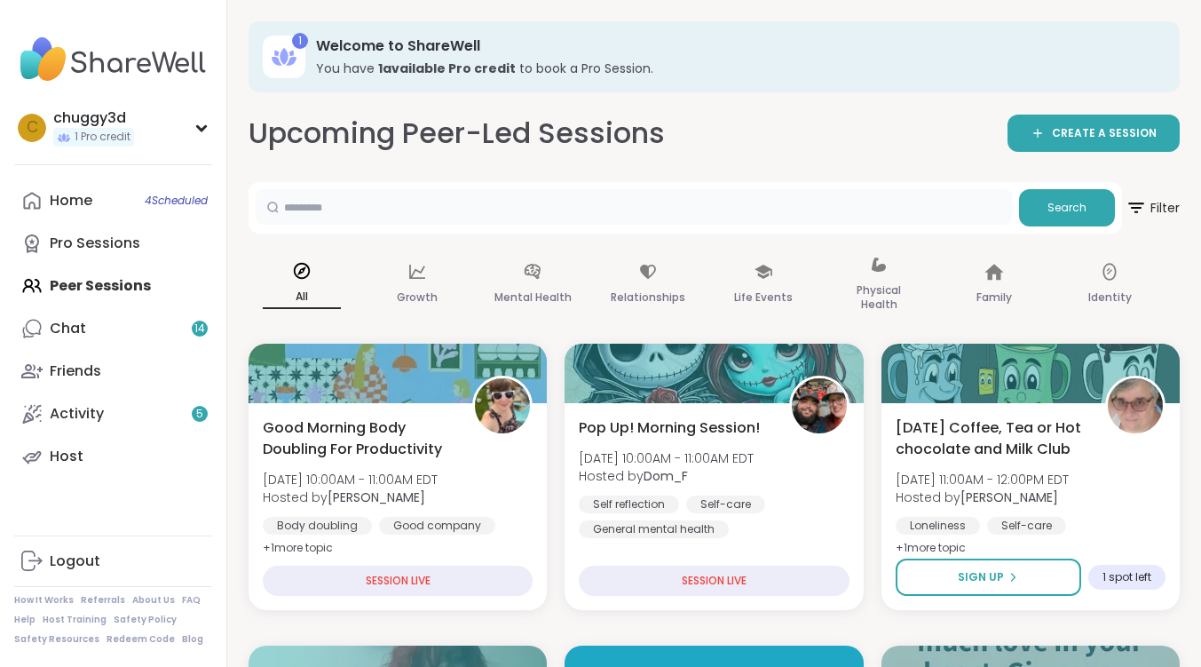
click at [439, 198] on input "text" at bounding box center [634, 207] width 756 height 36
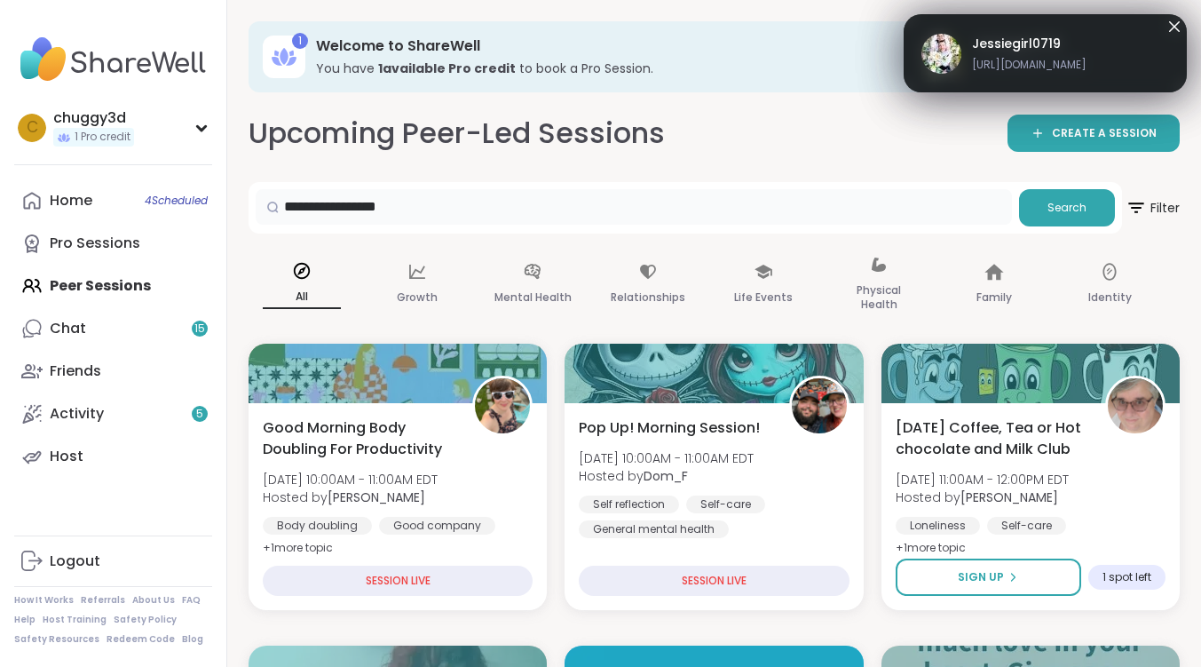
type input "**********"
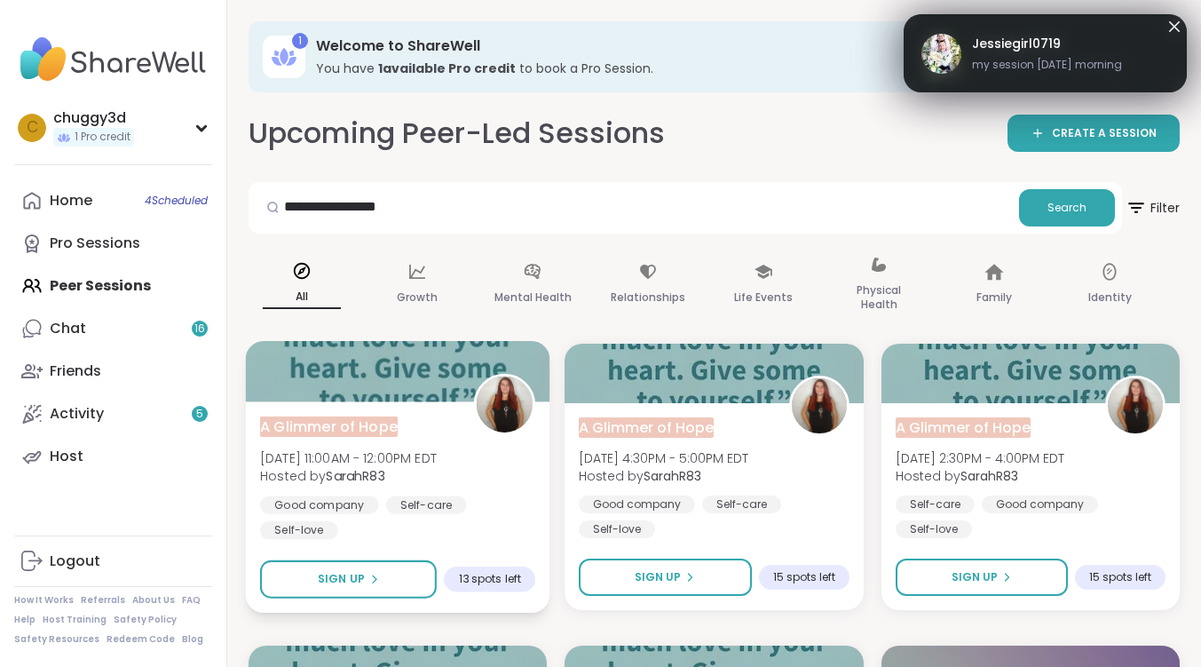
click at [358, 455] on span "[DATE] 11:00AM - 12:00PM EDT" at bounding box center [348, 457] width 177 height 18
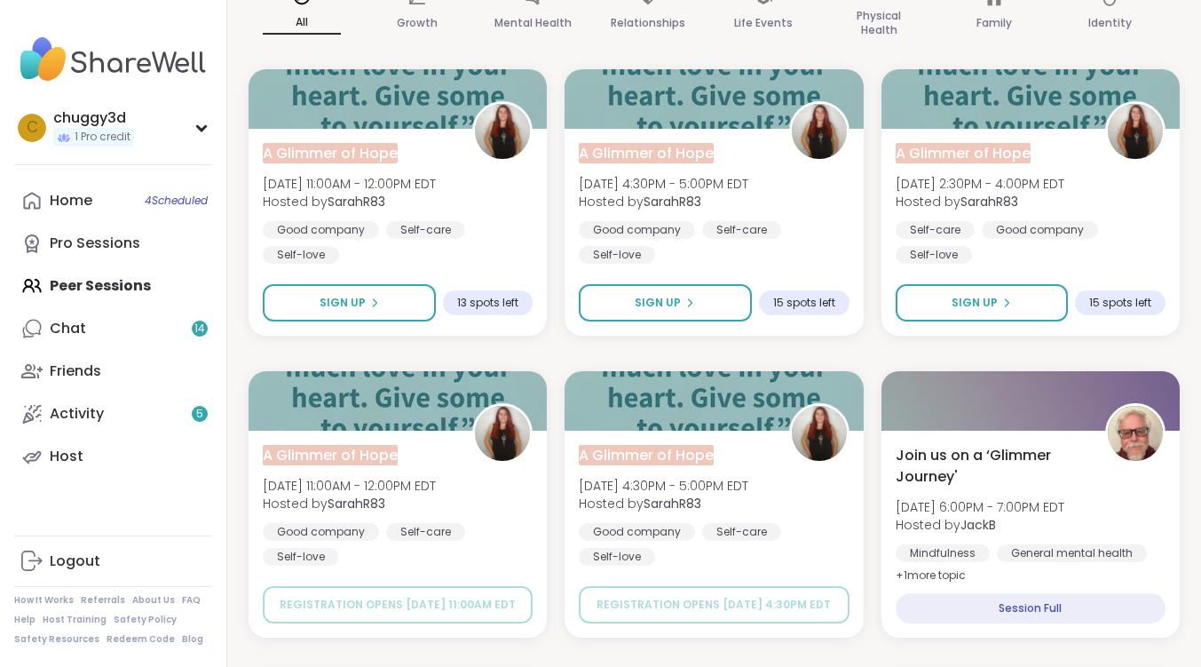
scroll to position [89, 0]
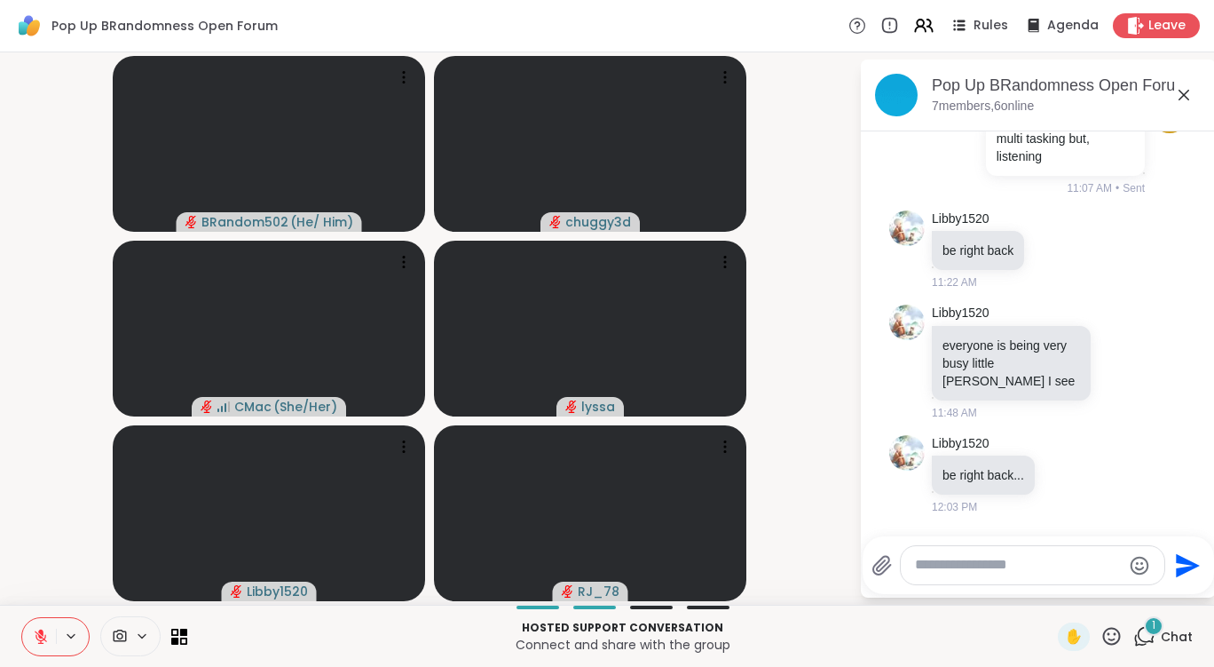
scroll to position [988, 0]
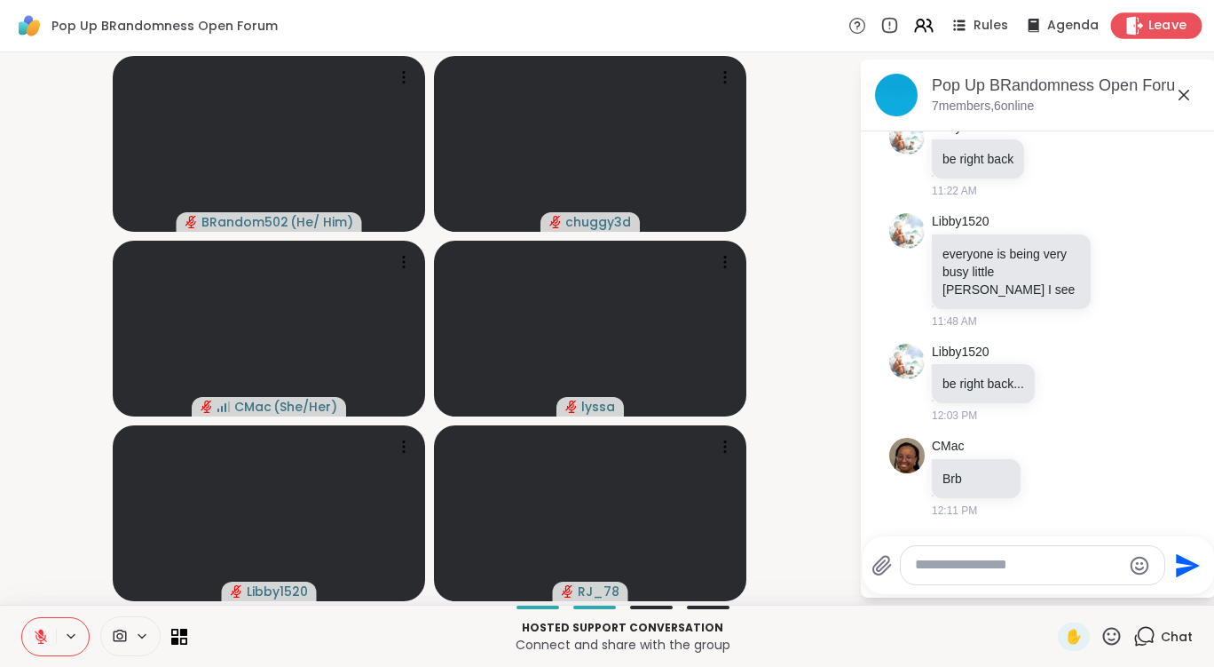
click at [1134, 16] on div "Leave" at bounding box center [1156, 25] width 91 height 26
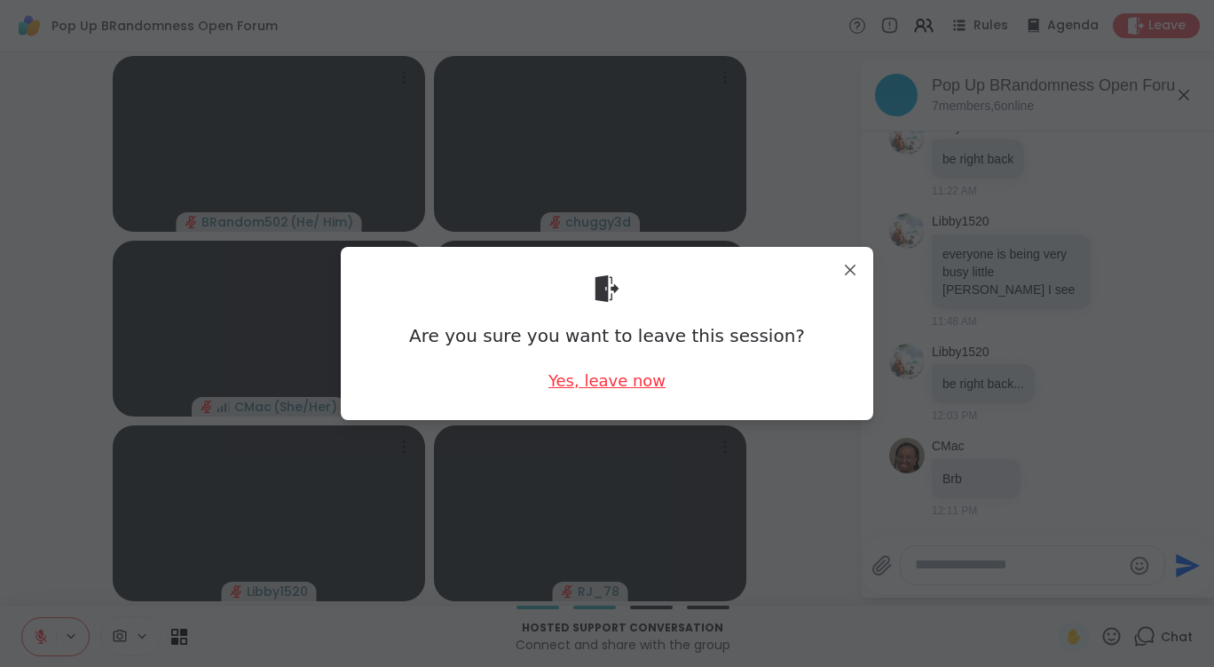
click at [593, 370] on div "Yes, leave now" at bounding box center [607, 380] width 117 height 22
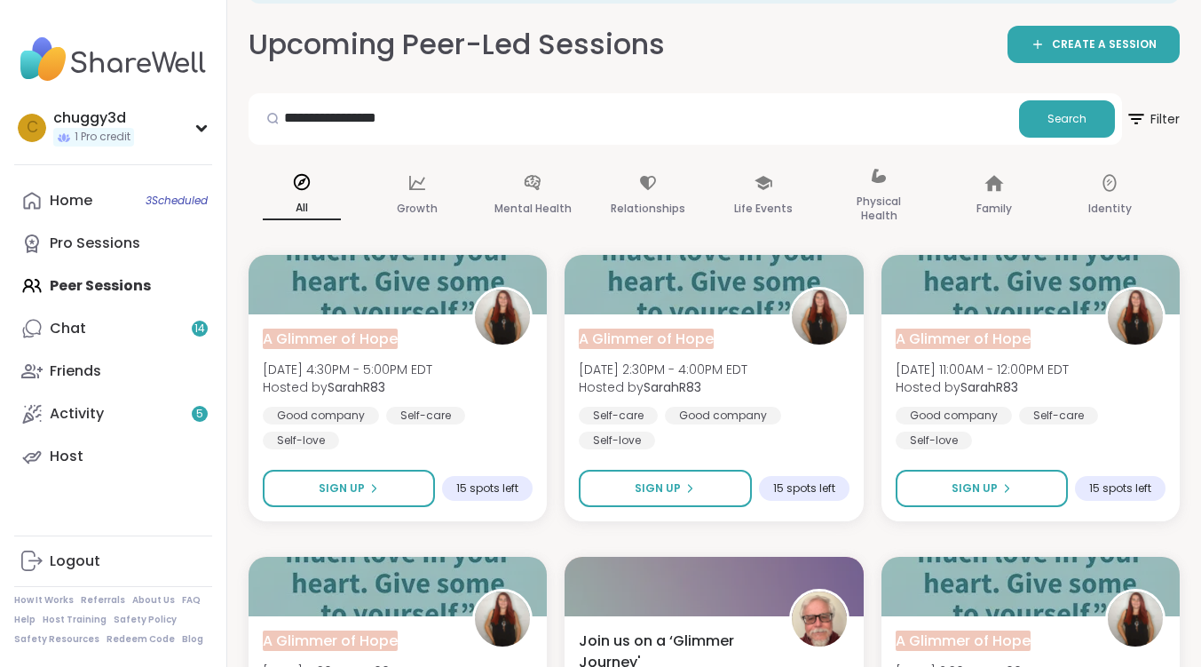
click at [90, 284] on div "Home 3 Scheduled Pro Sessions Peer Sessions Chat 14 Friends Activity 5 Host" at bounding box center [113, 328] width 198 height 298
click at [83, 333] on div "Chat 14" at bounding box center [68, 329] width 36 height 20
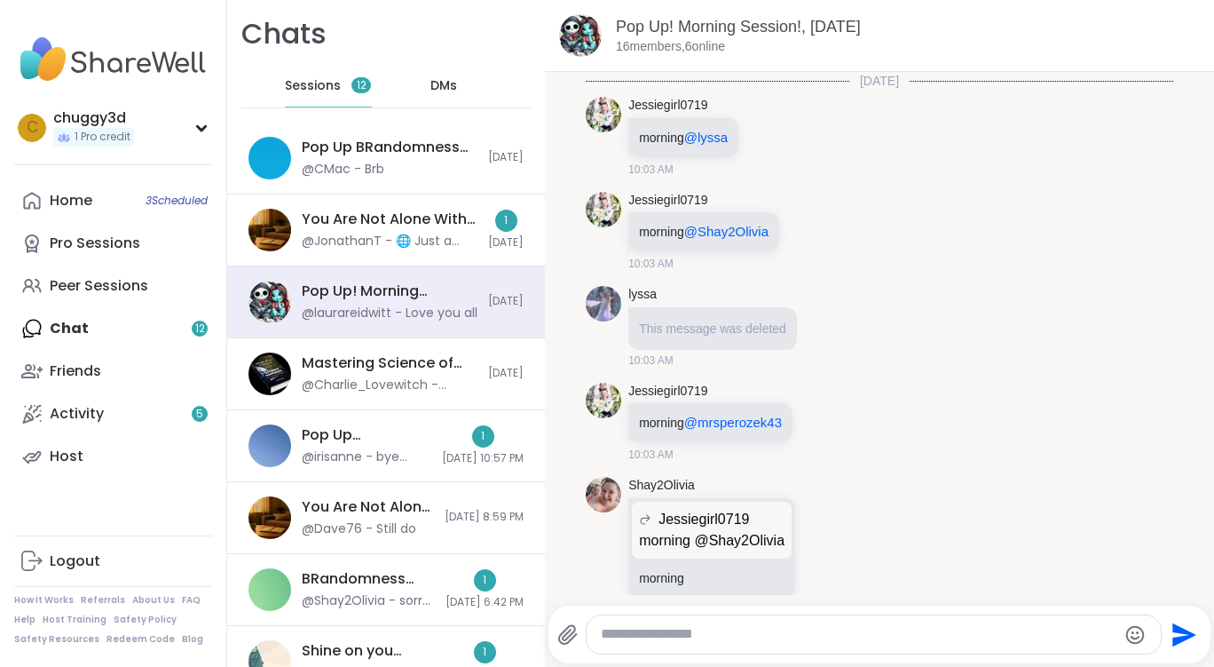
scroll to position [10308, 0]
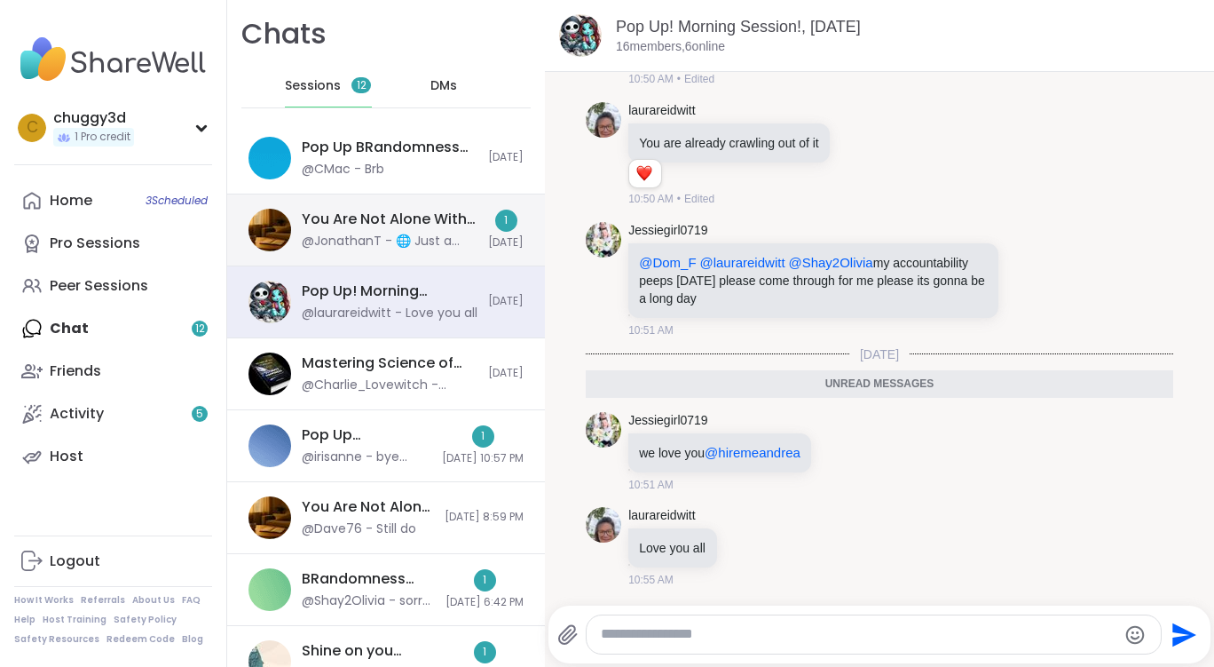
click at [339, 233] on div "You Are Not Alone With This, [DATE] @JonathanT - 🌐 Just a quick note about tech…" at bounding box center [390, 229] width 176 height 41
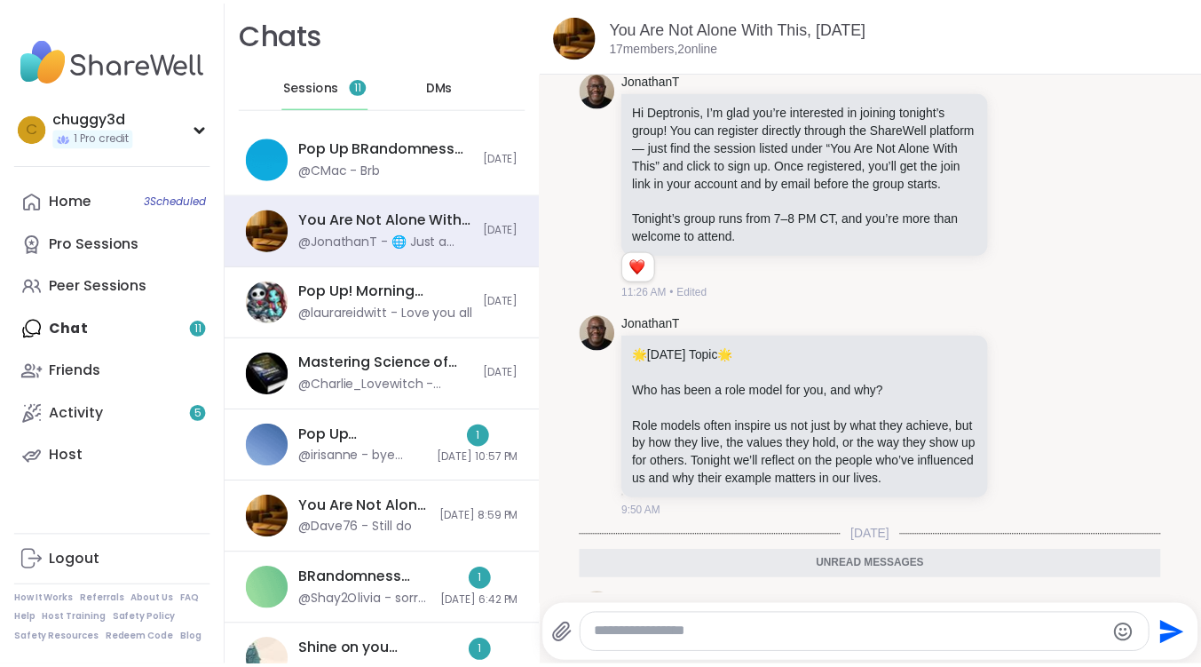
scroll to position [178, 0]
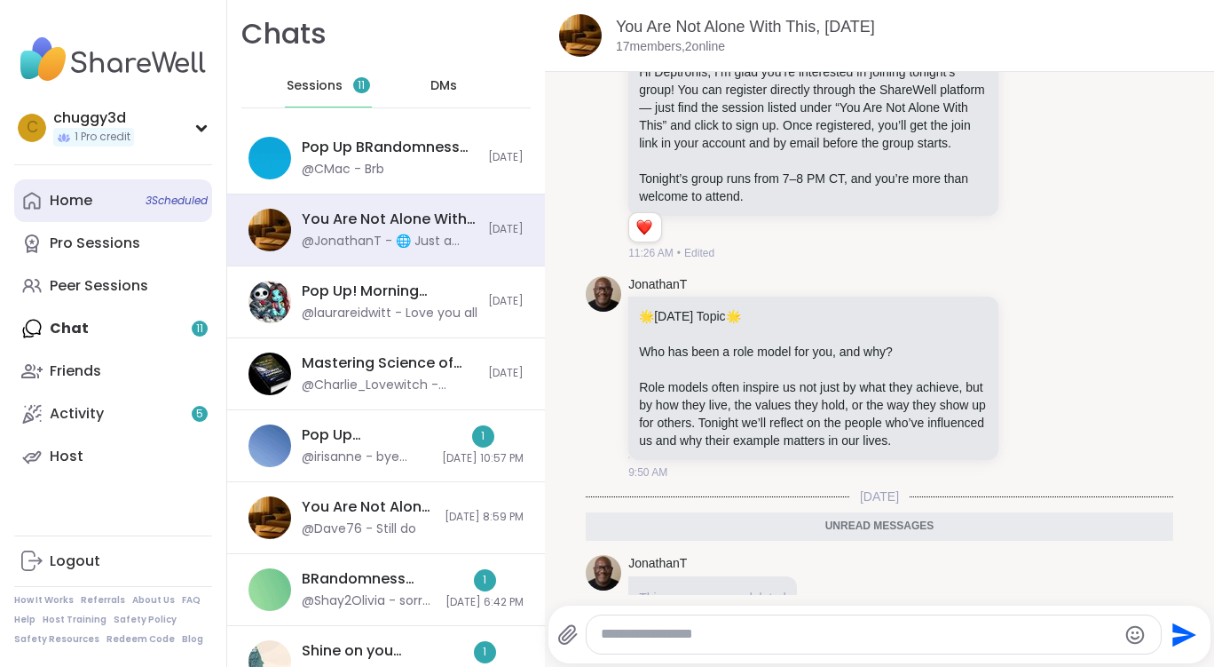
click at [77, 207] on div "Home 3 Scheduled" at bounding box center [71, 201] width 43 height 20
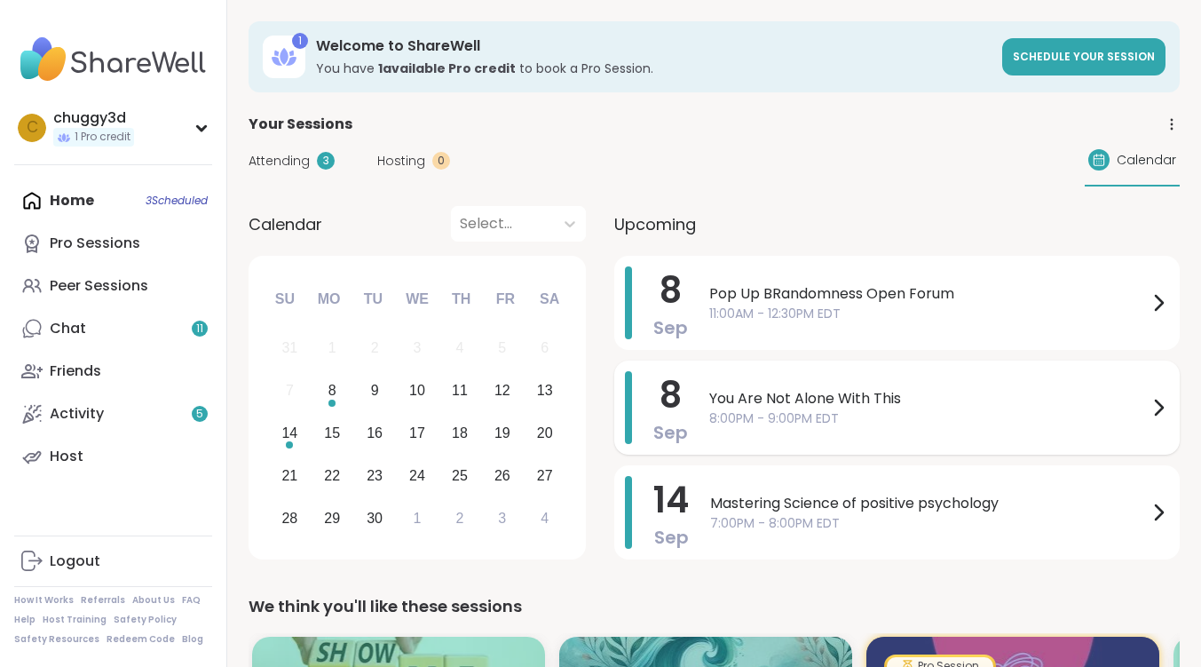
click at [820, 399] on span "You Are Not Alone With This" at bounding box center [928, 398] width 439 height 21
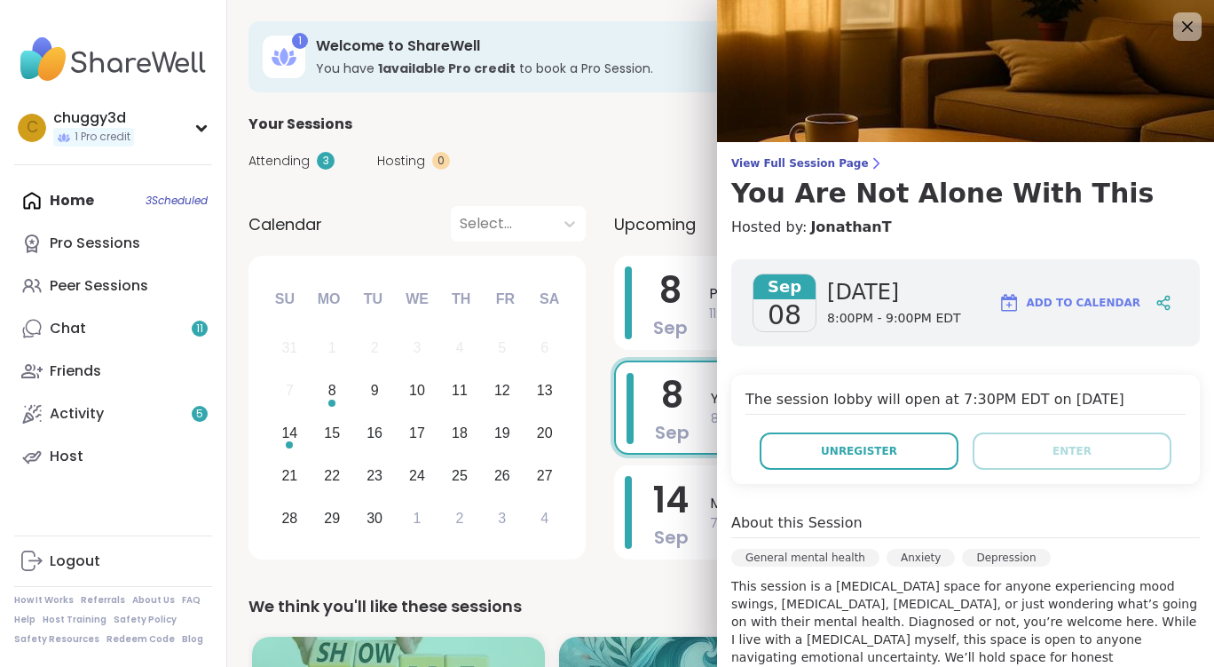
click at [645, 130] on div "Your Sessions" at bounding box center [721, 124] width 945 height 21
